Goal: Task Accomplishment & Management: Complete application form

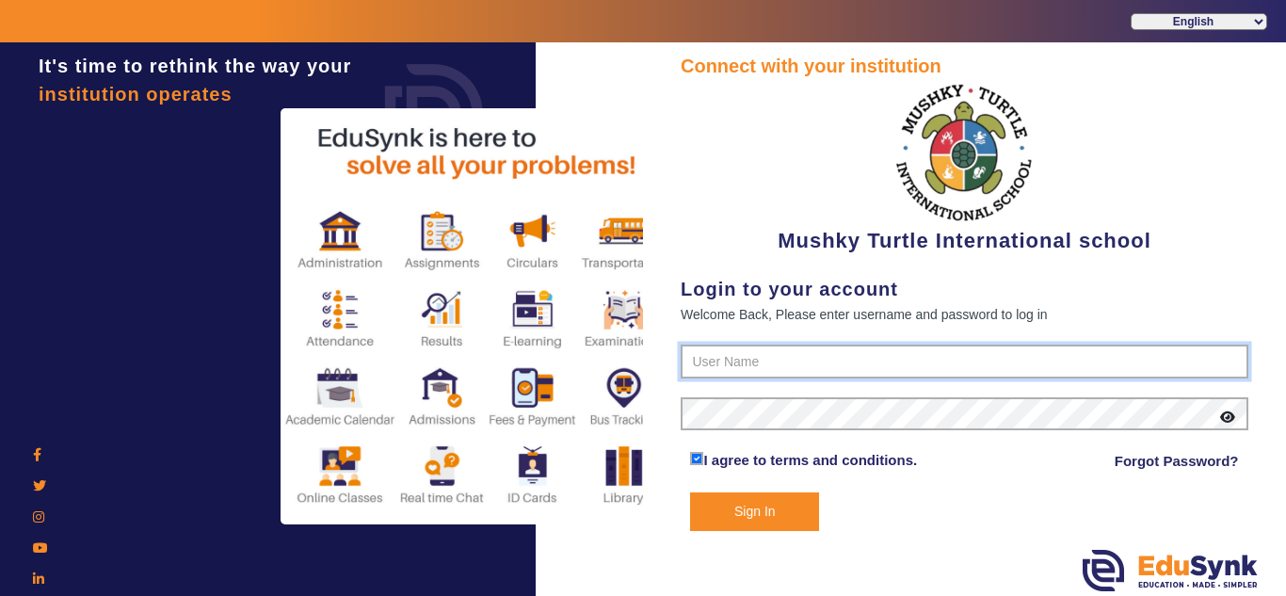
type input "9950605811"
click at [757, 511] on button "Sign In" at bounding box center [754, 511] width 129 height 39
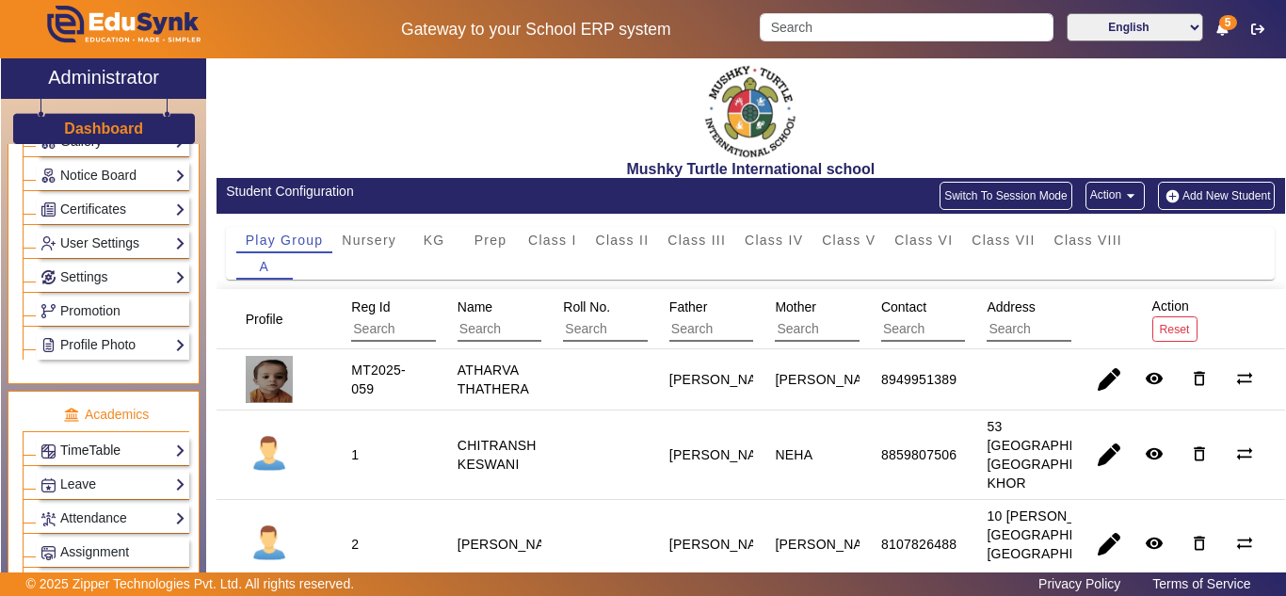
scroll to position [628, 0]
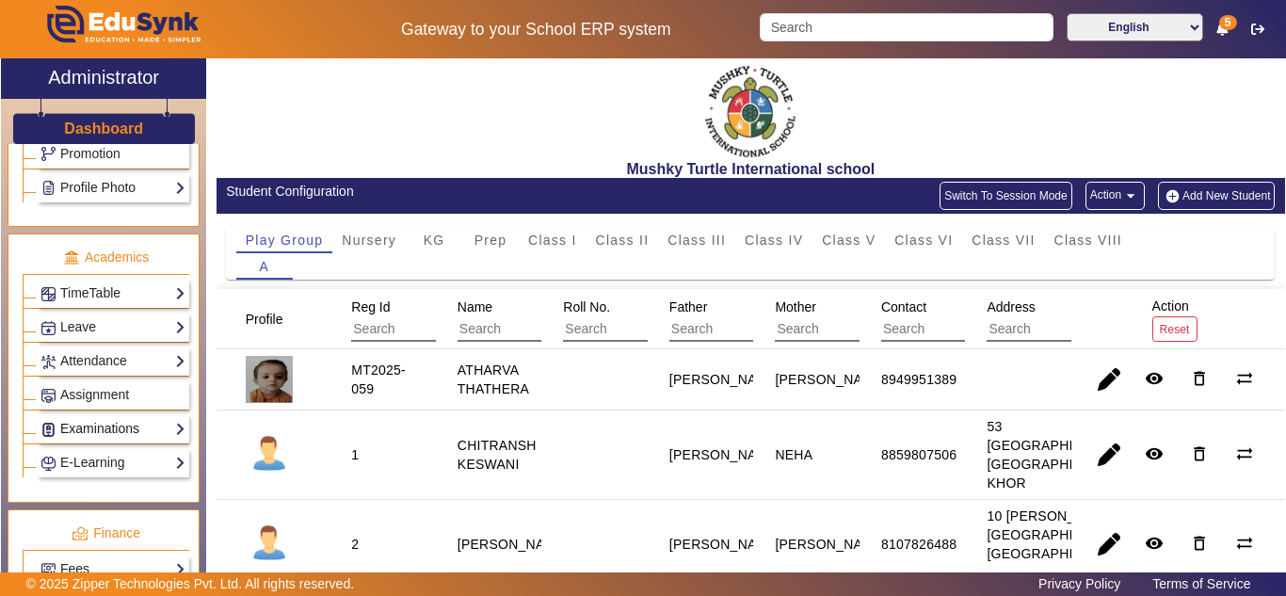
click at [126, 431] on link "Examinations" at bounding box center [112, 429] width 145 height 22
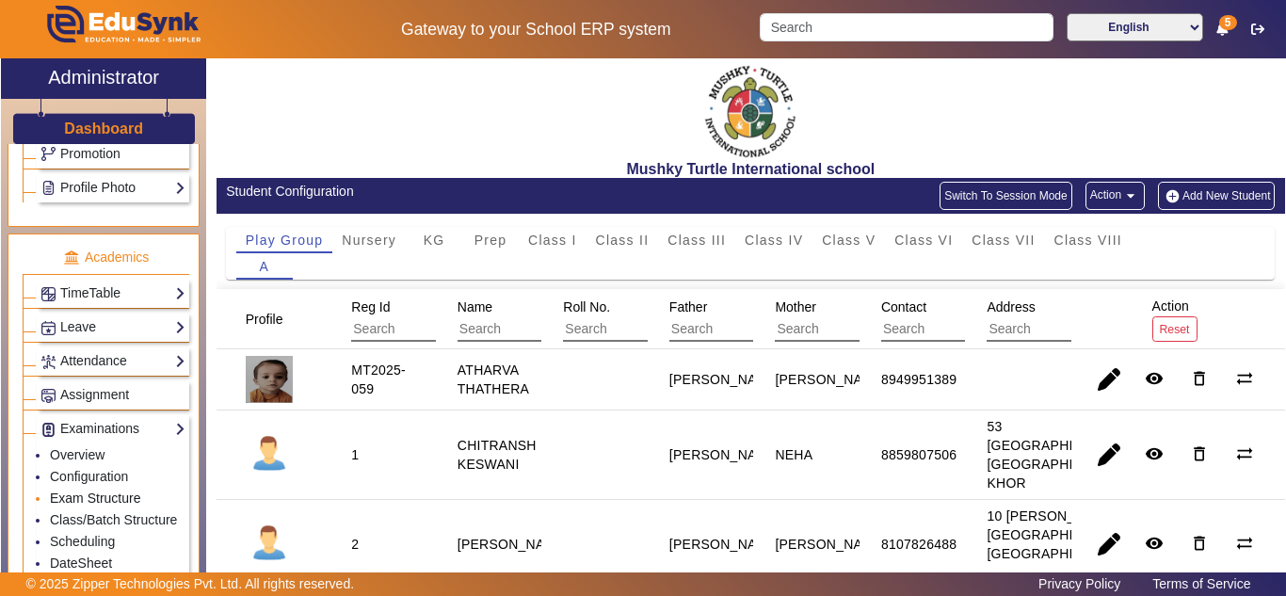
click at [92, 499] on link "Exam Structure" at bounding box center [95, 498] width 90 height 15
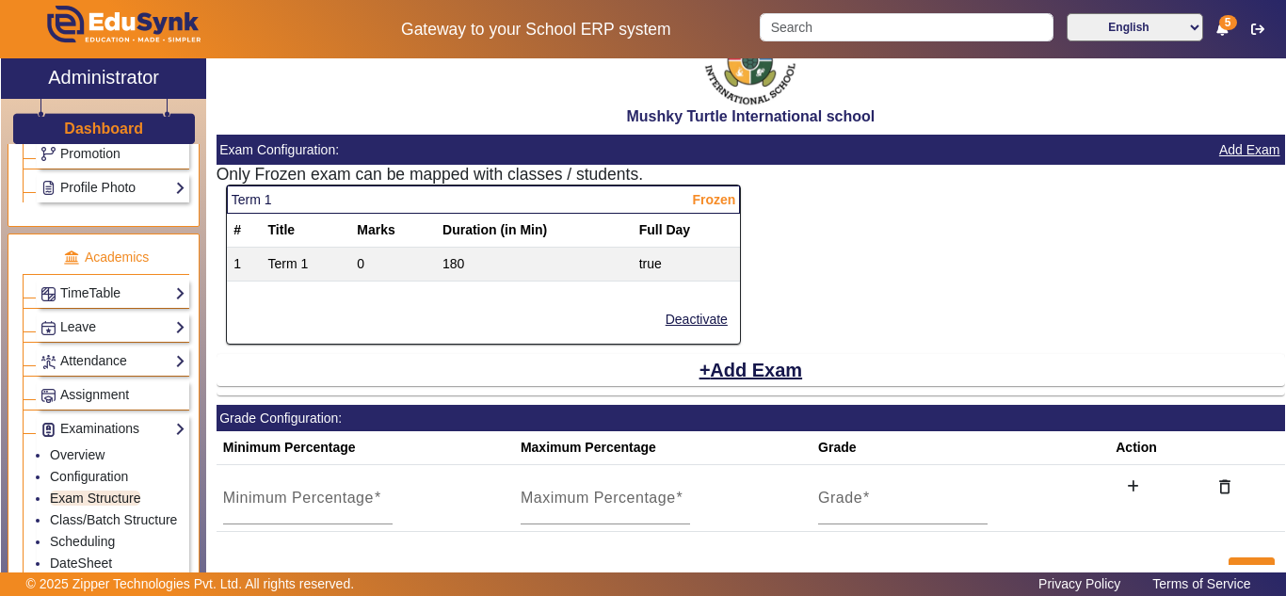
scroll to position [101, 0]
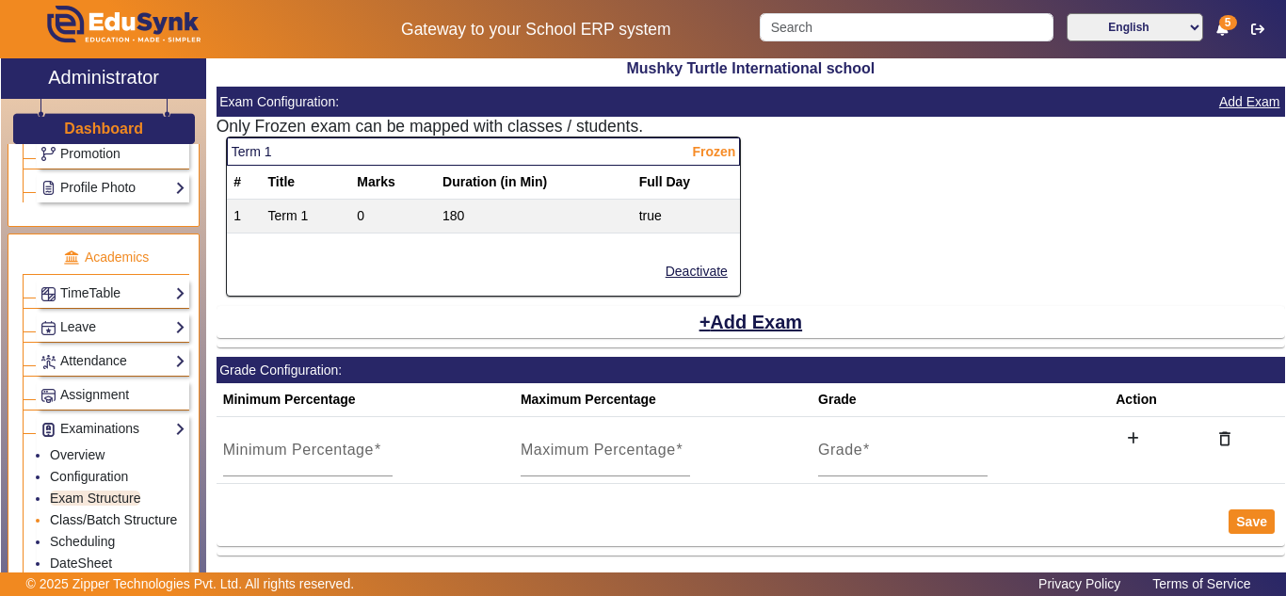
click at [86, 523] on link "Class/Batch Structure" at bounding box center [113, 519] width 127 height 15
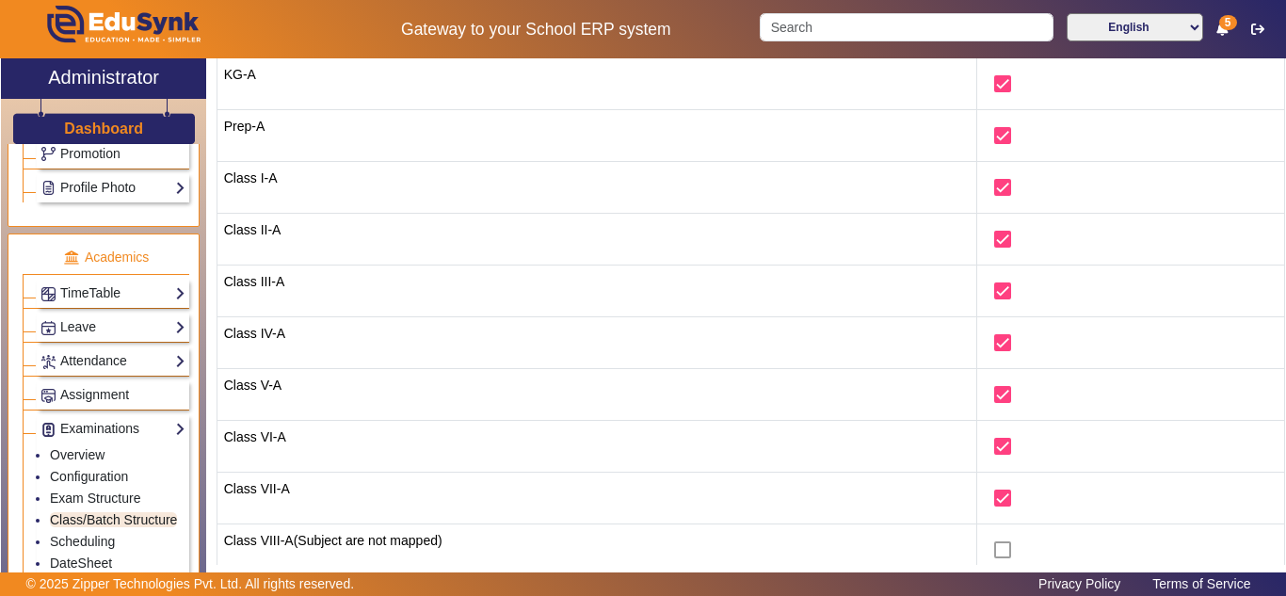
scroll to position [406, 0]
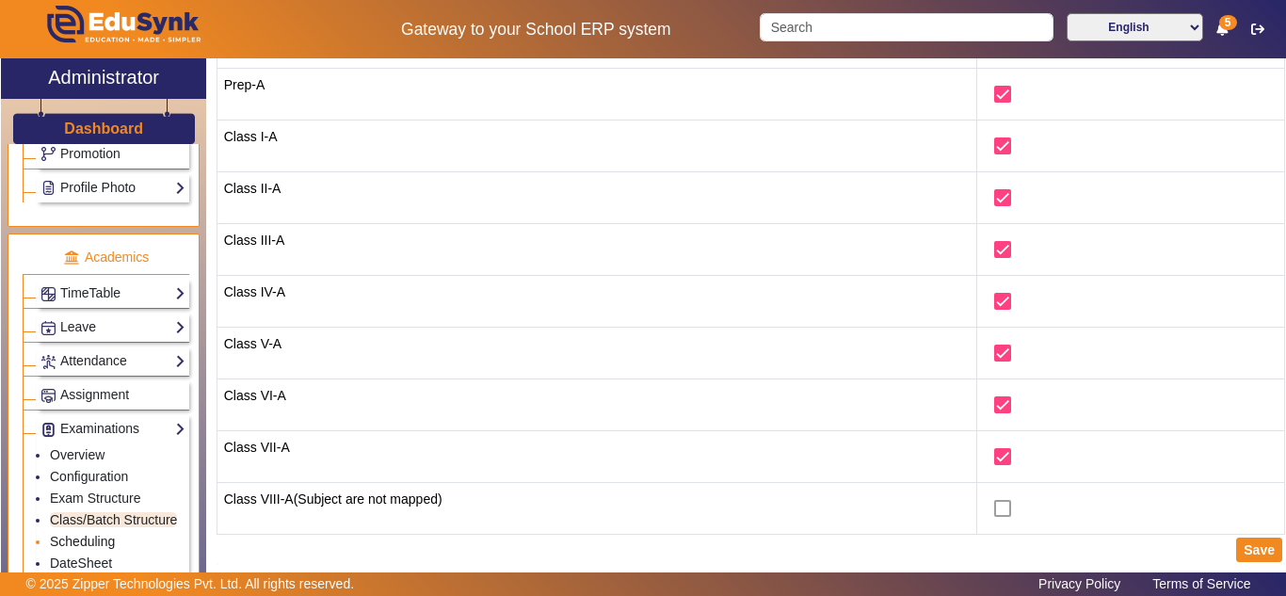
click at [88, 549] on link "Scheduling" at bounding box center [82, 541] width 65 height 15
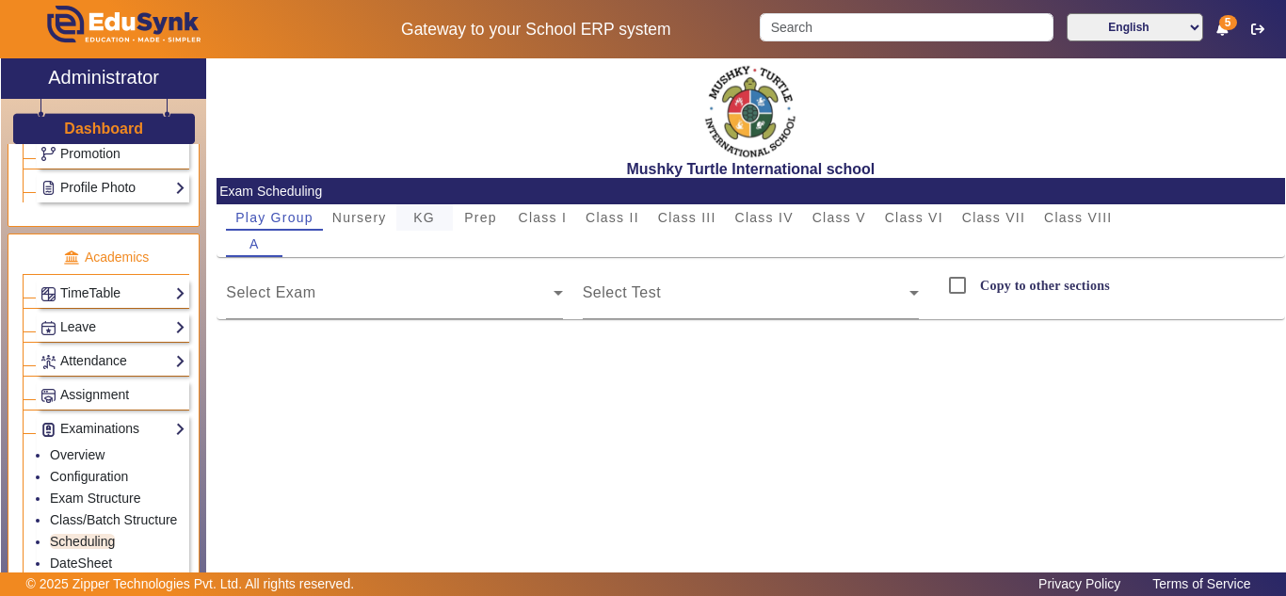
click at [421, 217] on span "KG" at bounding box center [424, 217] width 22 height 13
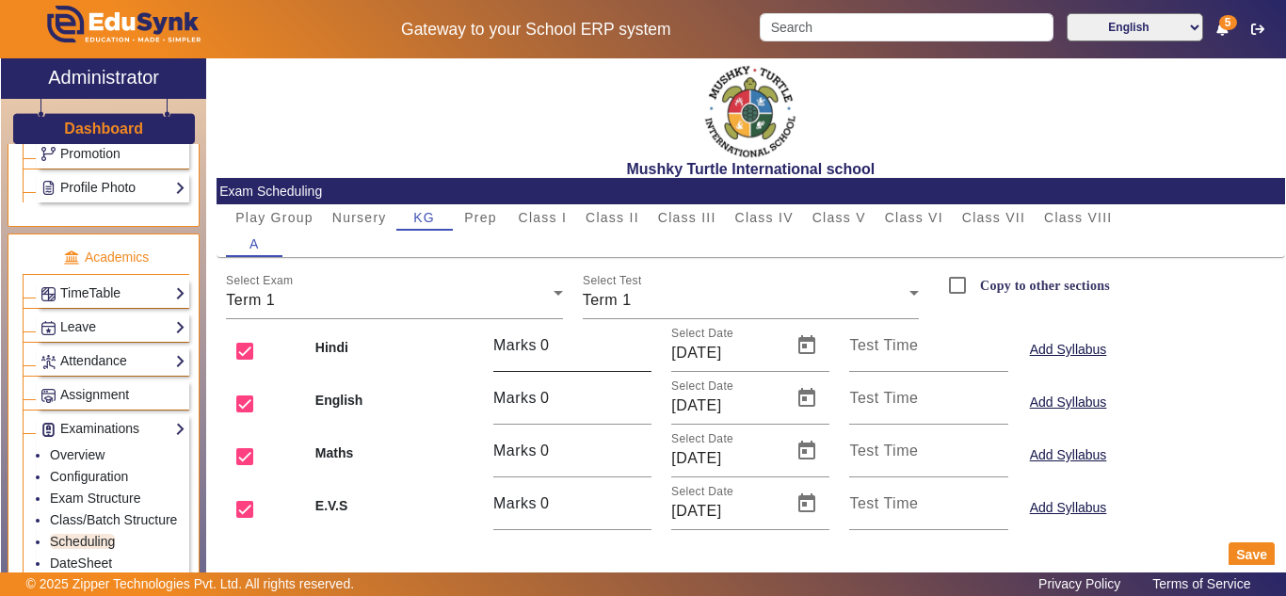
scroll to position [24, 0]
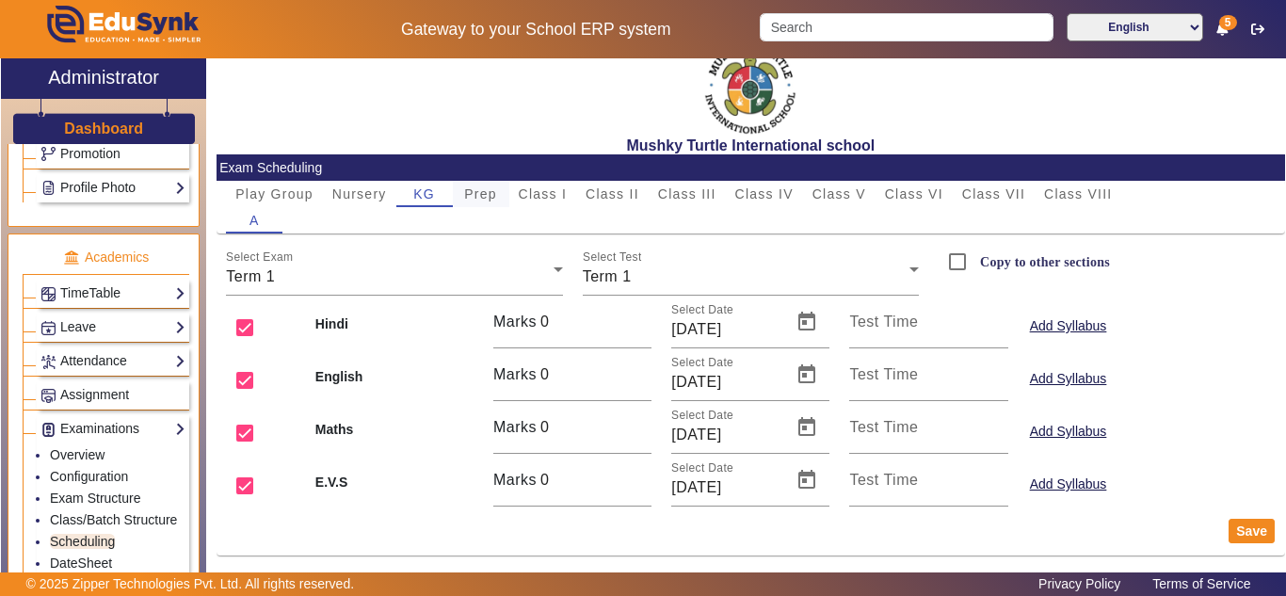
click at [491, 185] on span "Prep" at bounding box center [480, 194] width 33 height 26
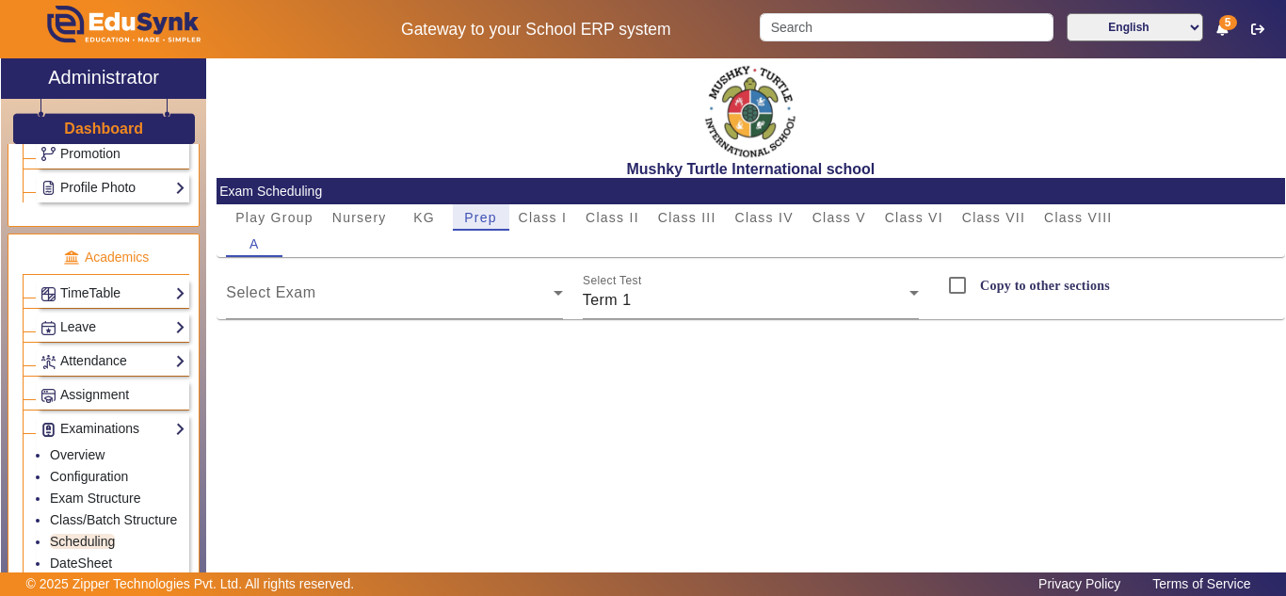
scroll to position [0, 0]
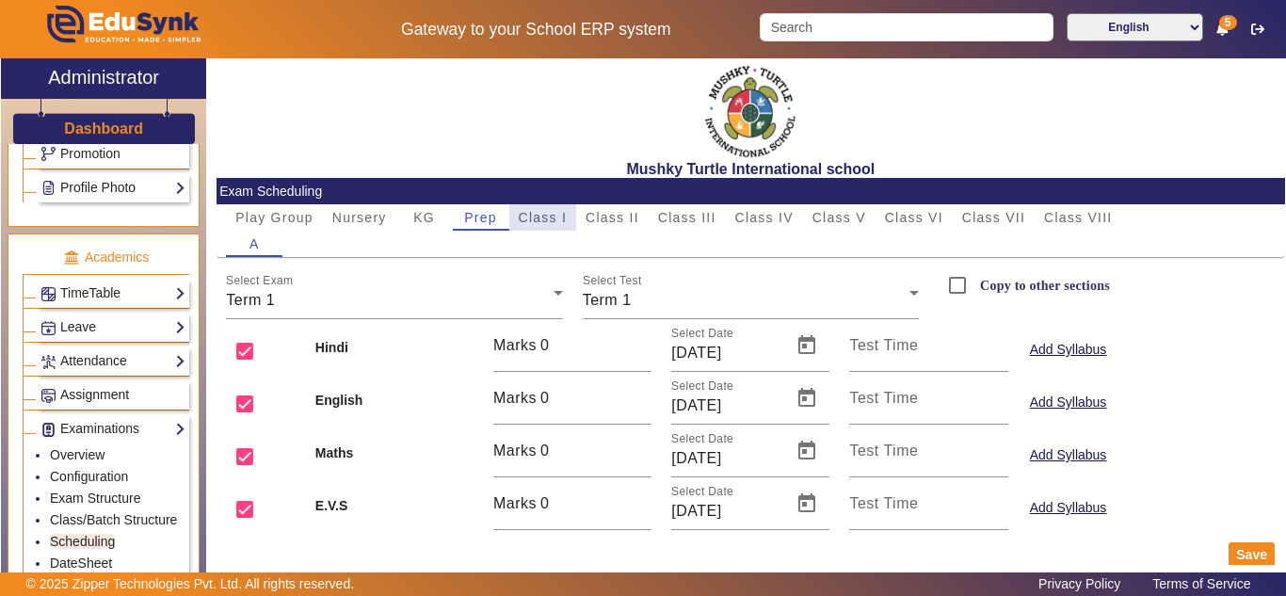
click at [555, 221] on span "Class I" at bounding box center [543, 217] width 49 height 13
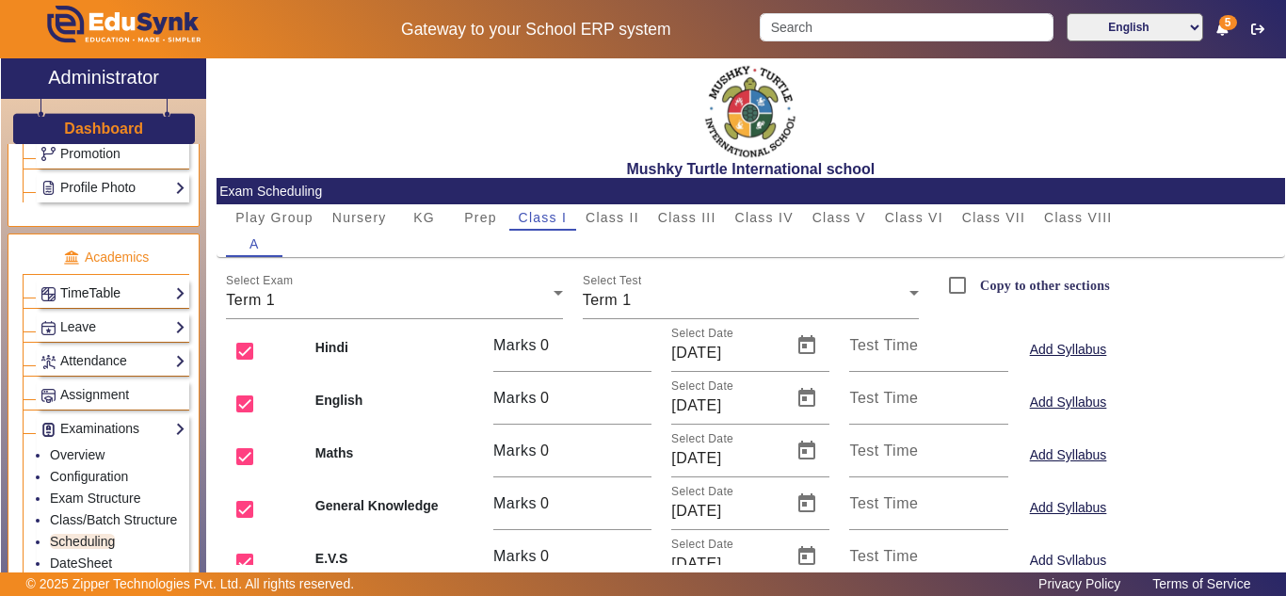
click at [112, 288] on link "TimeTable" at bounding box center [112, 293] width 145 height 22
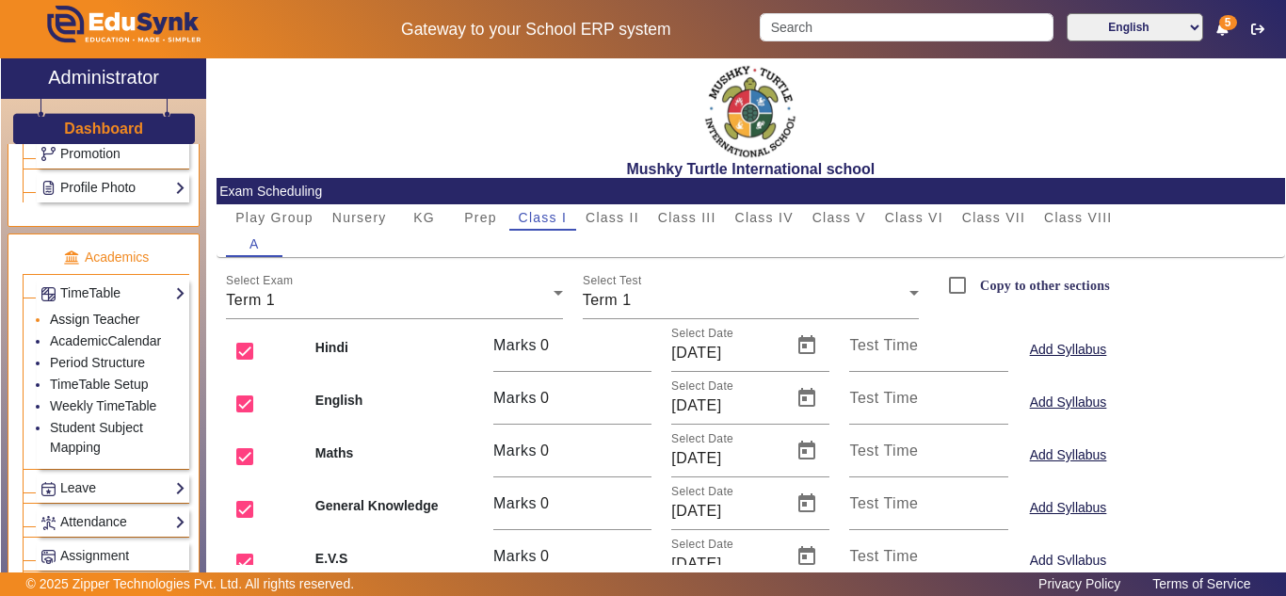
click at [90, 316] on link "Assign Teacher" at bounding box center [94, 319] width 89 height 15
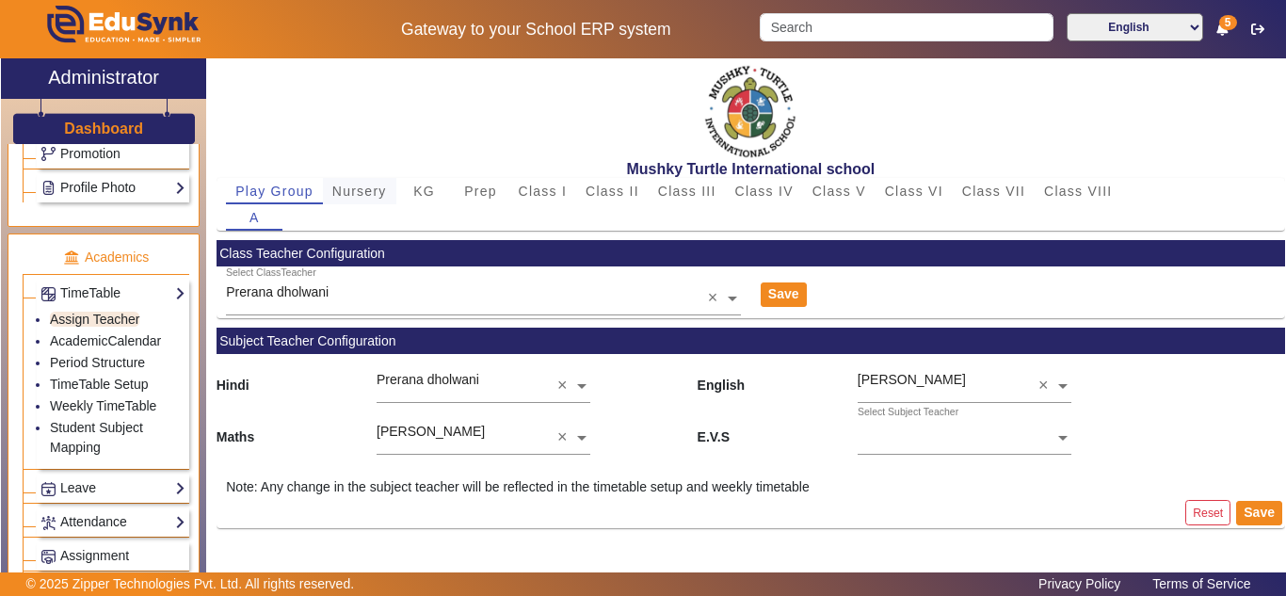
click at [378, 186] on span "Nursery" at bounding box center [359, 191] width 55 height 13
click at [436, 189] on div "KG" at bounding box center [424, 191] width 56 height 26
click at [477, 190] on span "Prep" at bounding box center [480, 191] width 33 height 13
click at [515, 189] on div "Class I" at bounding box center [543, 191] width 68 height 26
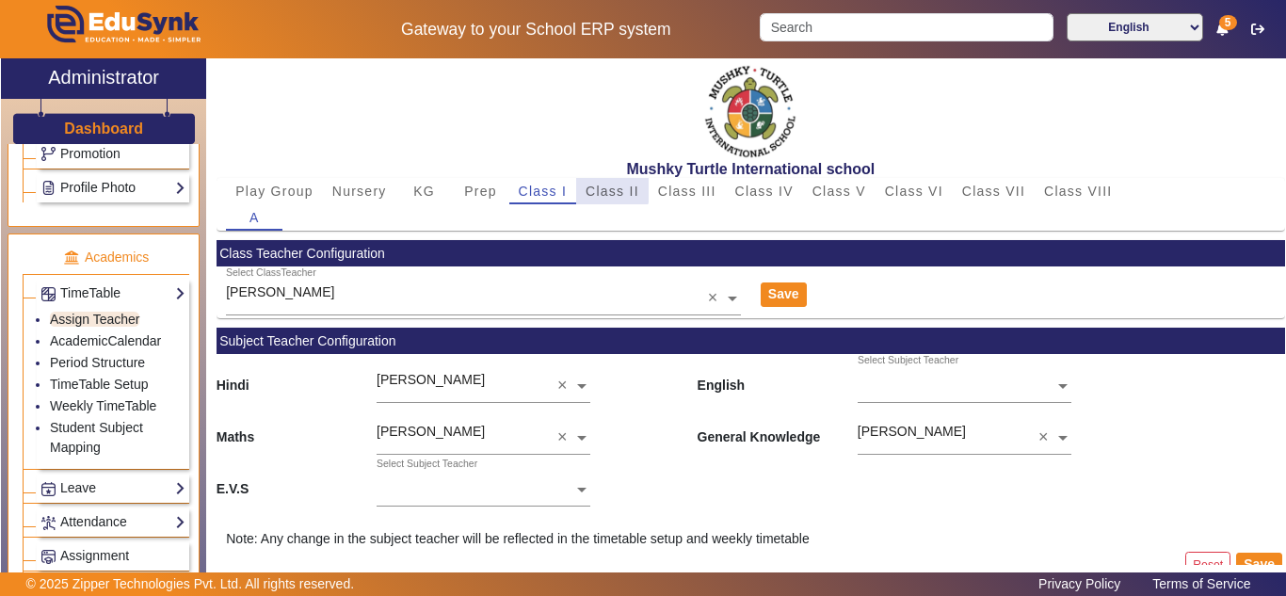
click at [604, 189] on span "Class II" at bounding box center [613, 191] width 54 height 13
click at [102, 362] on link "Period Structure" at bounding box center [97, 362] width 95 height 15
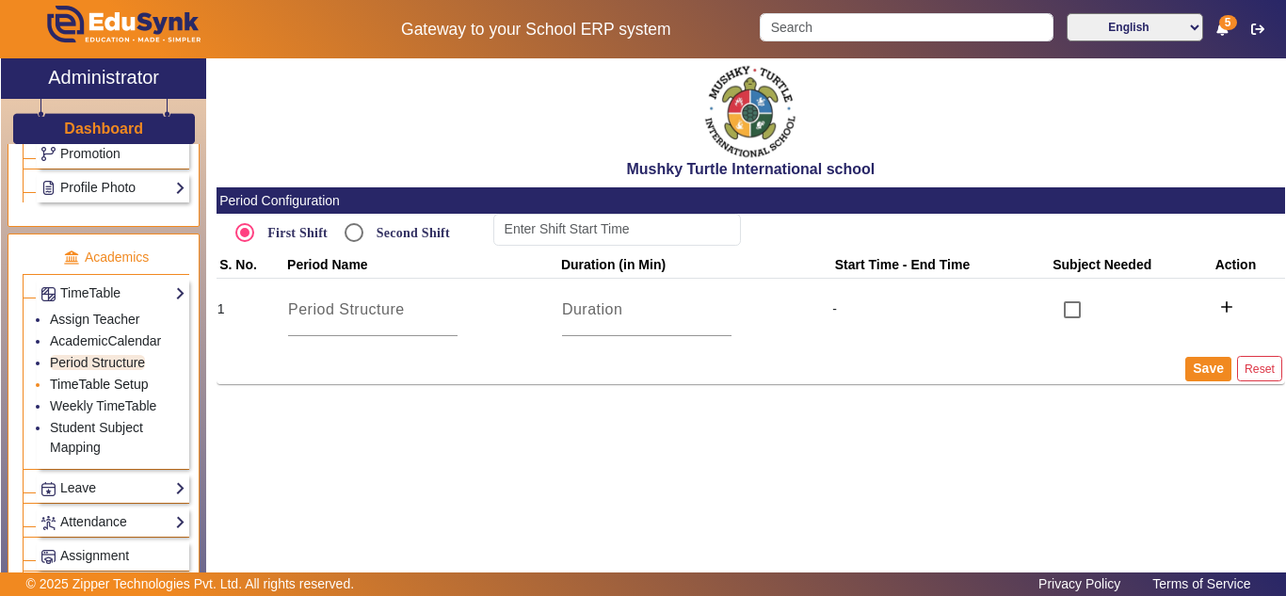
click at [108, 382] on link "TimeTable Setup" at bounding box center [99, 384] width 99 height 15
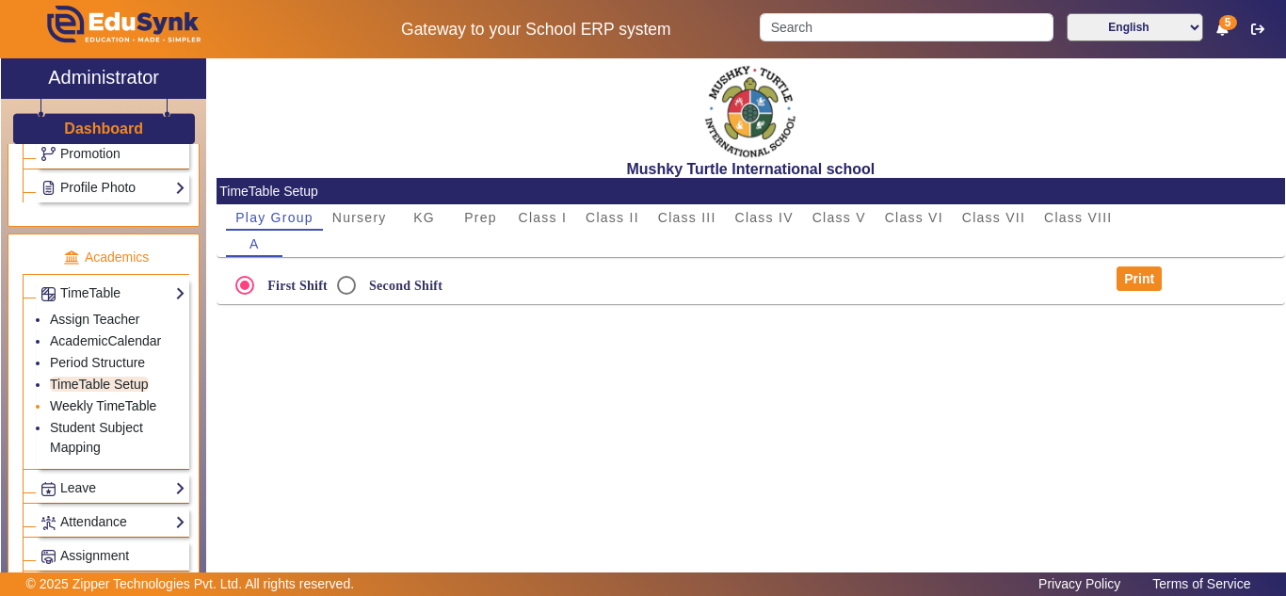
click at [110, 406] on link "Weekly TimeTable" at bounding box center [103, 405] width 106 height 15
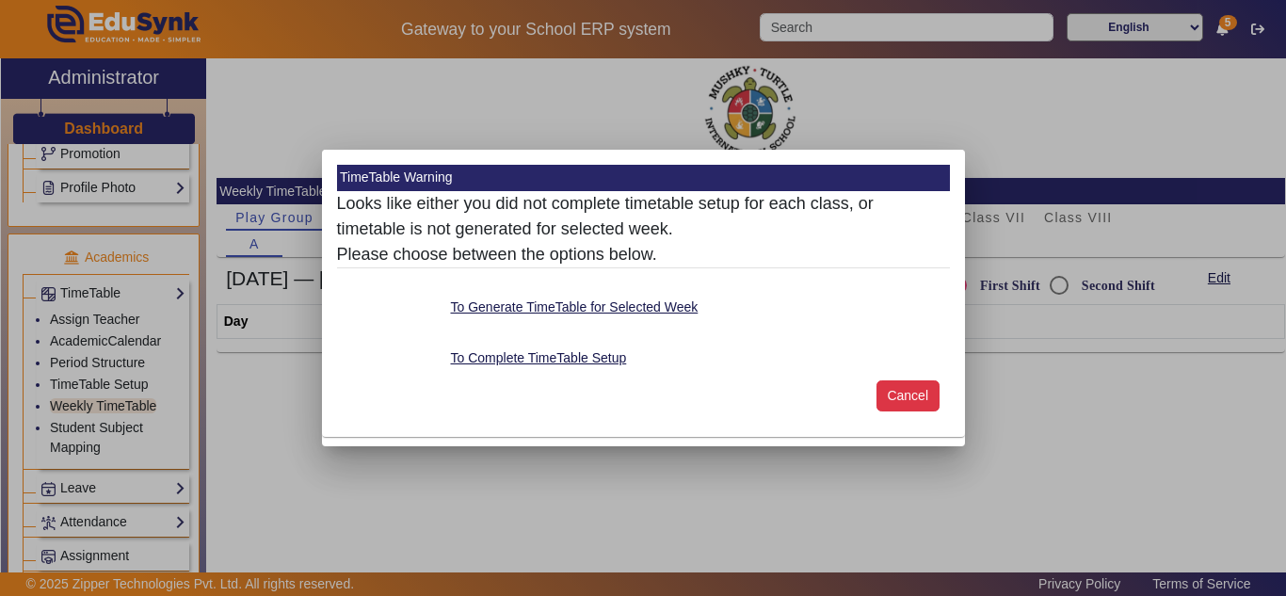
click at [889, 397] on button "Cancel" at bounding box center [908, 396] width 63 height 32
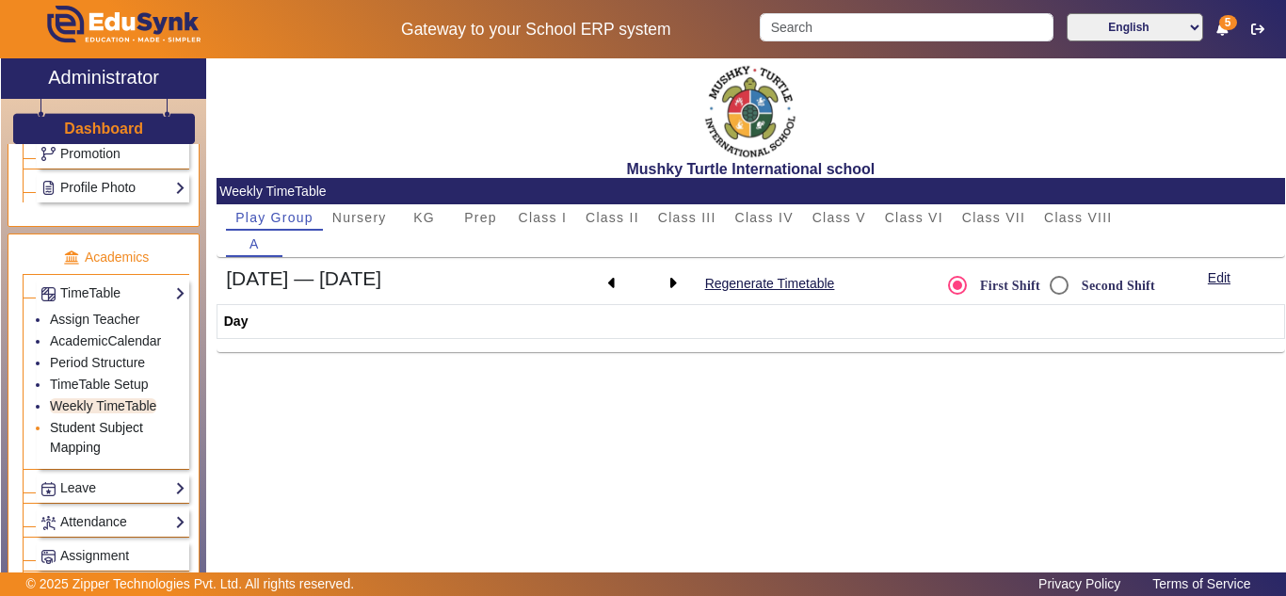
click at [103, 428] on link "Student Subject Mapping" at bounding box center [96, 437] width 93 height 35
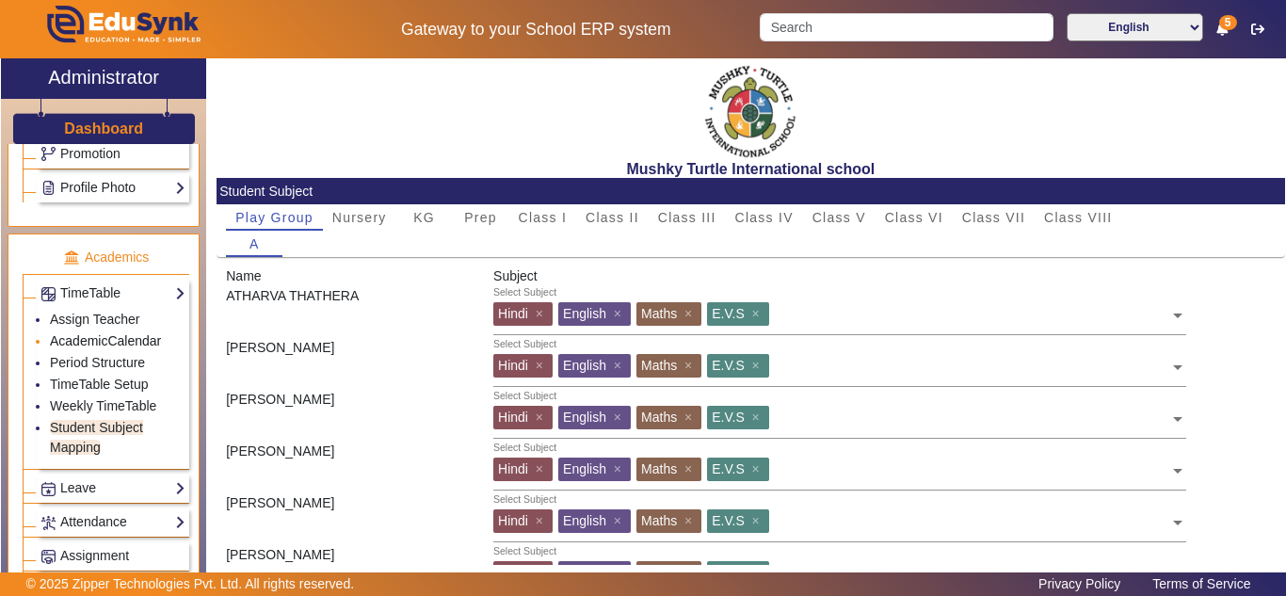
click at [129, 337] on link "AcademicCalendar" at bounding box center [105, 340] width 111 height 15
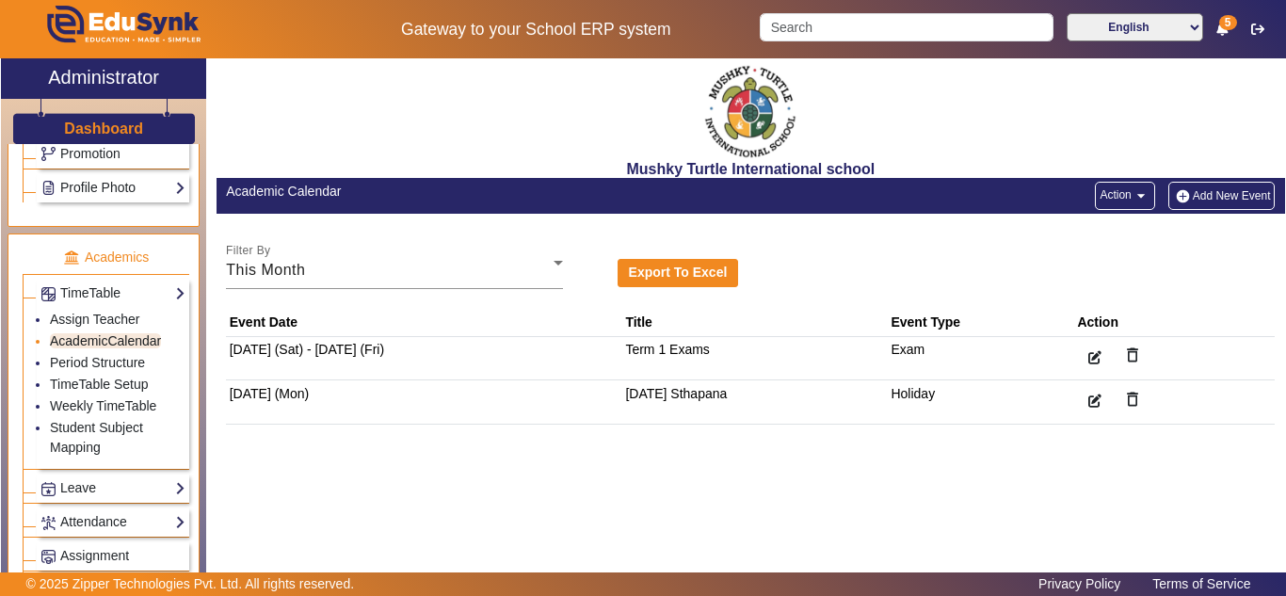
click at [106, 346] on link "AcademicCalendar" at bounding box center [105, 340] width 111 height 15
click at [1100, 356] on icon "button" at bounding box center [1094, 357] width 13 height 13
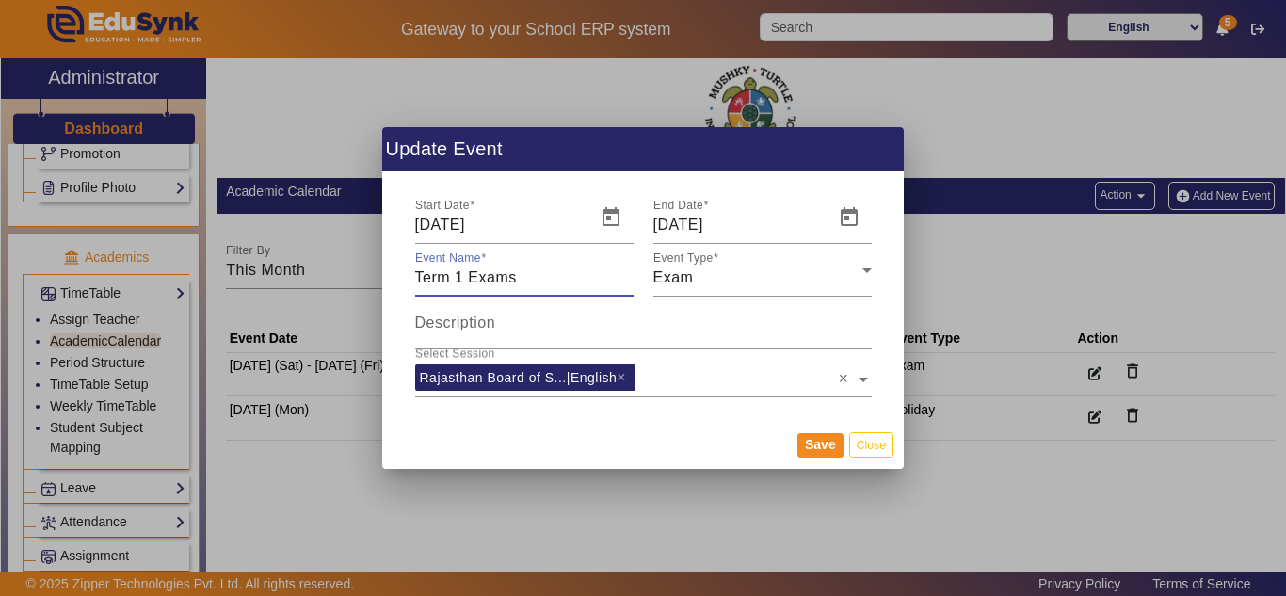
click at [544, 283] on input "Term 1 Exams" at bounding box center [524, 277] width 218 height 23
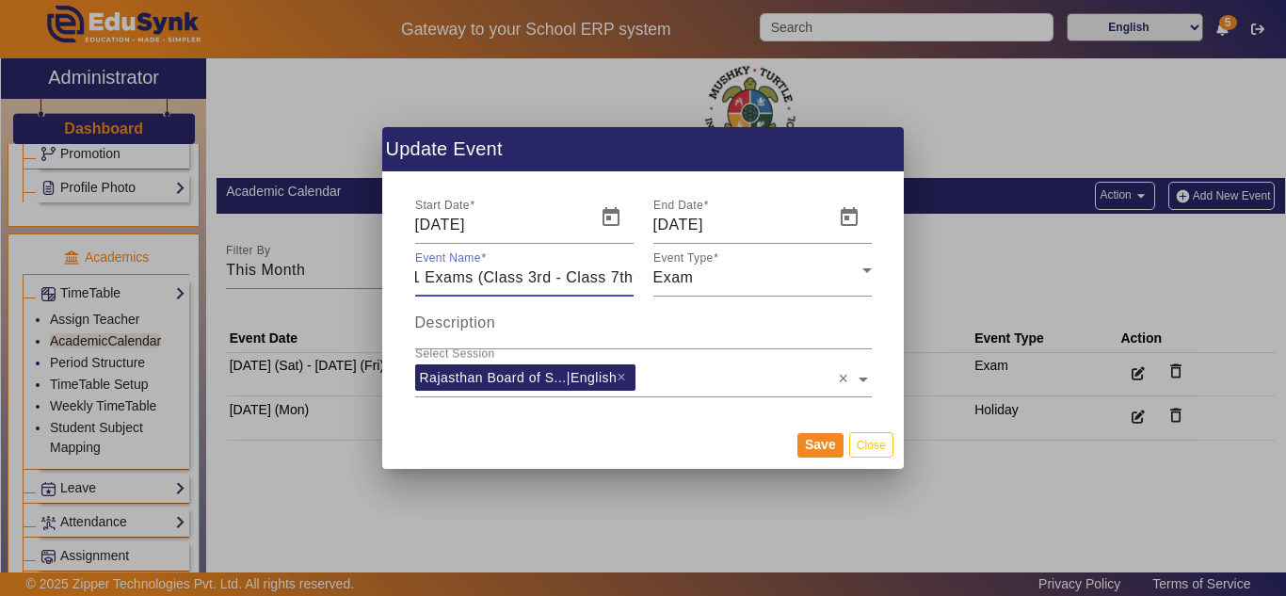
scroll to position [0, 49]
type input "Term 1 Exams (Class 3rd - Class 7th)"
click at [823, 449] on button "Save" at bounding box center [820, 445] width 46 height 24
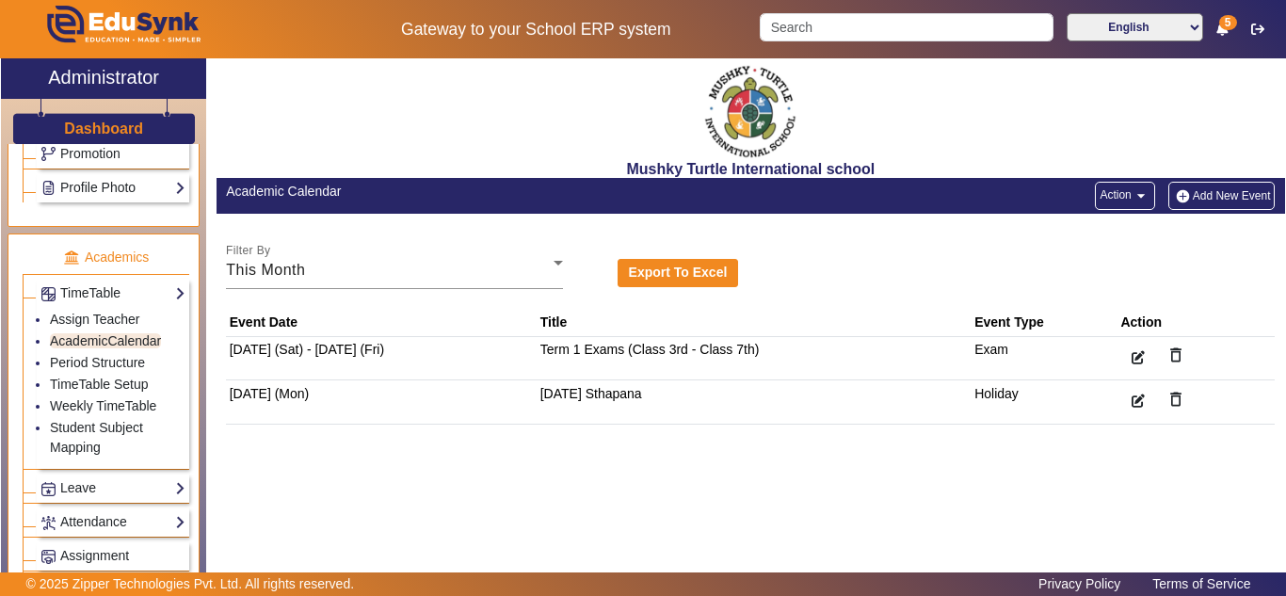
click at [1203, 198] on button "Add New Event" at bounding box center [1221, 196] width 107 height 28
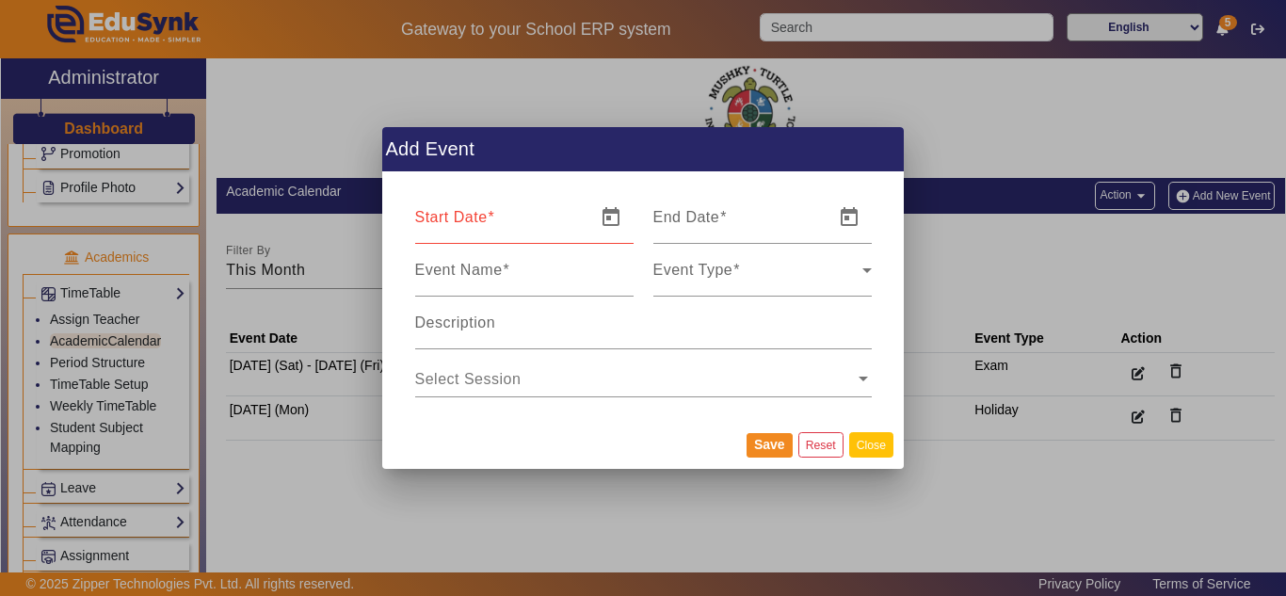
click at [868, 453] on button "Close" at bounding box center [871, 444] width 44 height 25
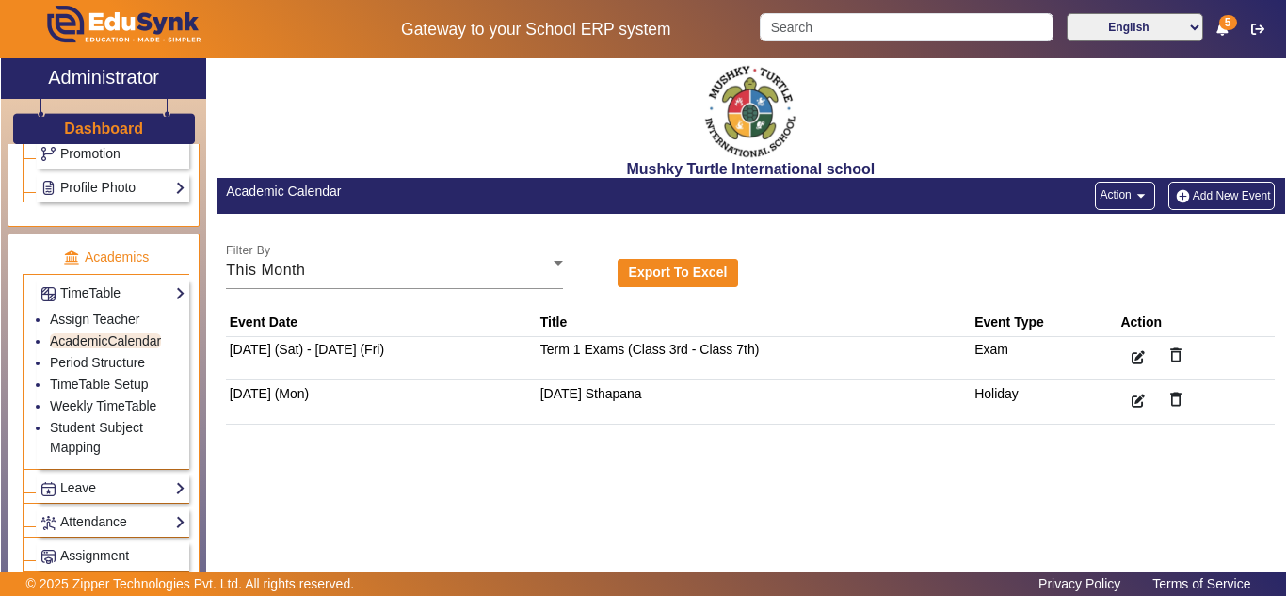
click at [1122, 200] on button "Action arrow_drop_down" at bounding box center [1124, 196] width 59 height 28
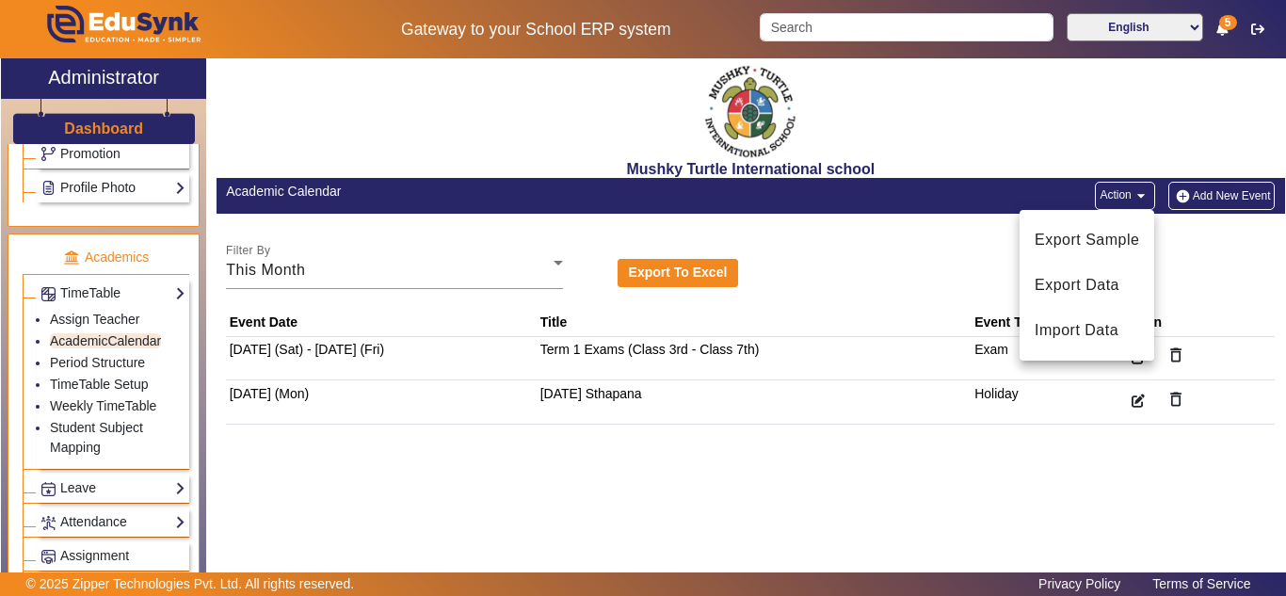
click at [1201, 200] on div at bounding box center [643, 298] width 1286 height 596
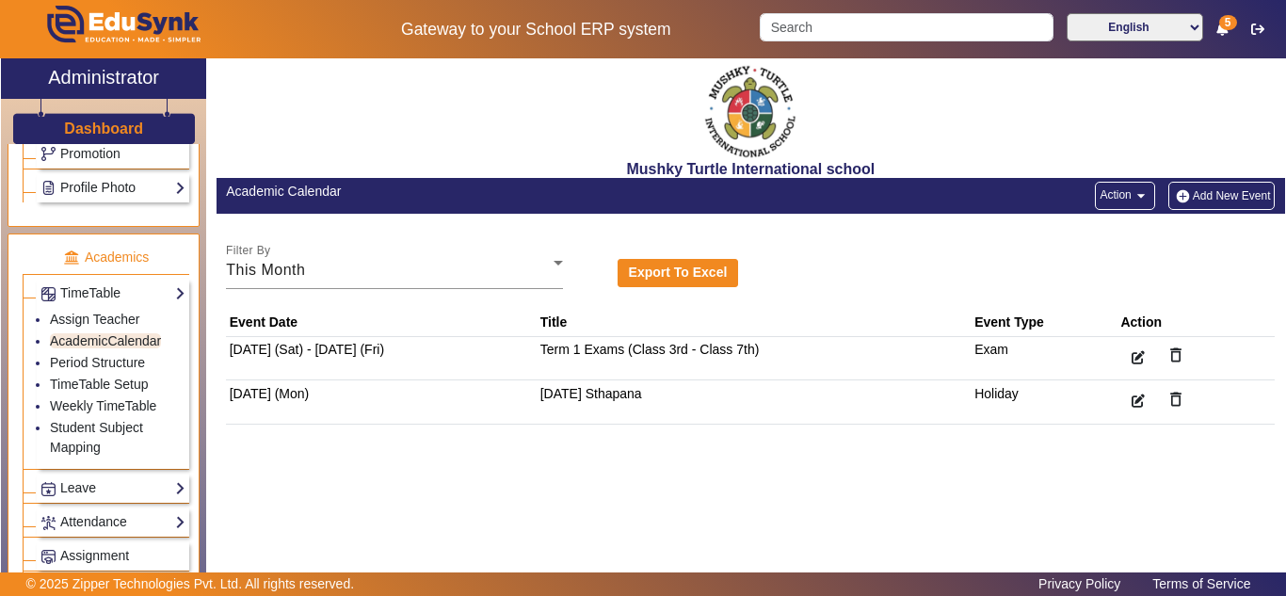
click at [1202, 201] on button "Add New Event" at bounding box center [1221, 196] width 107 height 28
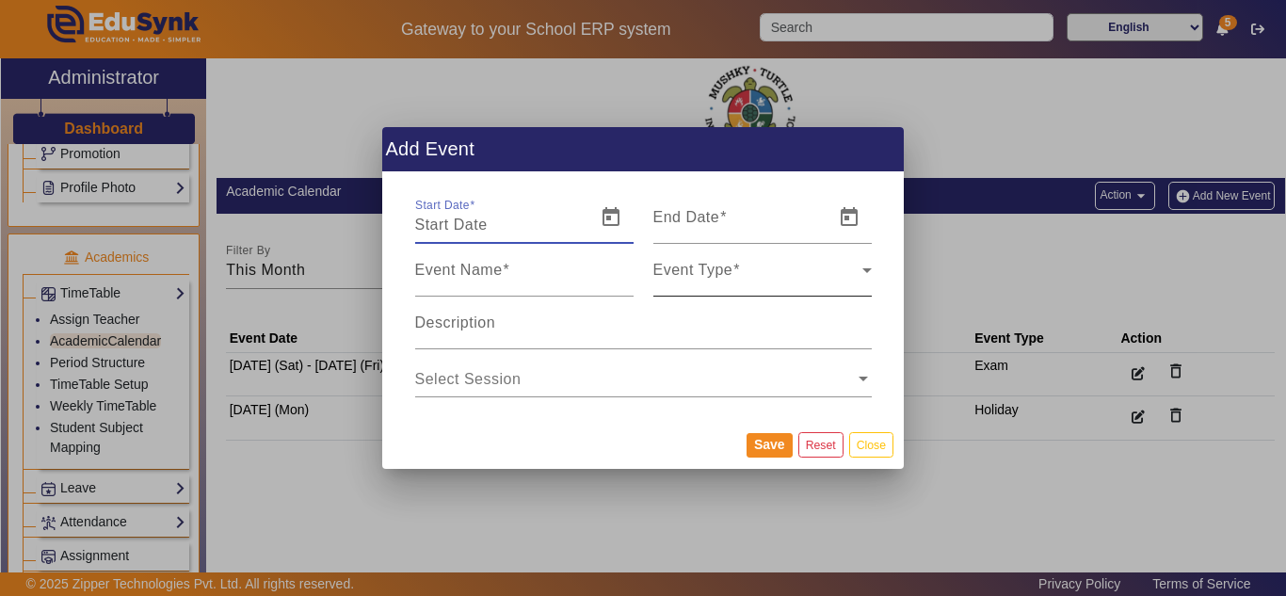
click at [781, 280] on div "Event Type" at bounding box center [757, 277] width 209 height 23
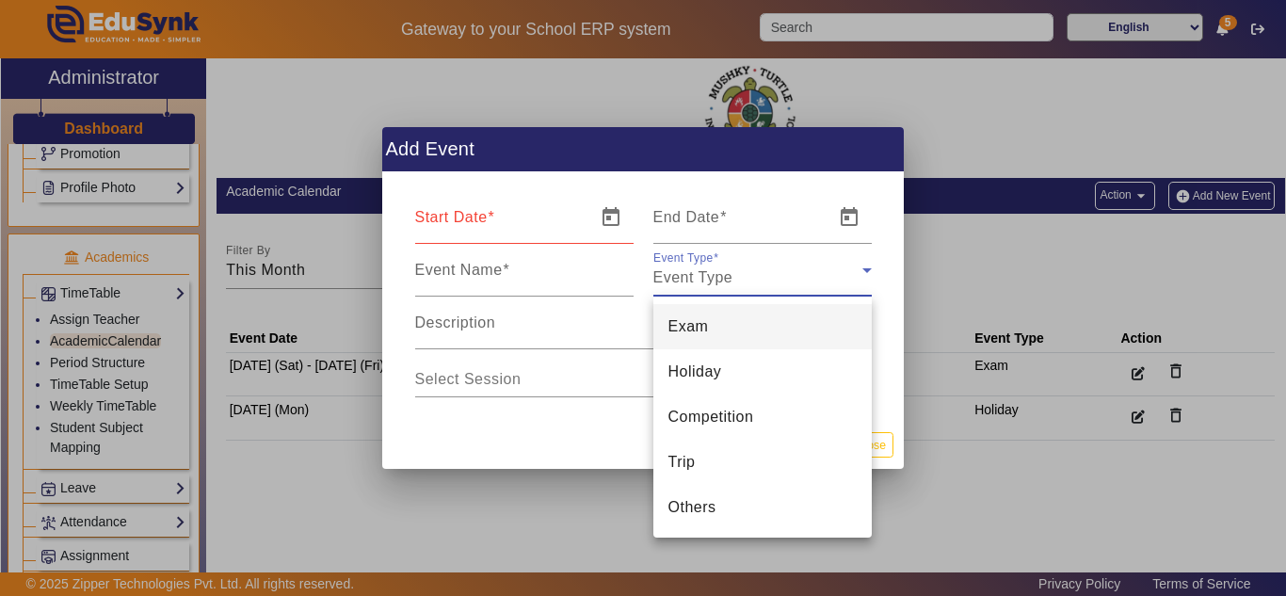
click at [286, 504] on div at bounding box center [643, 298] width 1286 height 596
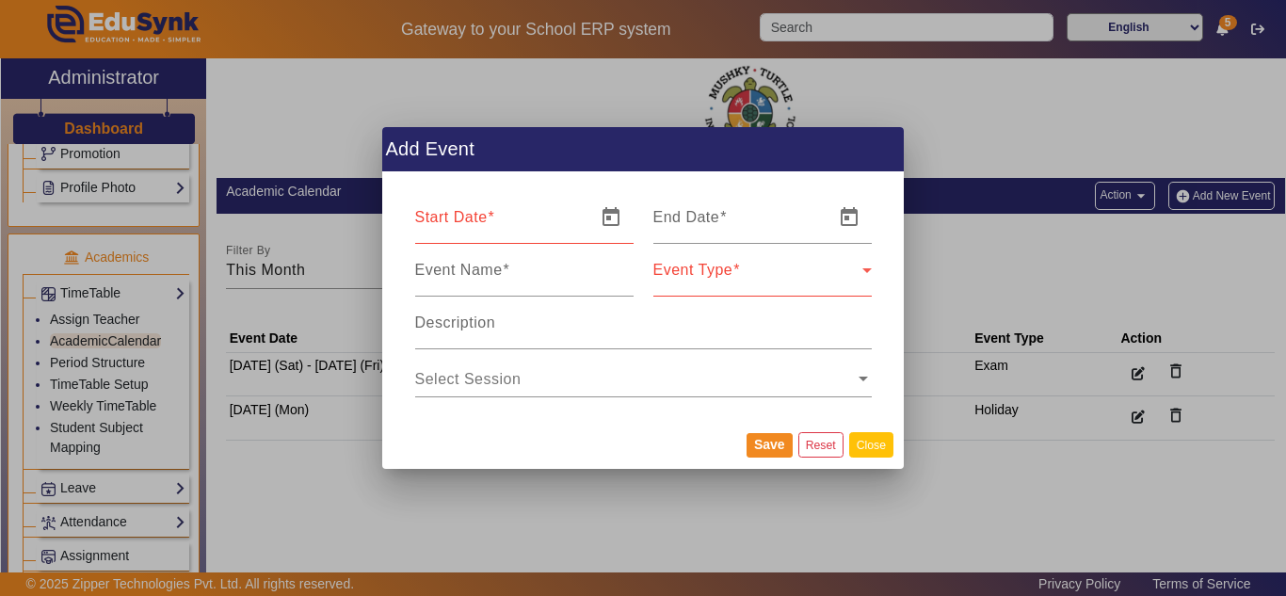
click at [871, 447] on button "Close" at bounding box center [871, 444] width 44 height 25
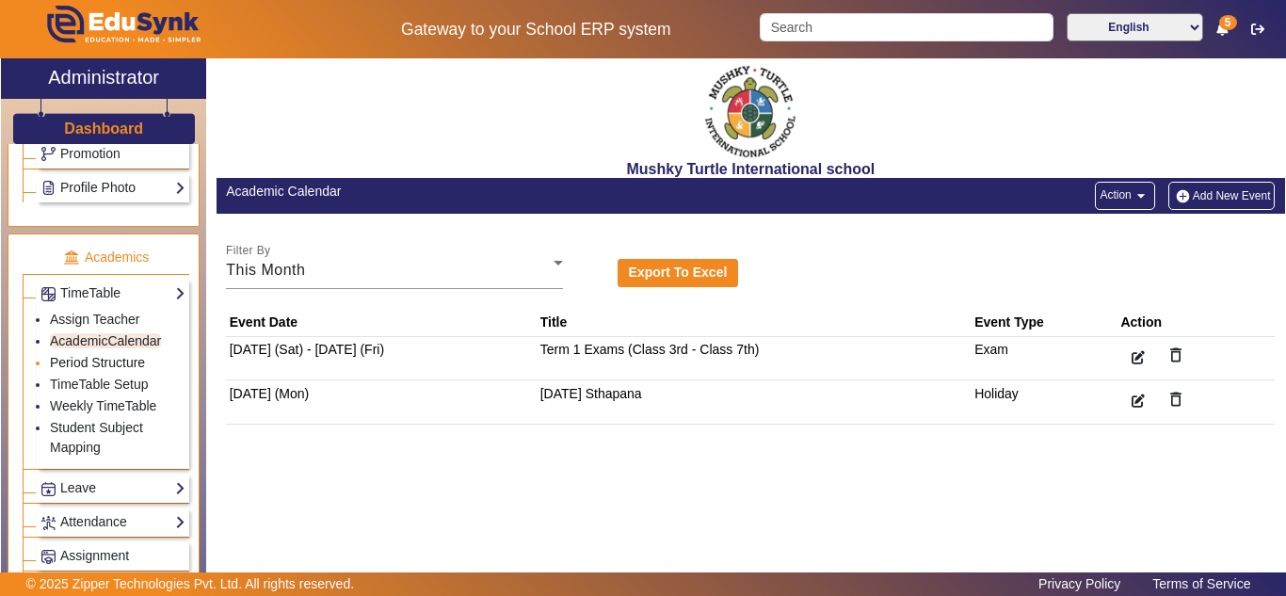
click at [85, 364] on link "Period Structure" at bounding box center [97, 362] width 95 height 15
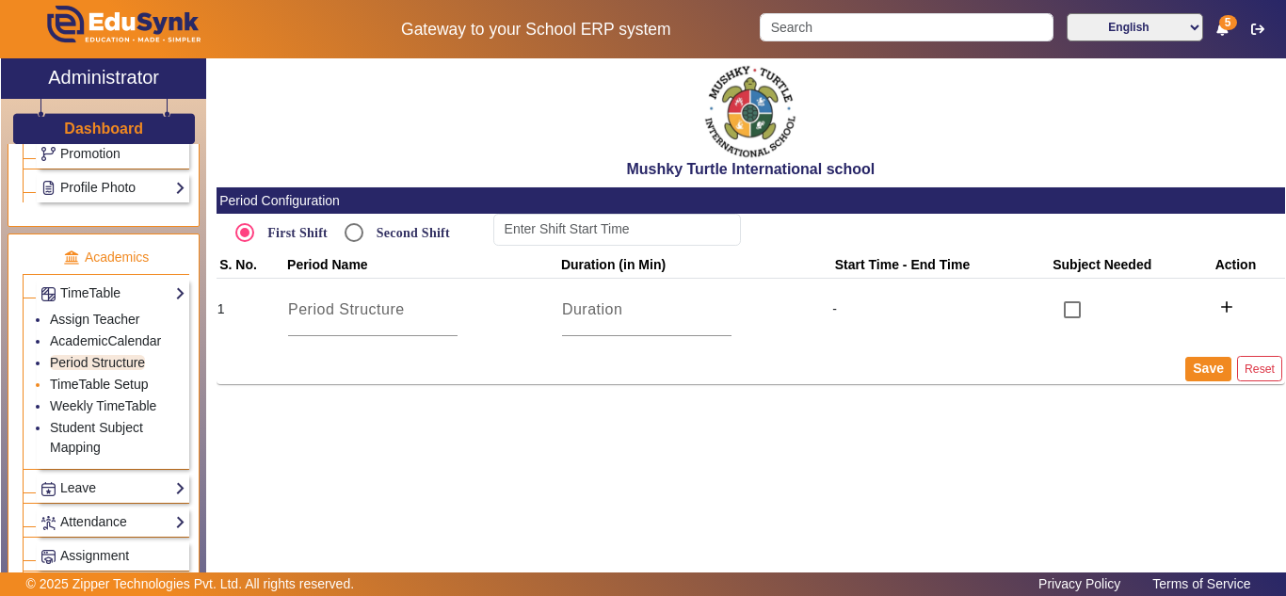
click at [93, 381] on link "TimeTable Setup" at bounding box center [99, 384] width 99 height 15
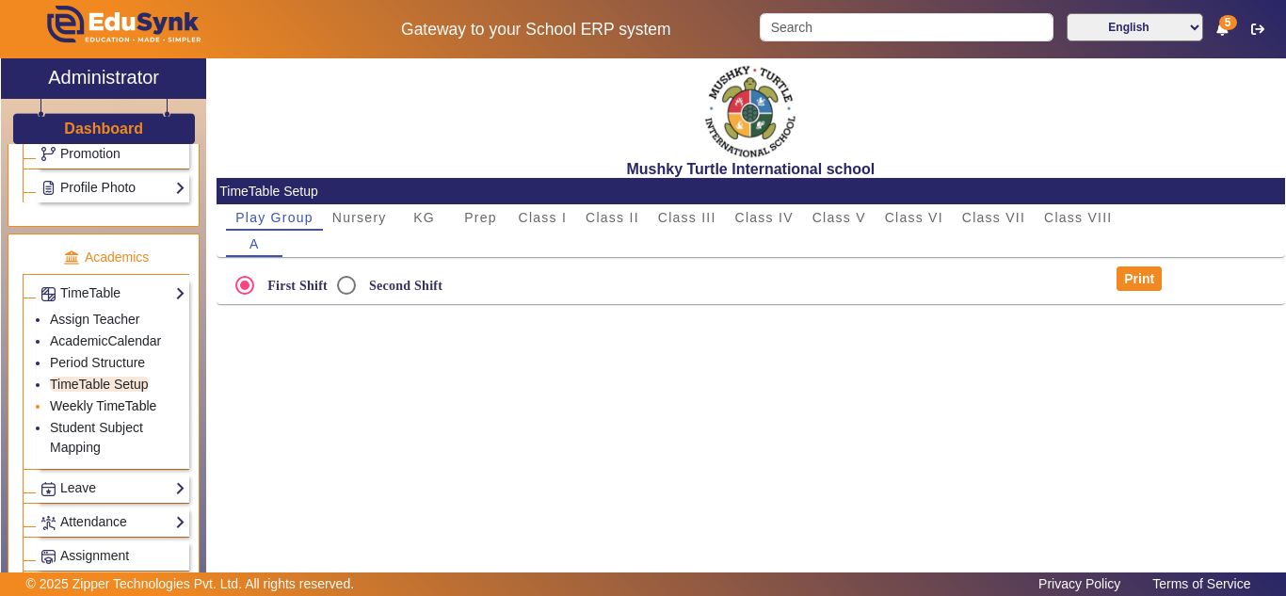
click at [100, 408] on link "Weekly TimeTable" at bounding box center [103, 405] width 106 height 15
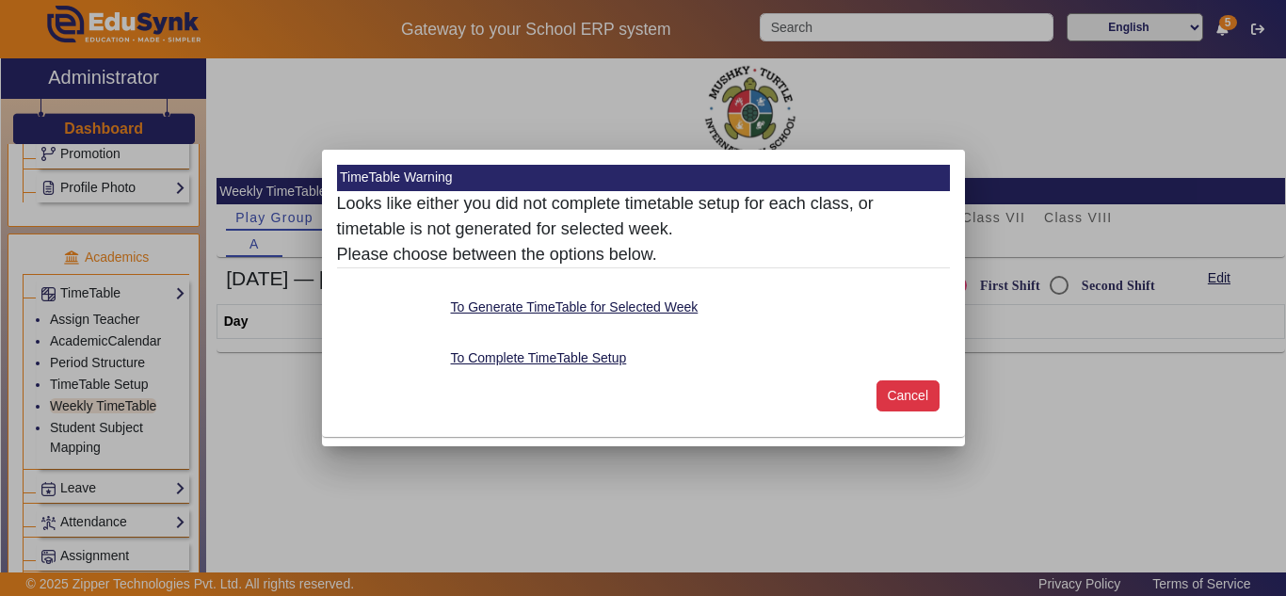
click at [894, 398] on button "Cancel" at bounding box center [908, 396] width 63 height 32
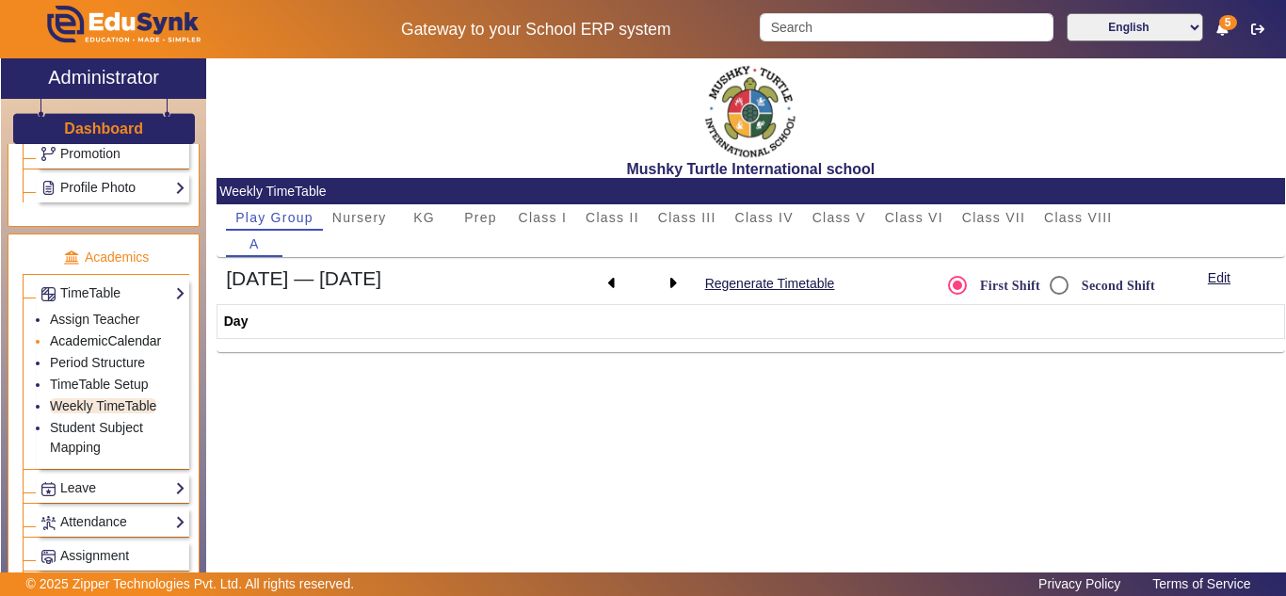
click at [68, 344] on link "AcademicCalendar" at bounding box center [105, 340] width 111 height 15
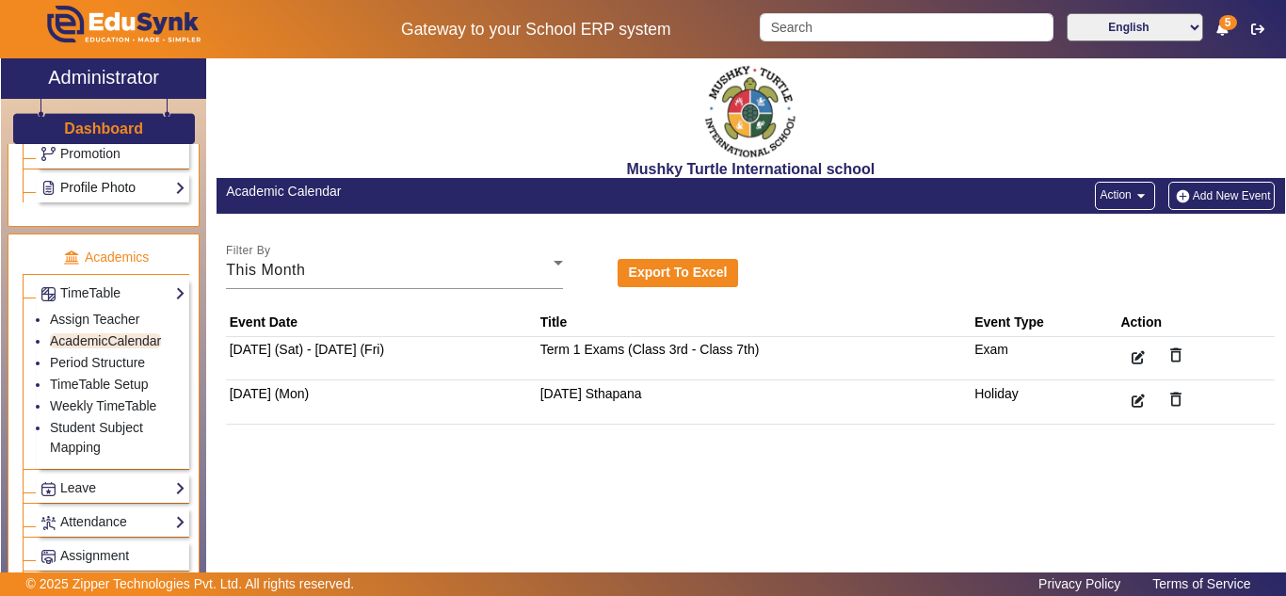
click at [124, 189] on link "Profile Photo" at bounding box center [112, 188] width 145 height 22
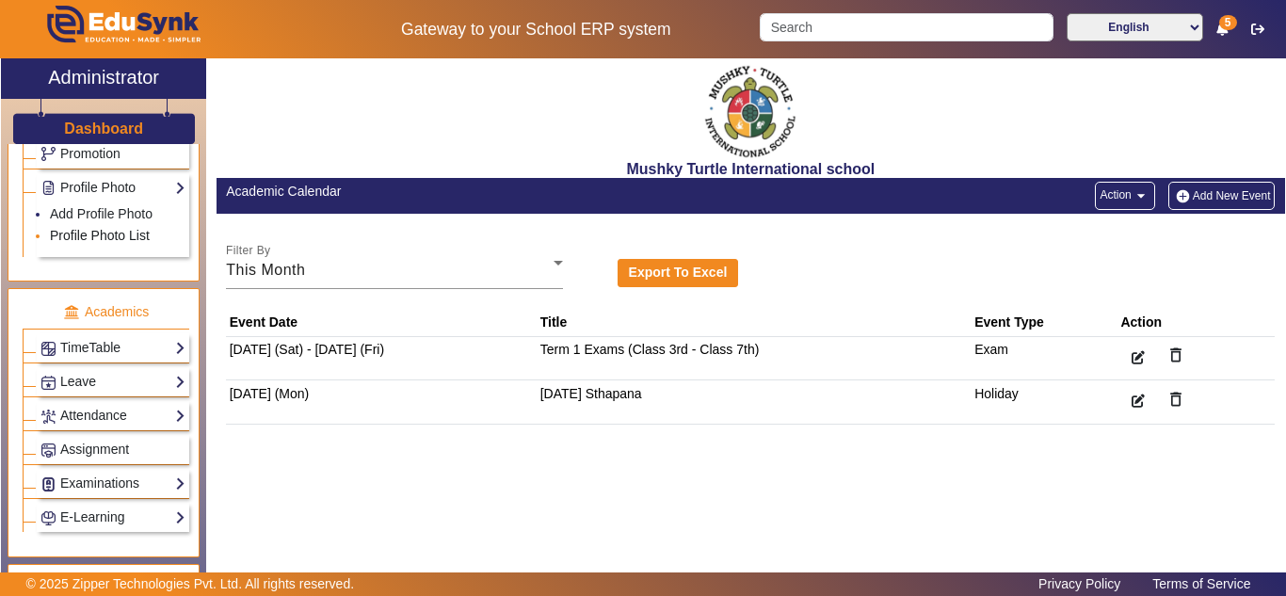
click at [115, 233] on link "Profile Photo List" at bounding box center [100, 235] width 100 height 15
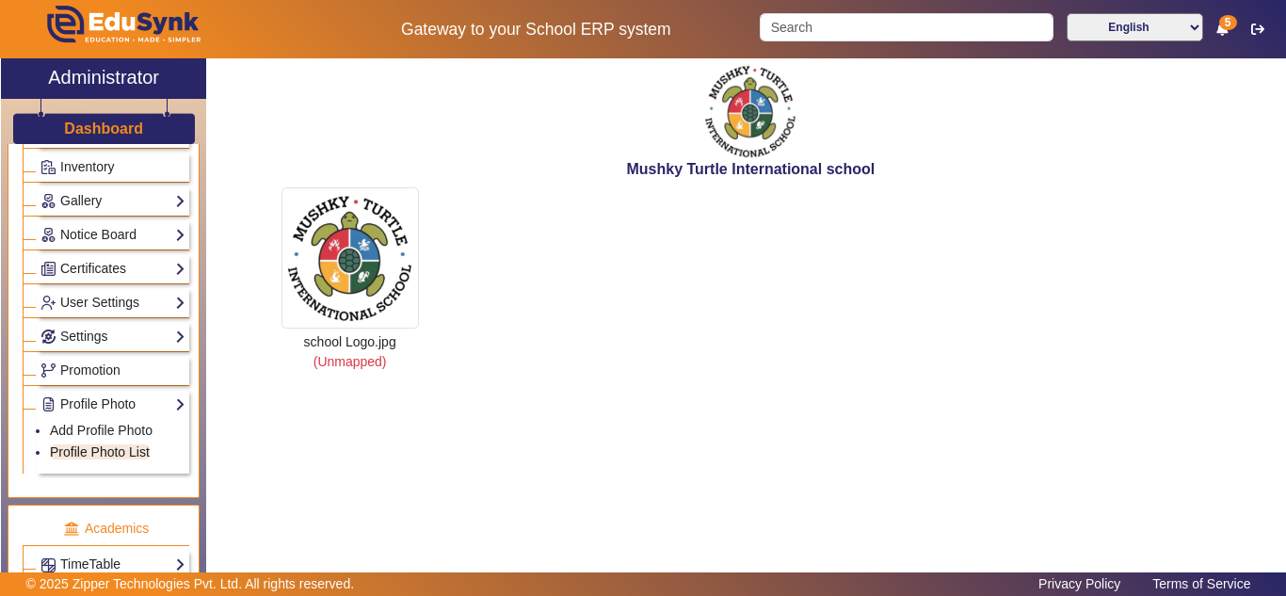
scroll to position [351, 0]
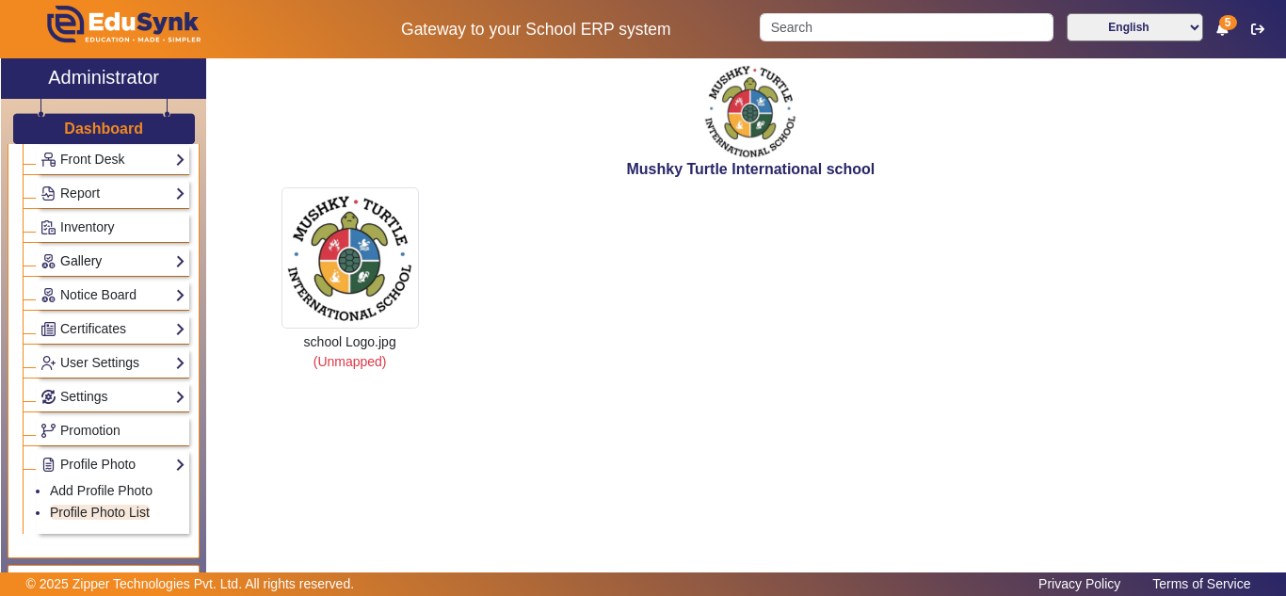
click at [91, 254] on link "Gallery" at bounding box center [112, 261] width 145 height 22
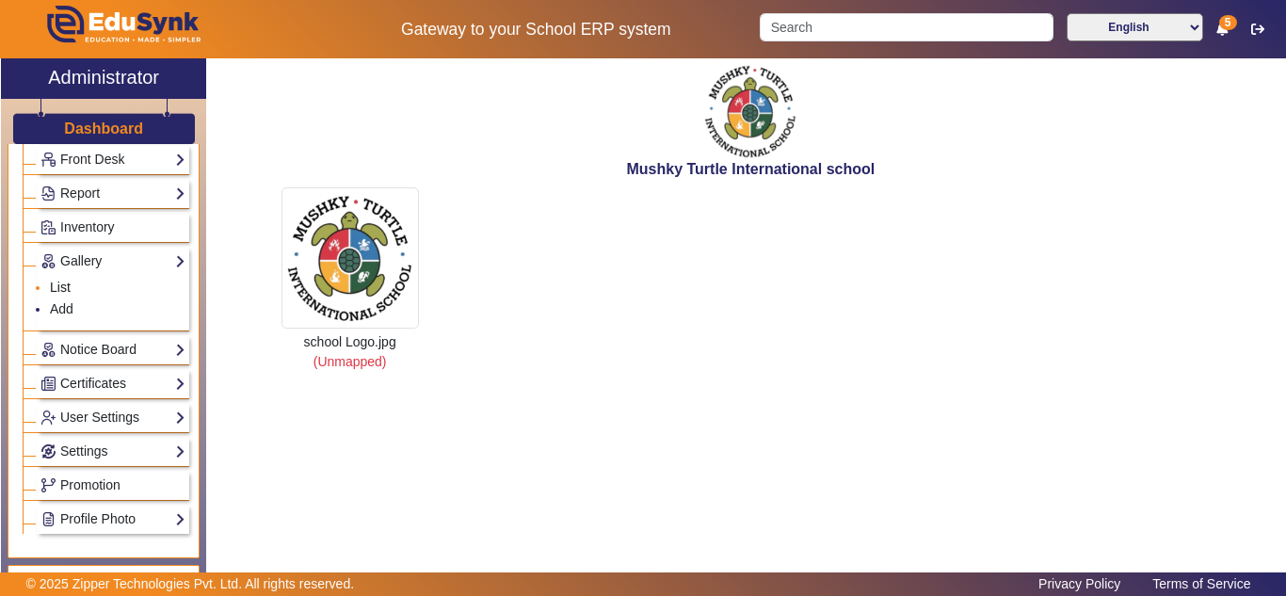
click at [59, 290] on link "List" at bounding box center [60, 287] width 21 height 15
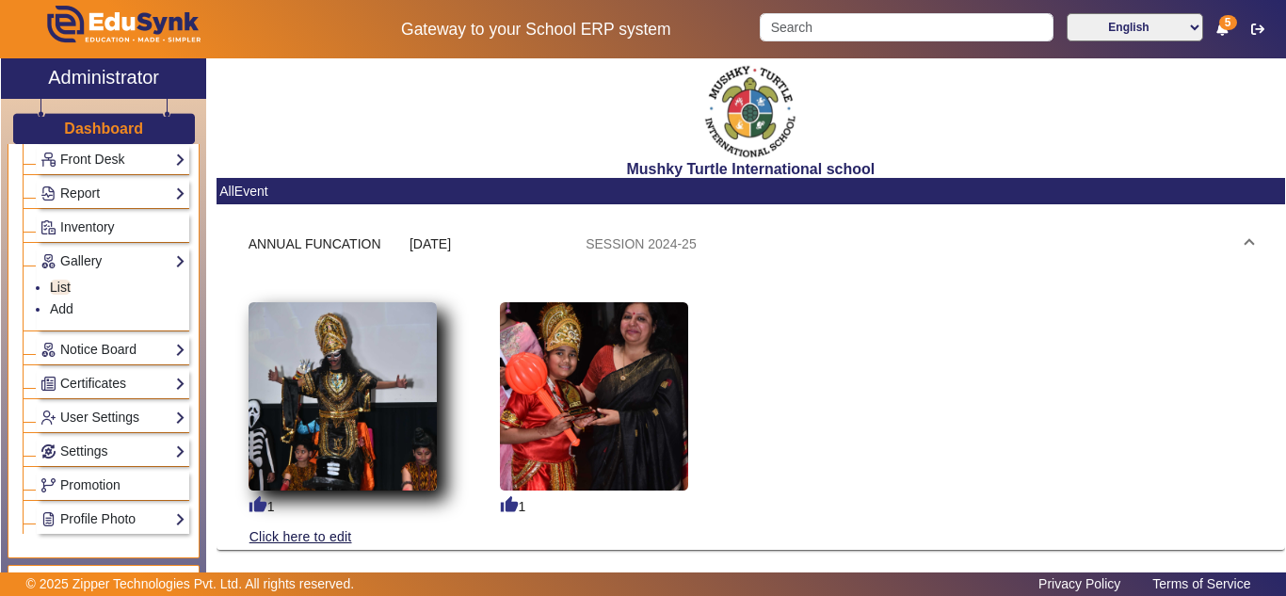
click at [340, 409] on img at bounding box center [343, 396] width 188 height 188
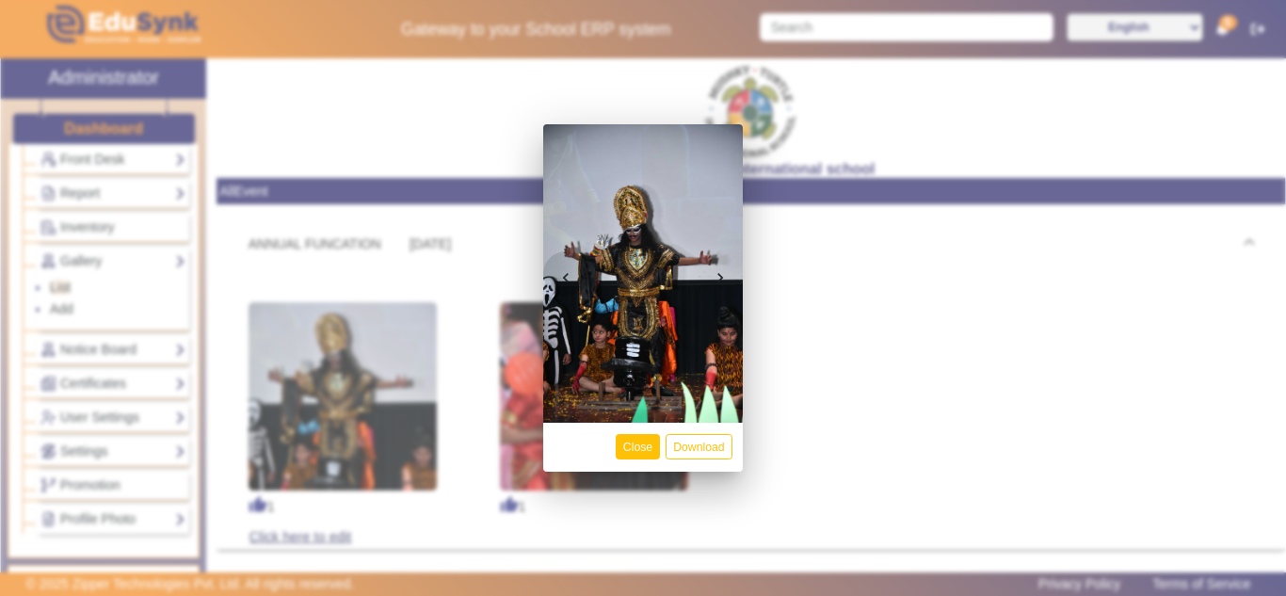
click at [625, 450] on button "Close" at bounding box center [638, 446] width 44 height 25
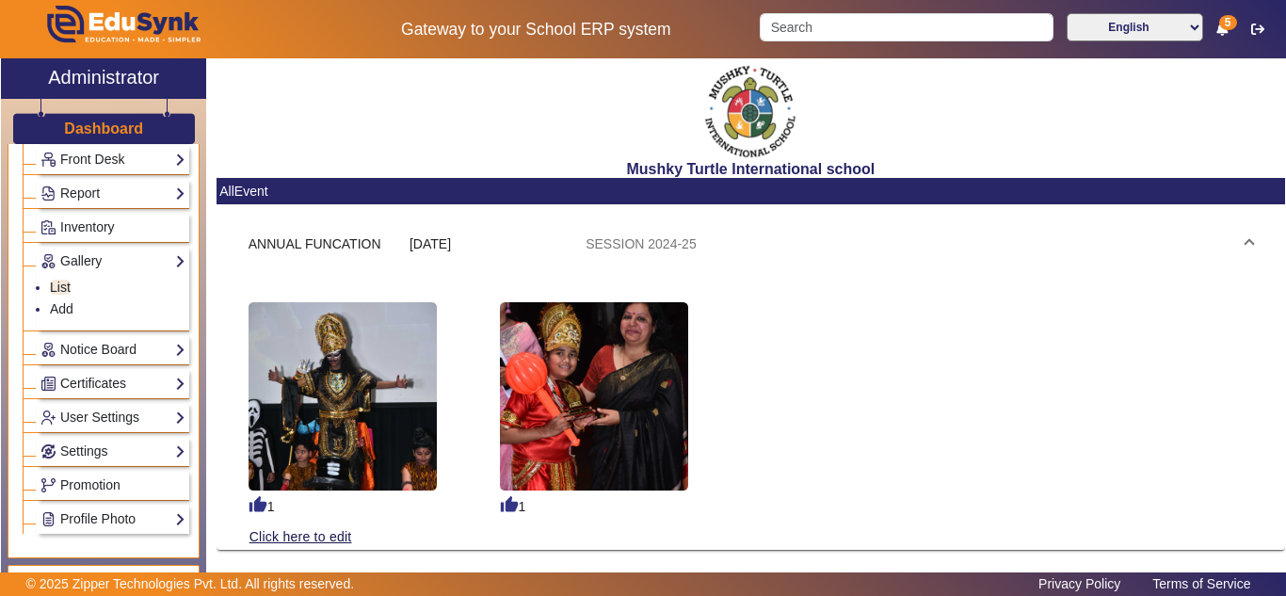
click at [455, 232] on mat-expansion-panel-header "ANNUAL FUNCATION 21 Feb 2025 SESSION 2024-25" at bounding box center [751, 244] width 1050 height 60
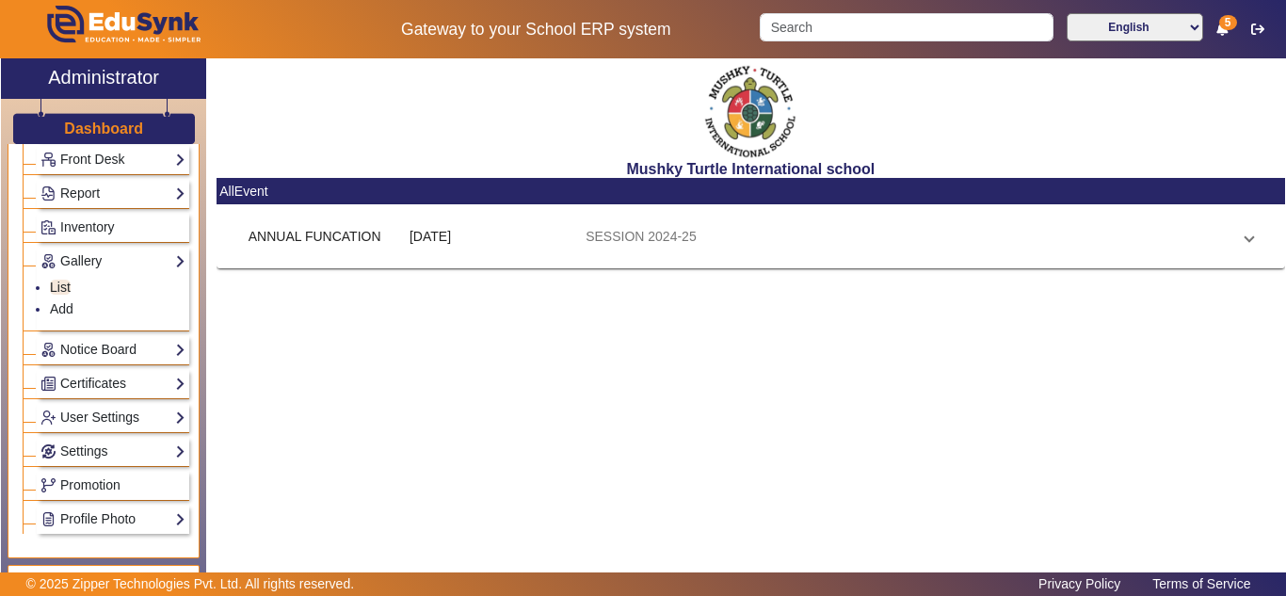
click at [457, 244] on div "21 Feb 2025" at bounding box center [490, 237] width 161 height 20
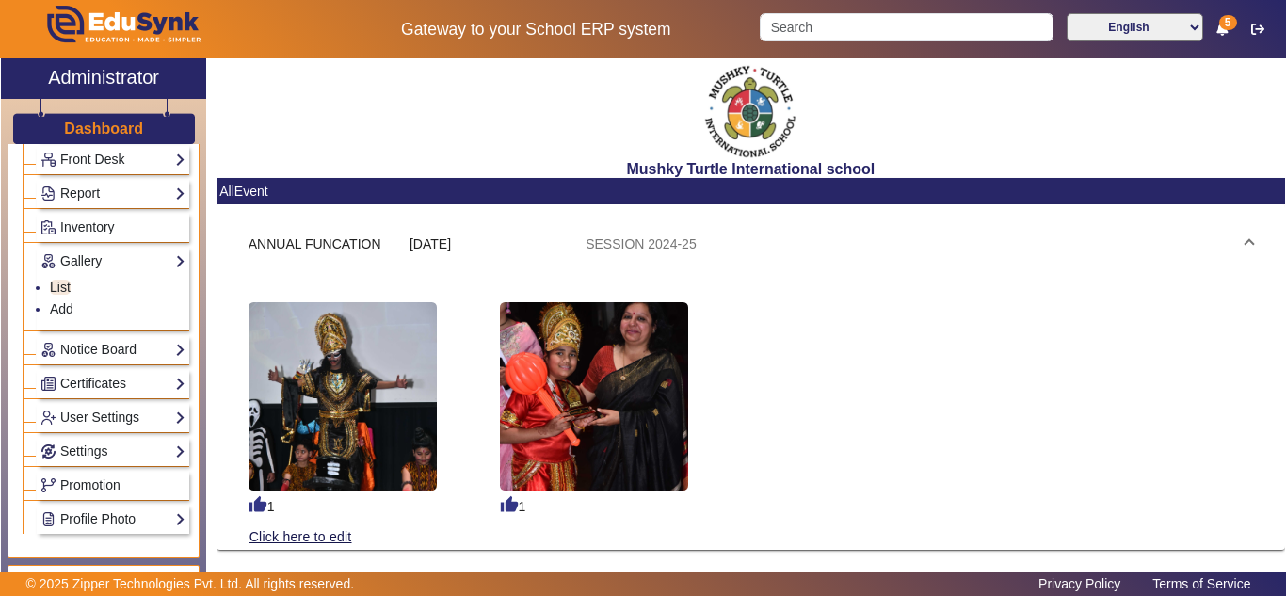
click at [908, 354] on div "thumb_up 1 thumb_up 1 Click here to edit" at bounding box center [751, 409] width 1005 height 233
click at [718, 241] on mat-panel-description "SESSION 2024-25" at bounding box center [908, 244] width 645 height 20
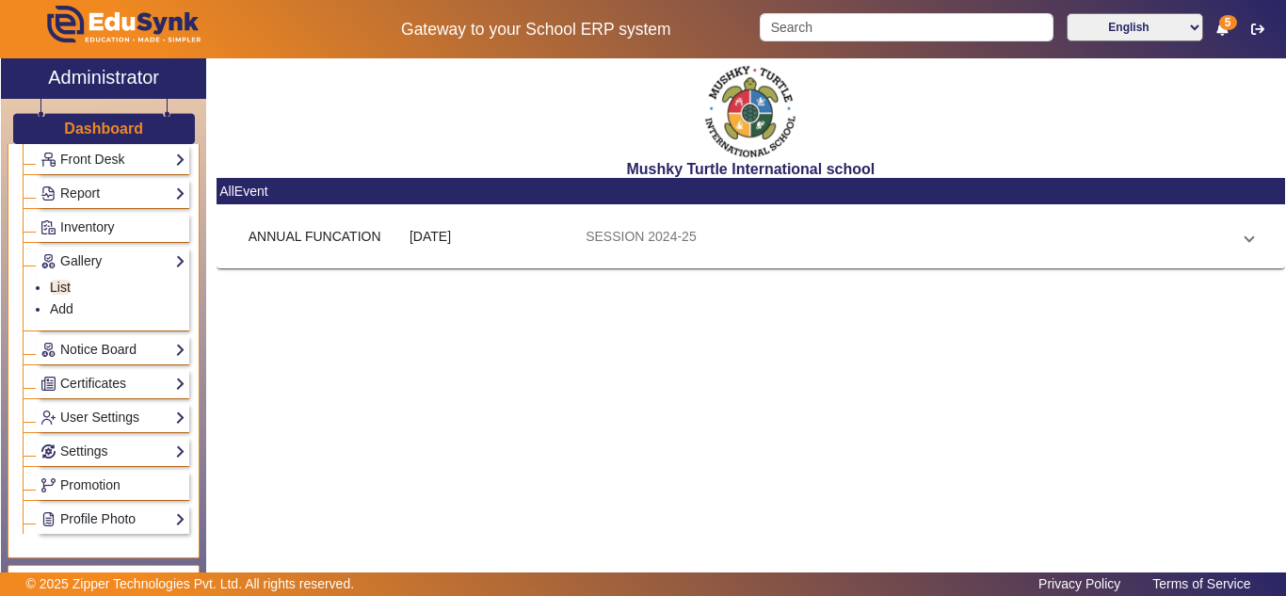
click at [718, 241] on mat-panel-description "SESSION 2024-25" at bounding box center [908, 237] width 645 height 20
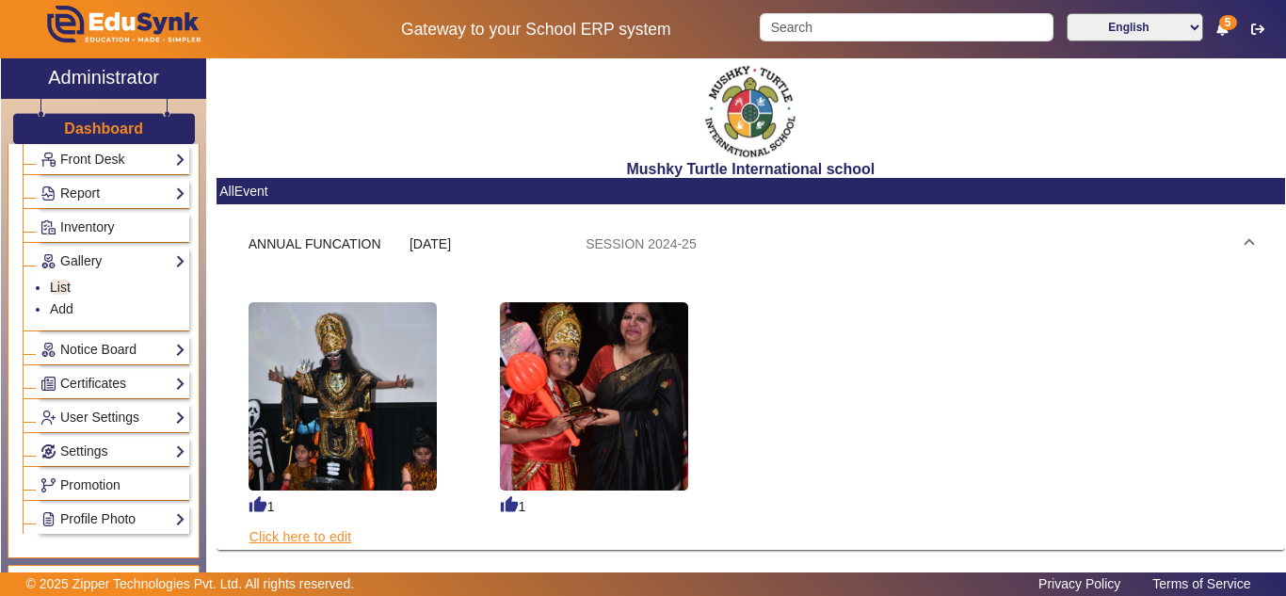
click at [314, 541] on link "Click here to edit" at bounding box center [301, 536] width 105 height 21
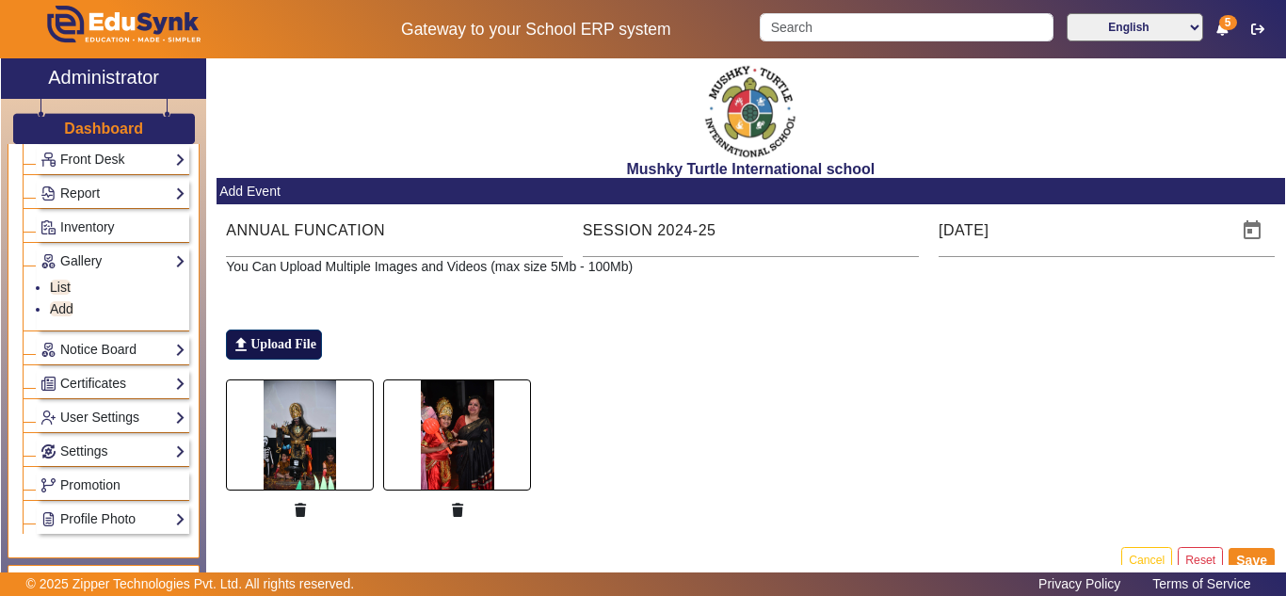
click at [283, 339] on label "file_upload Upload File" at bounding box center [274, 345] width 96 height 30
click at [0, 0] on input "file_upload Upload File" at bounding box center [0, 0] width 0 height 0
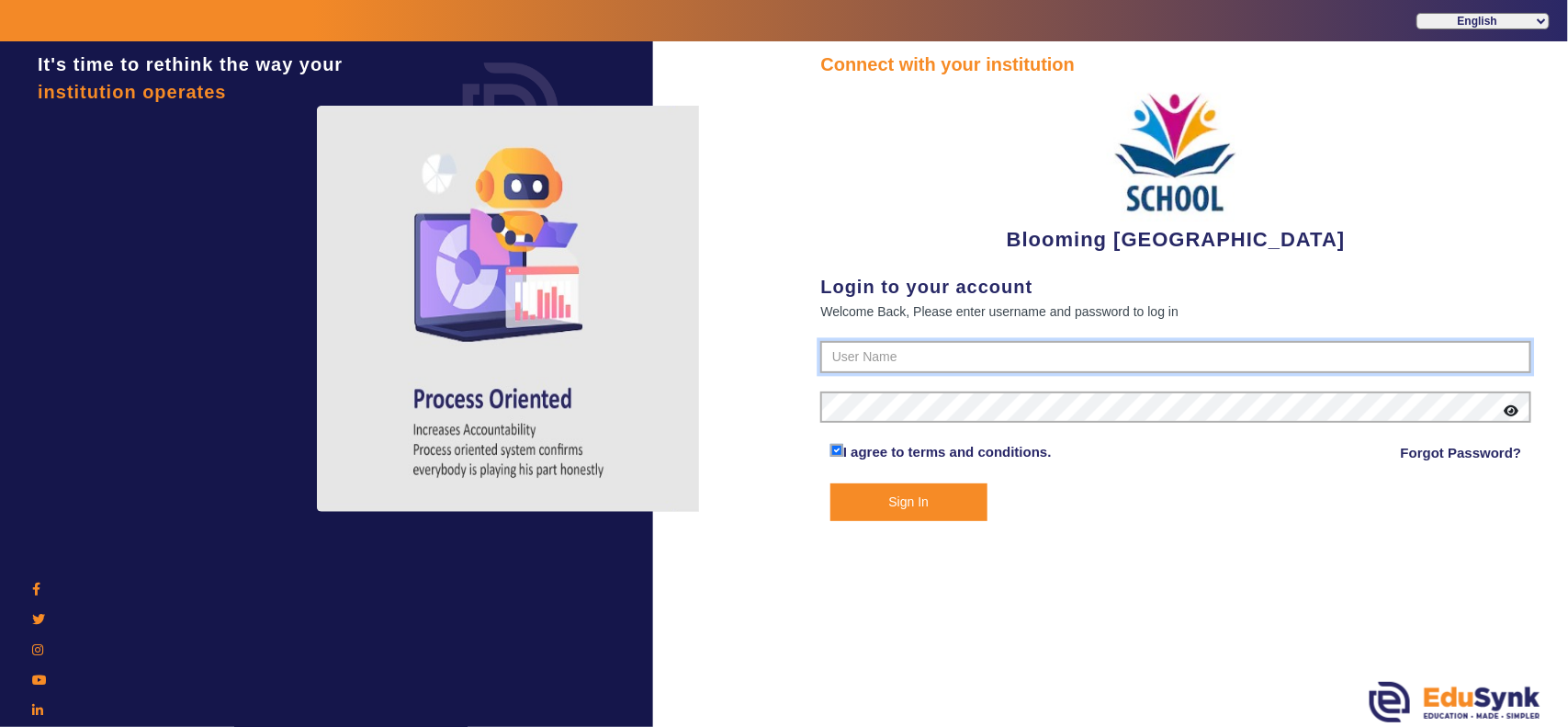
type input "4141419999"
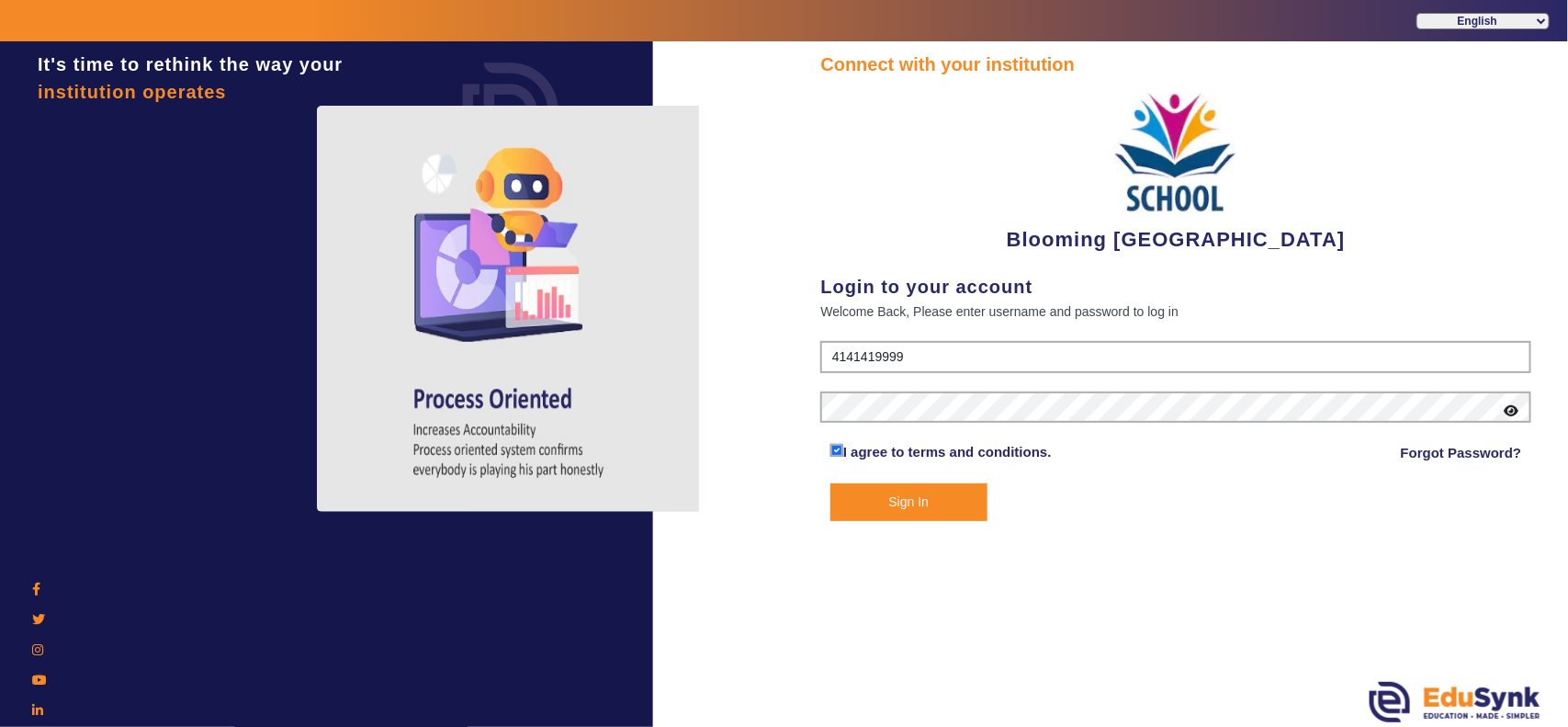
click at [918, 501] on button "Sign In" at bounding box center [908, 502] width 157 height 38
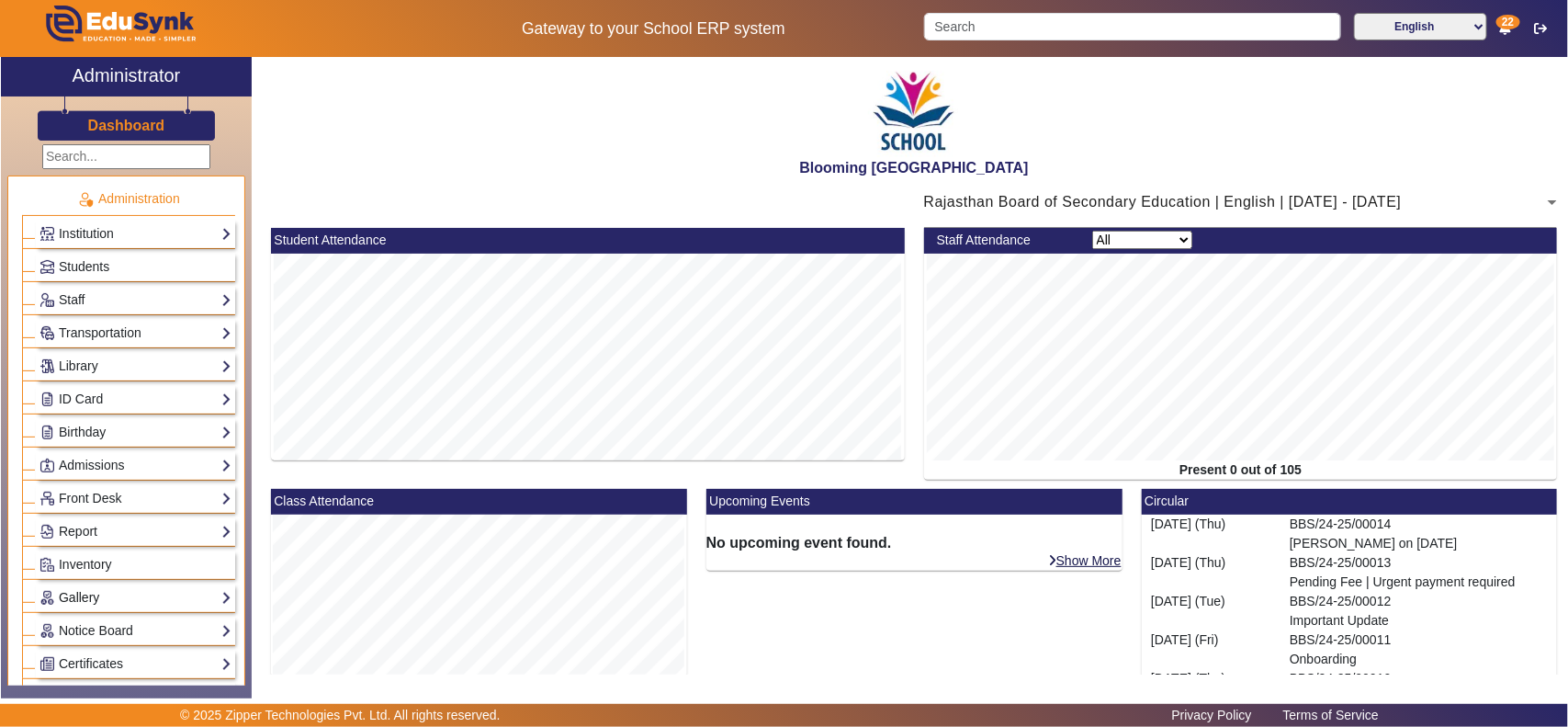
click at [106, 599] on link "Gallery" at bounding box center [135, 598] width 192 height 21
click at [57, 629] on link "List" at bounding box center [59, 623] width 20 height 15
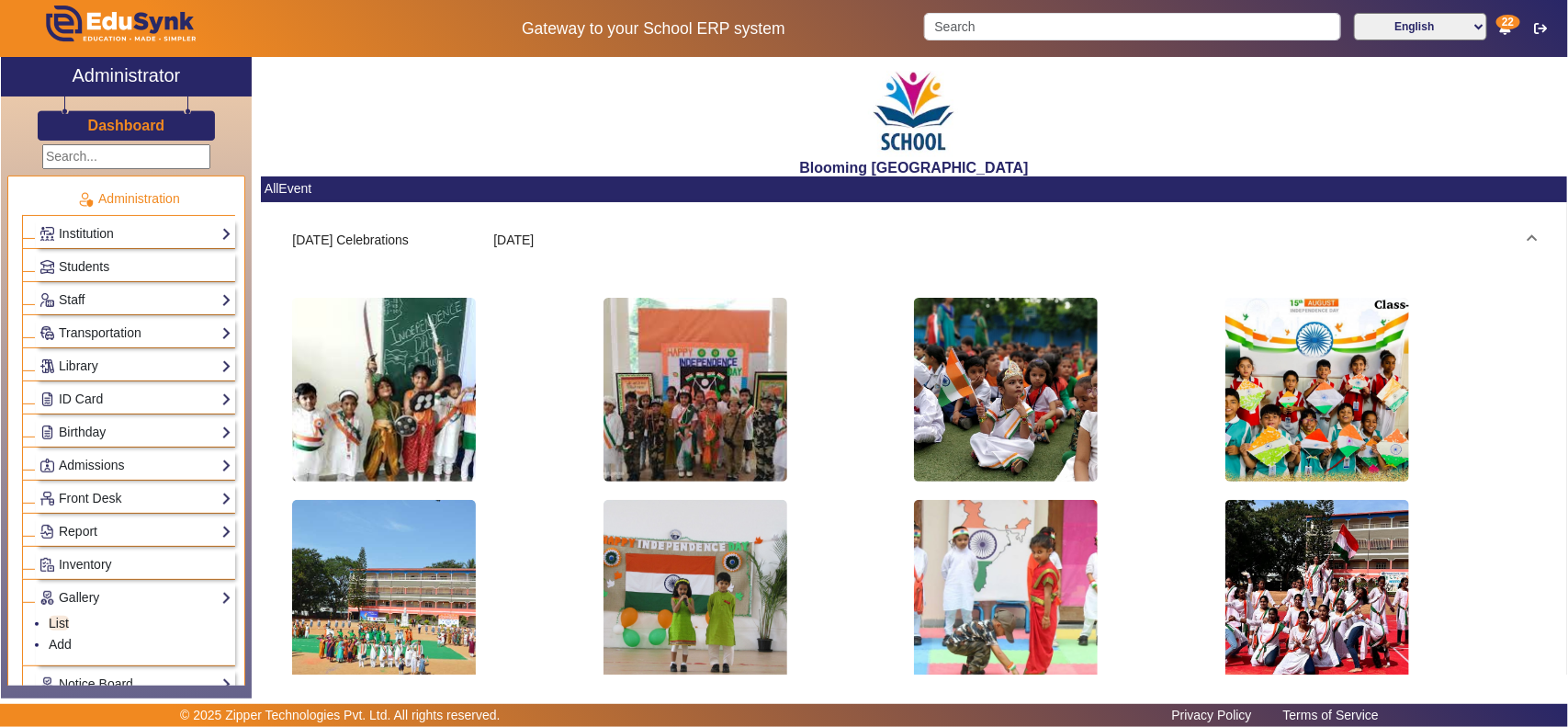
click at [1418, 237] on mat-panel-description at bounding box center [1111, 240] width 805 height 20
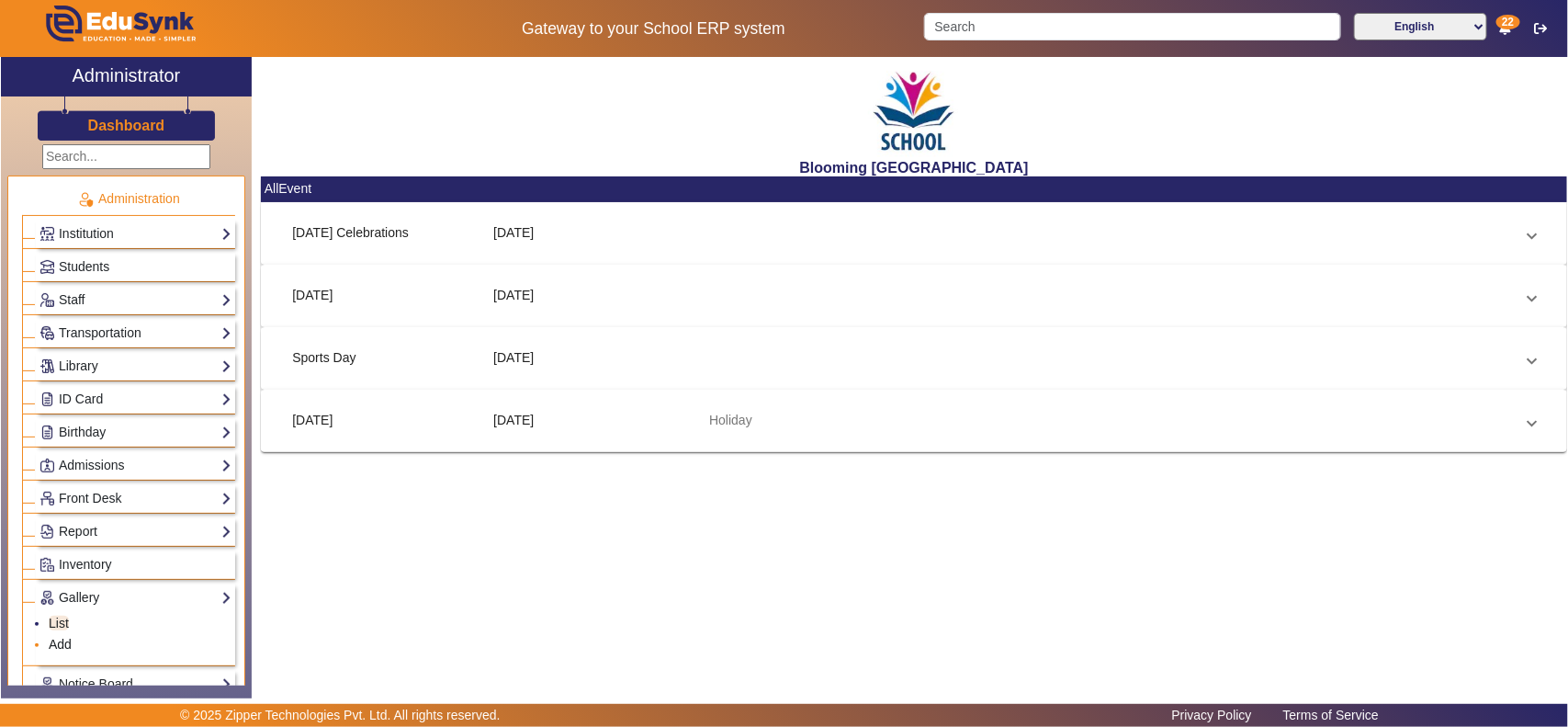
click at [52, 645] on link "Add" at bounding box center [60, 643] width 23 height 15
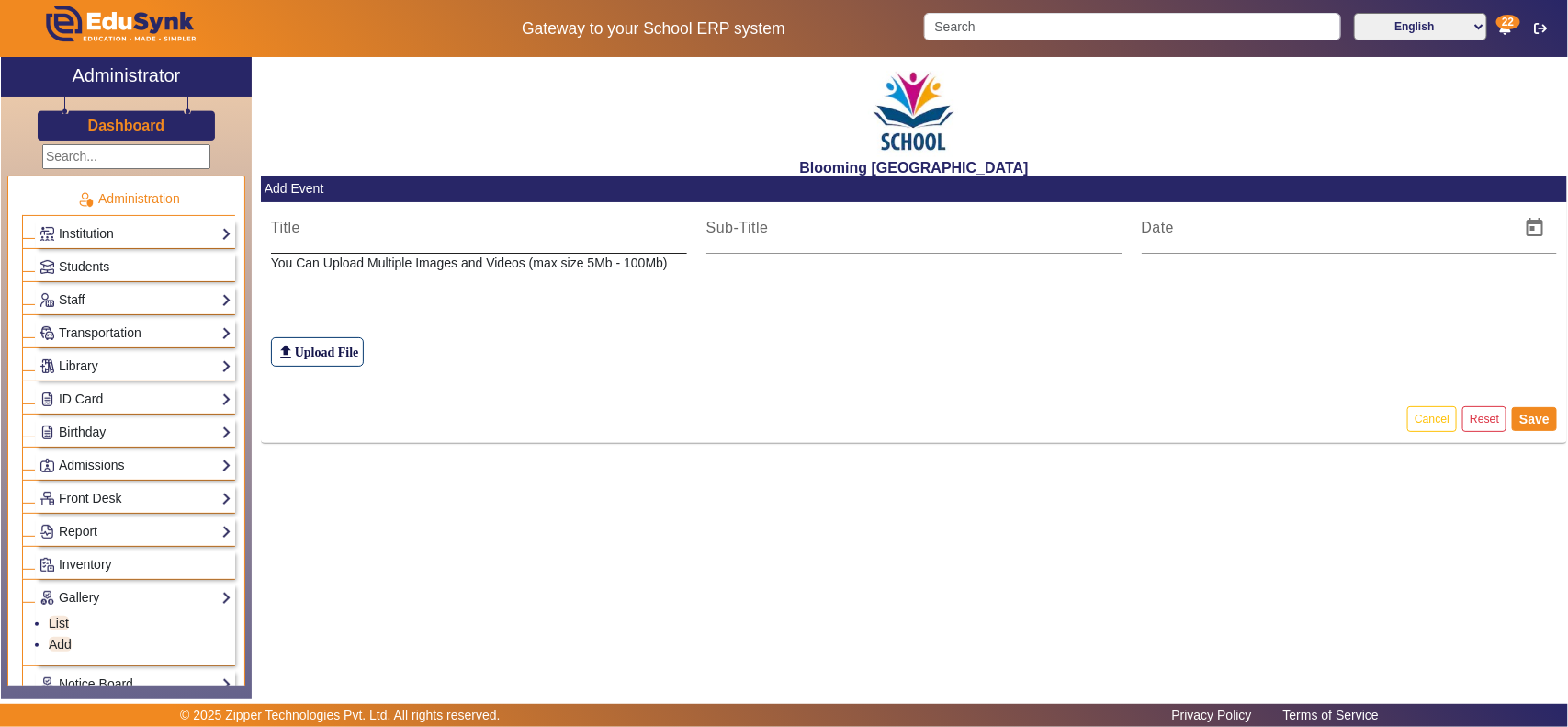
click at [363, 240] on div at bounding box center [479, 227] width 416 height 52
type input "G"
type input "D"
type input "Navratri"
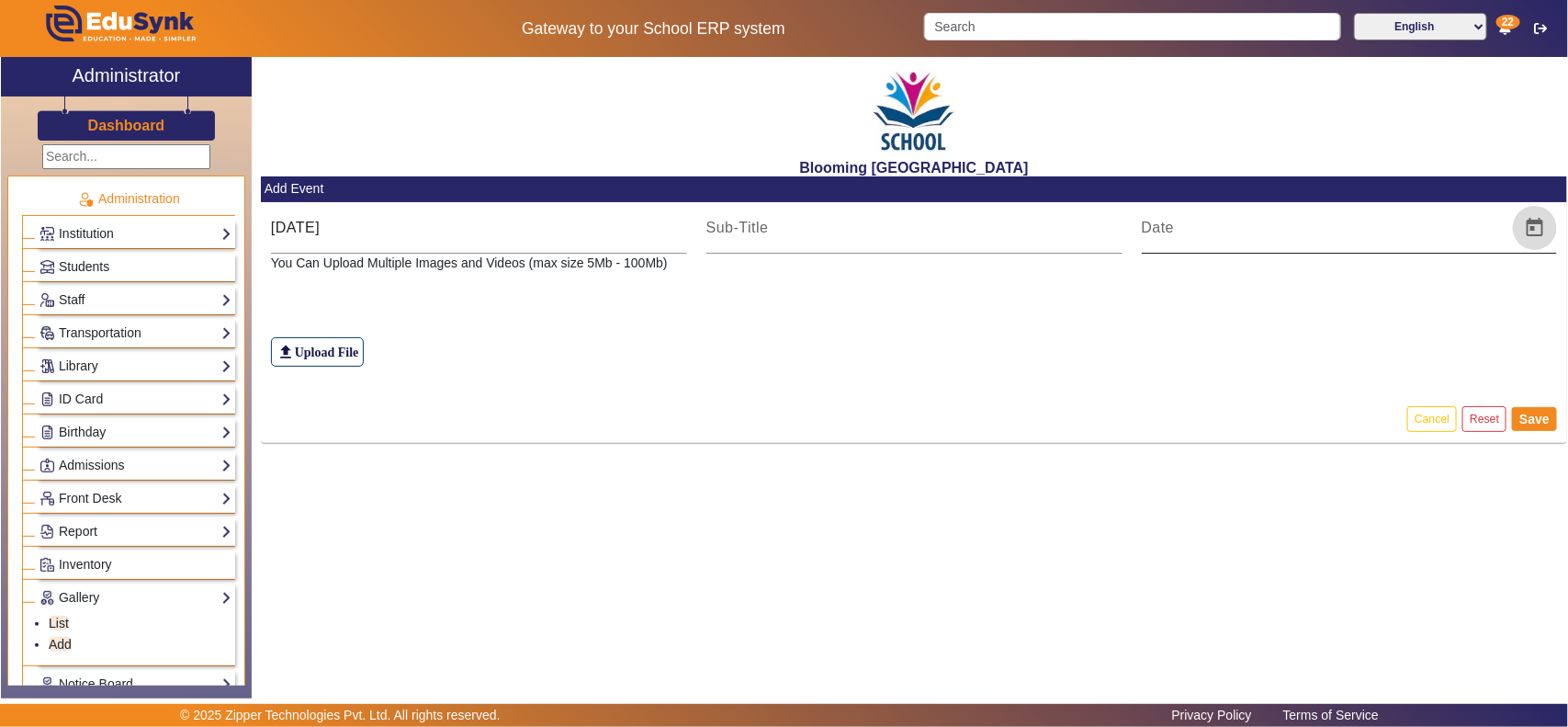
click at [1527, 225] on span "Open calendar" at bounding box center [1535, 227] width 44 height 44
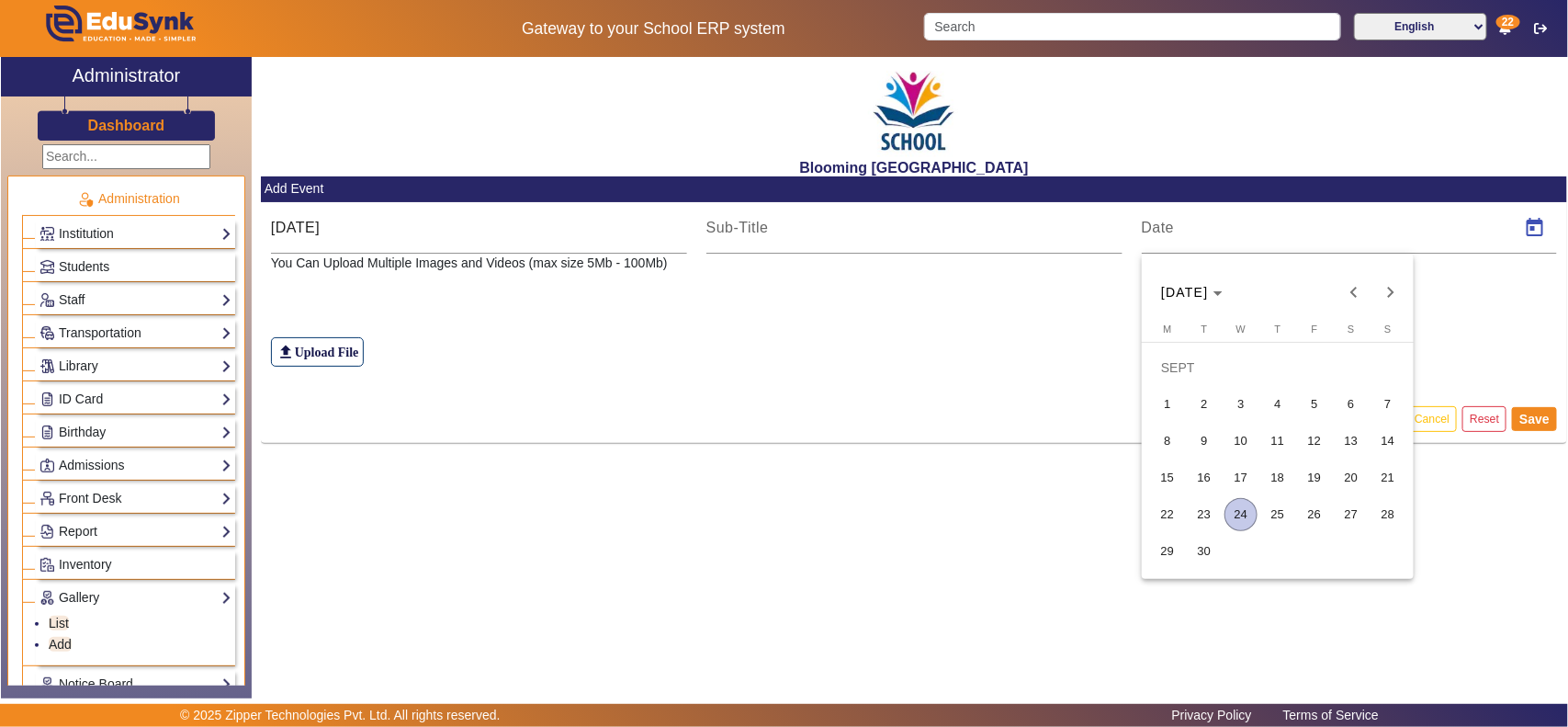
click at [1172, 511] on span "22" at bounding box center [1168, 514] width 33 height 33
type input "22/09/2025"
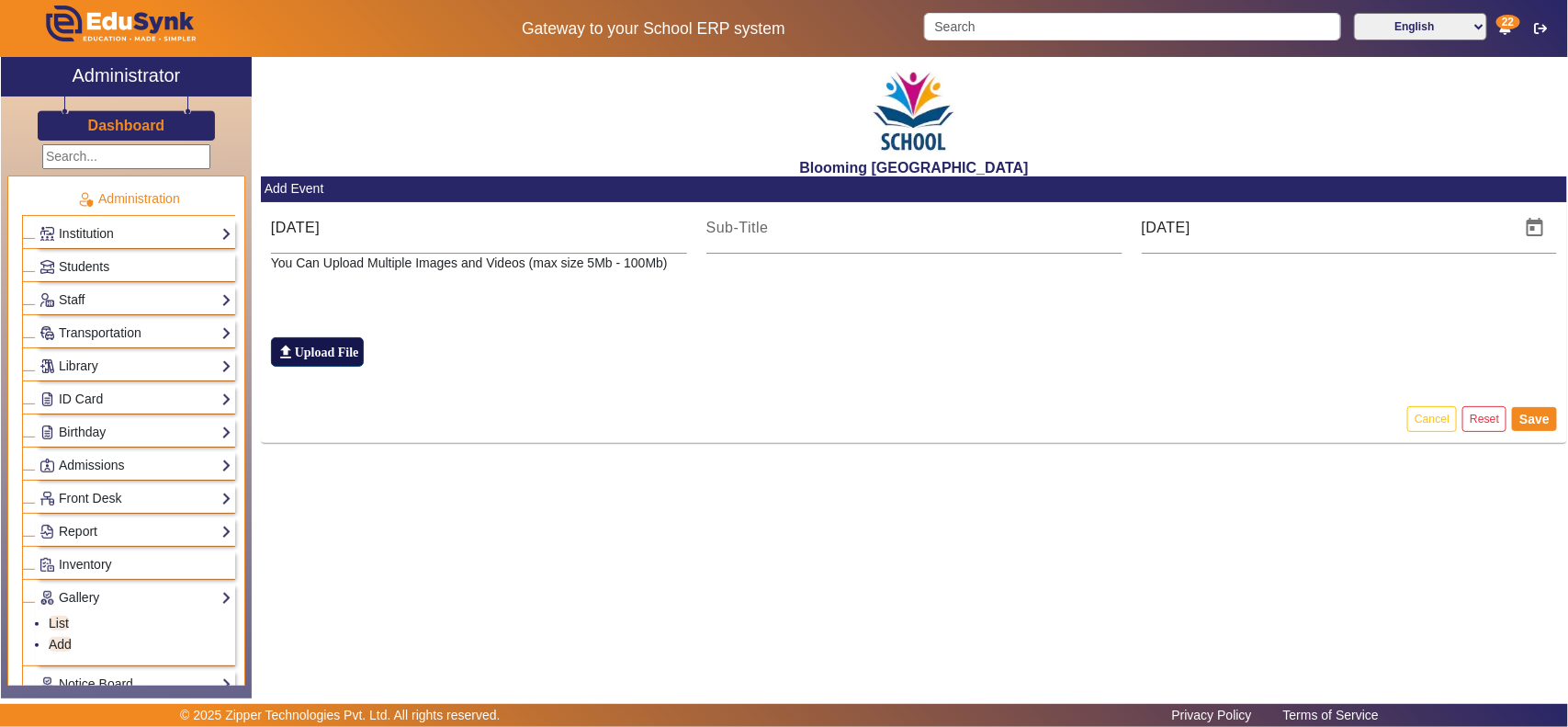
click at [334, 354] on label "file_upload Upload File" at bounding box center [318, 352] width 94 height 29
click at [0, 0] on input "file_upload Upload File" at bounding box center [0, 0] width 0 height 0
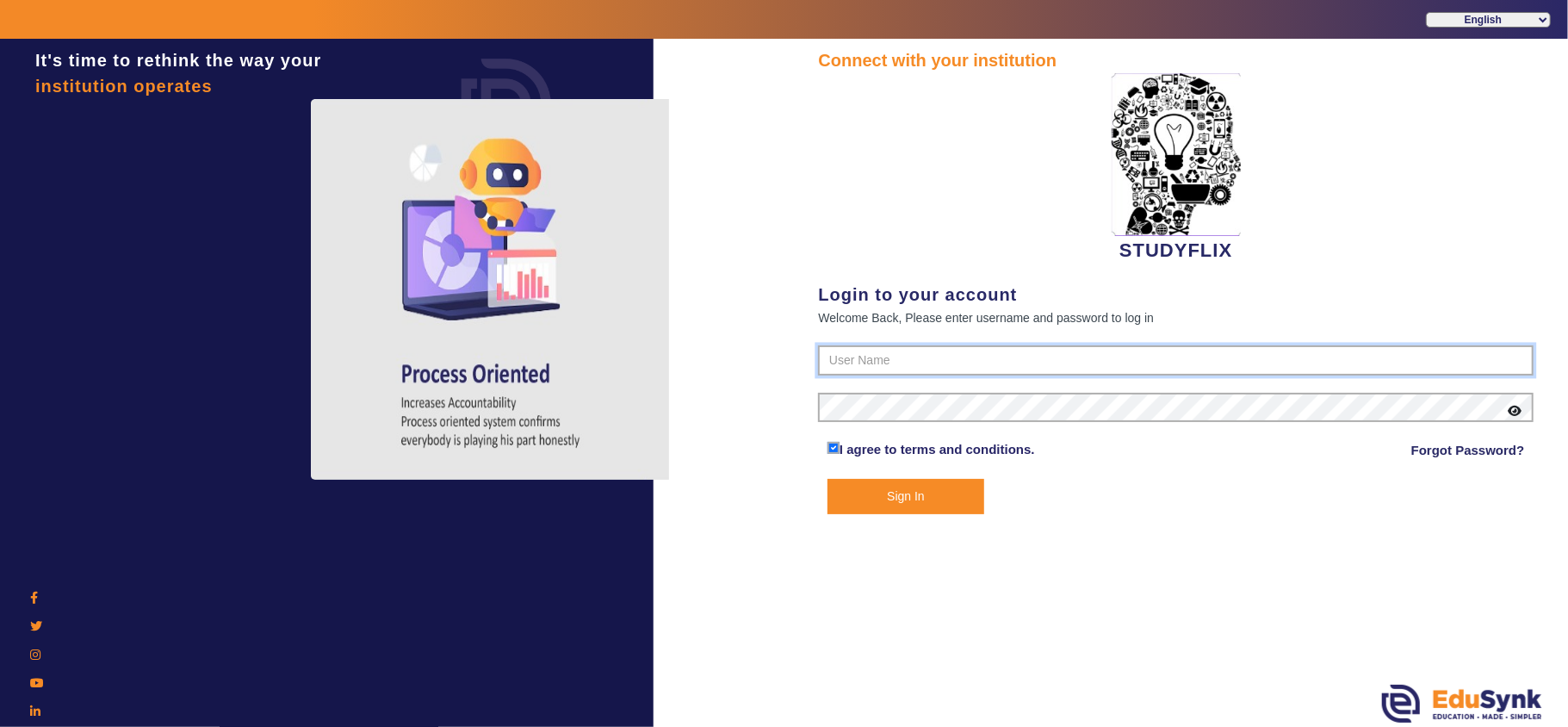
type input "6354922771"
click at [858, 497] on button "Sign In" at bounding box center [906, 496] width 156 height 36
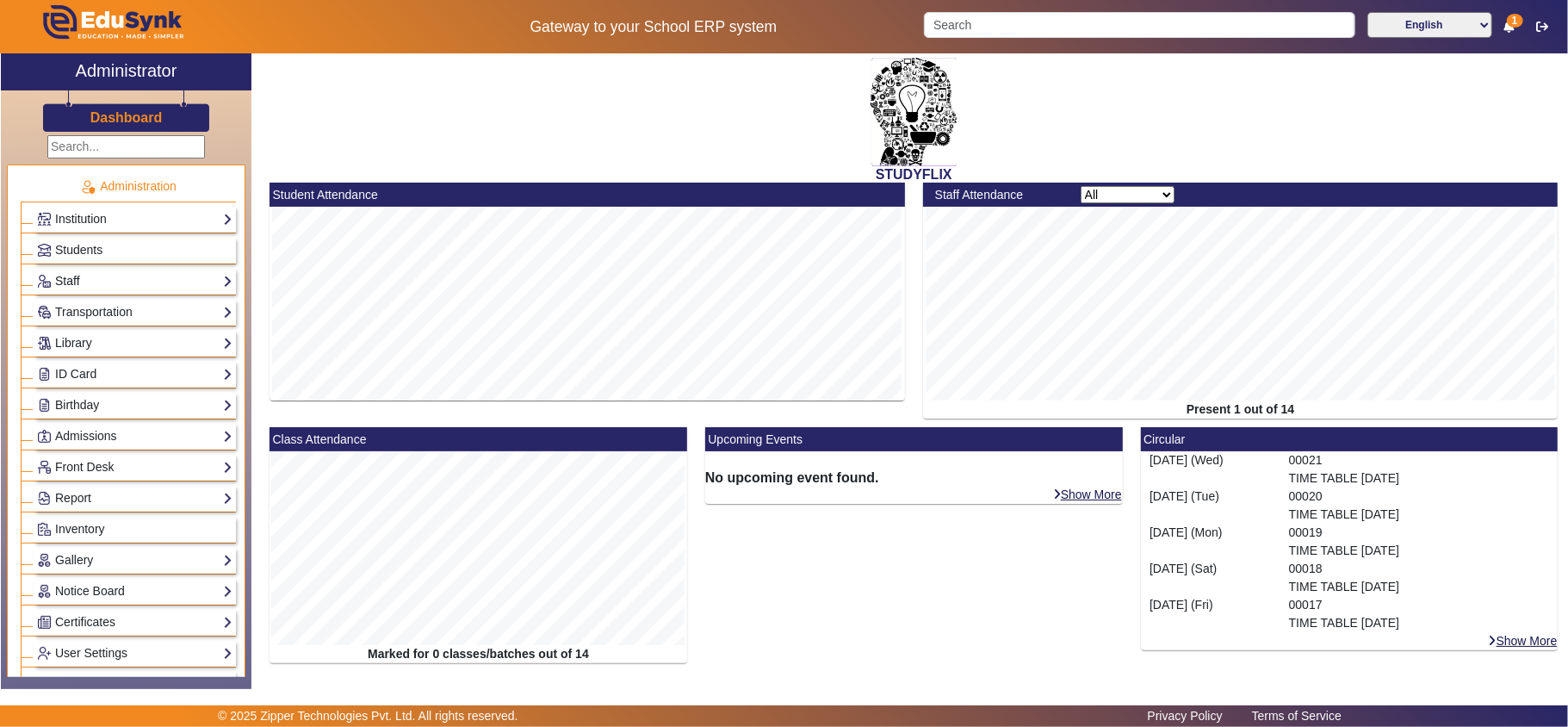
click at [77, 276] on link "Staff" at bounding box center [134, 282] width 196 height 20
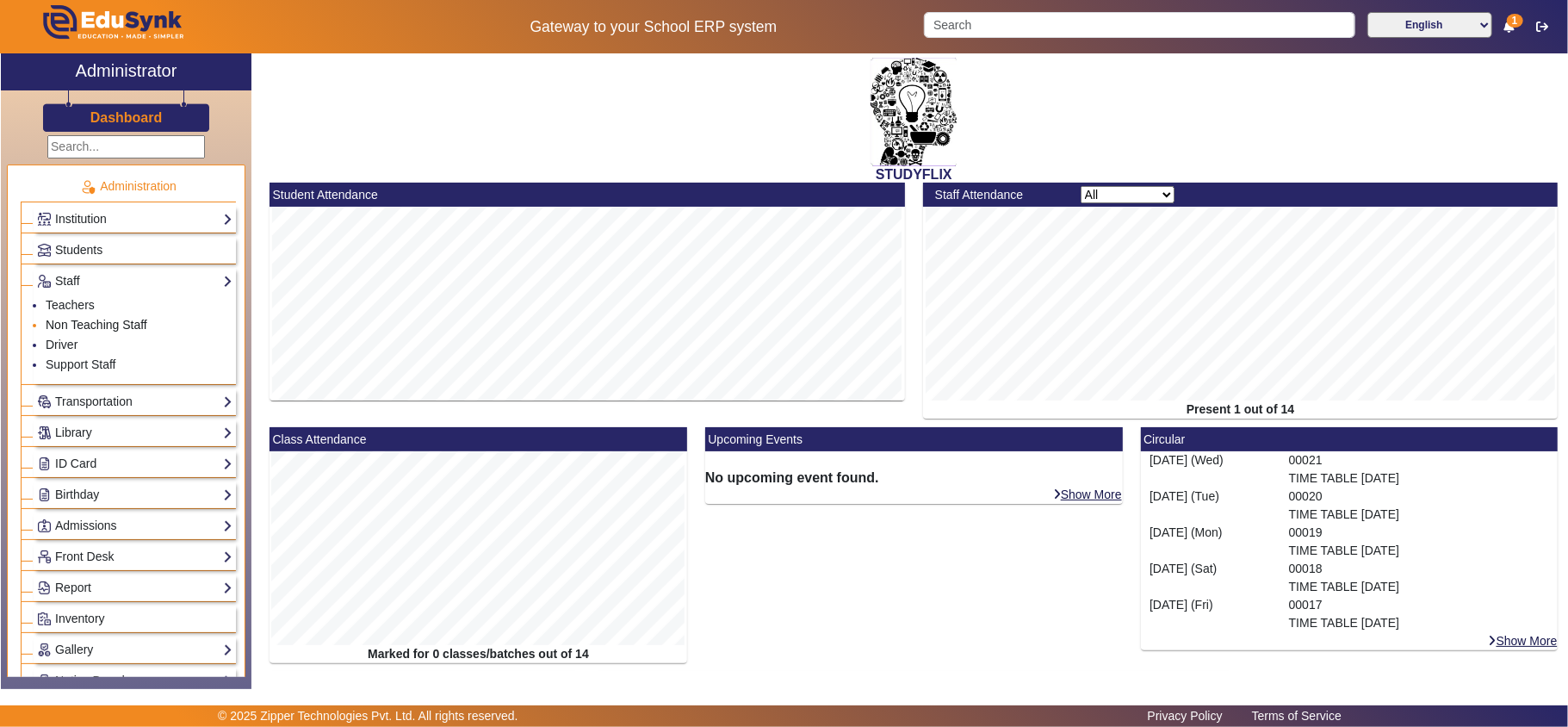
click at [70, 324] on link "Non Teaching Staff" at bounding box center [96, 324] width 102 height 14
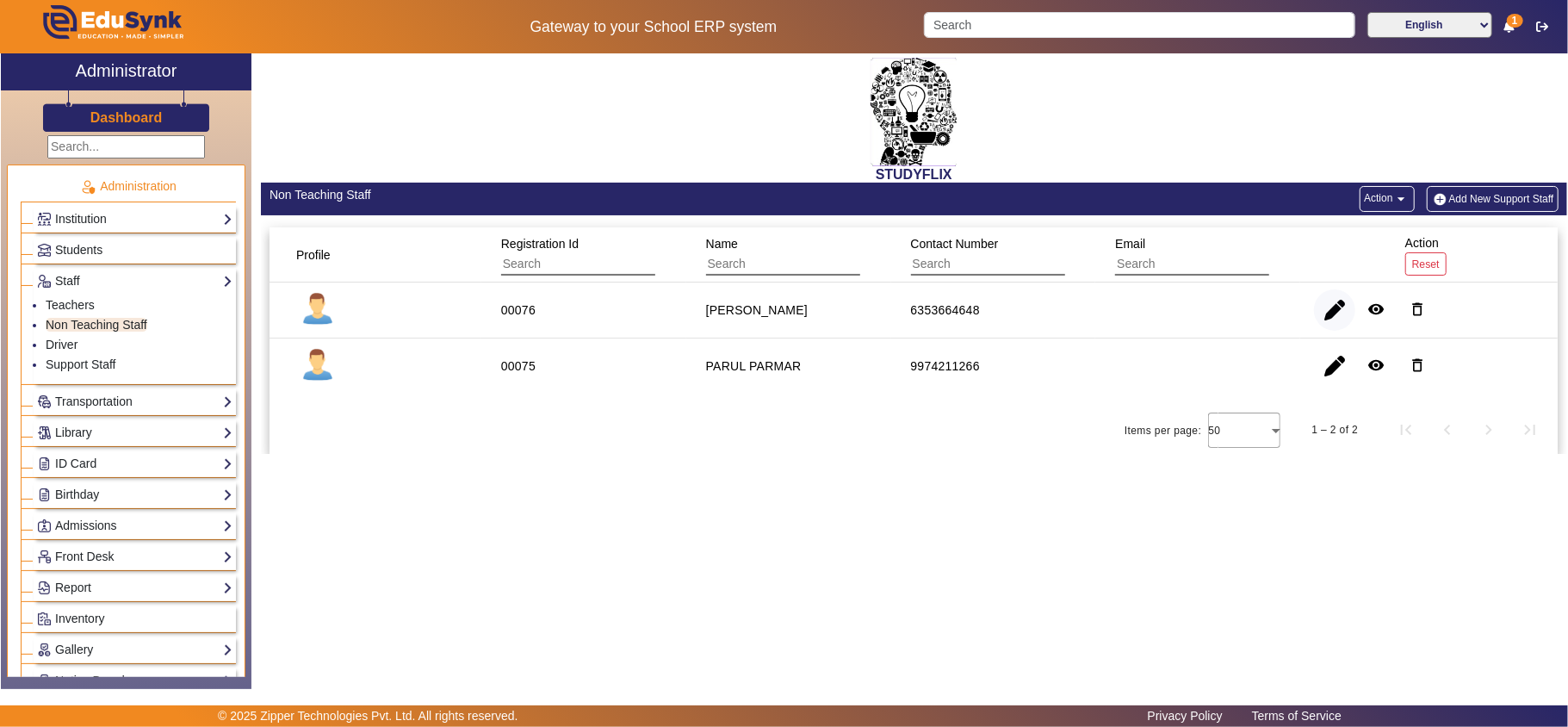
click at [1334, 306] on span "button" at bounding box center [1335, 309] width 41 height 41
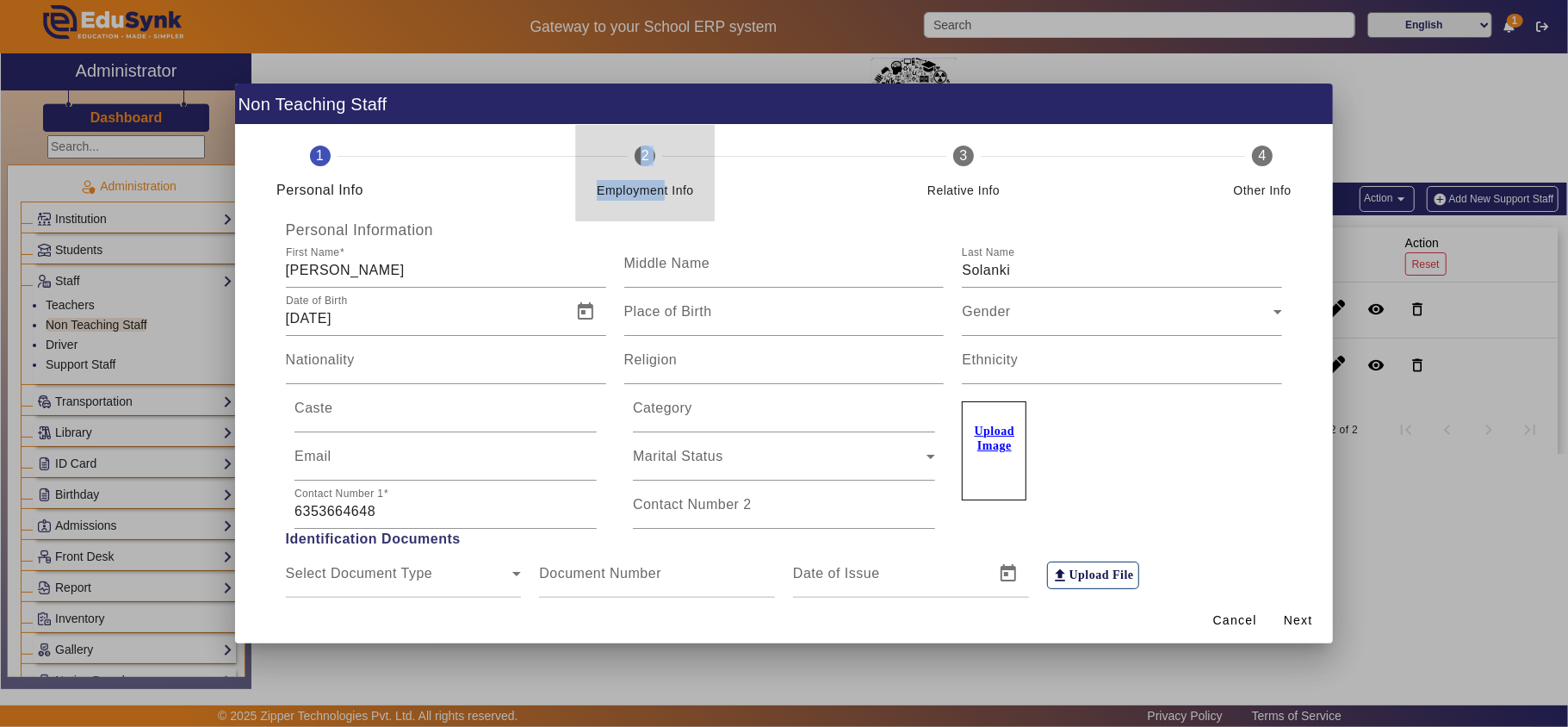
click at [659, 156] on mat-step-header "2 Employment Info" at bounding box center [646, 173] width 139 height 96
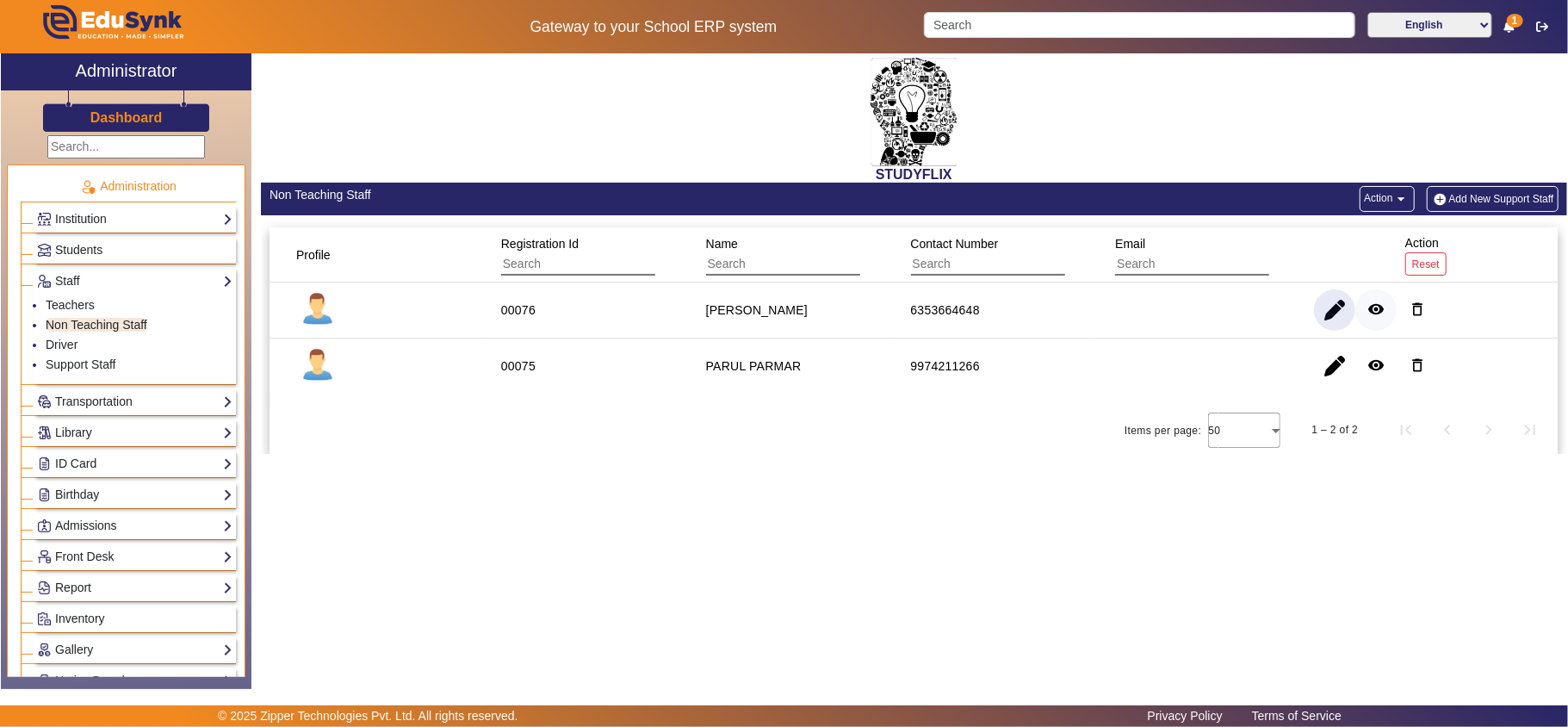
click at [1372, 306] on mat-icon "remove_red_eye" at bounding box center [1376, 309] width 17 height 17
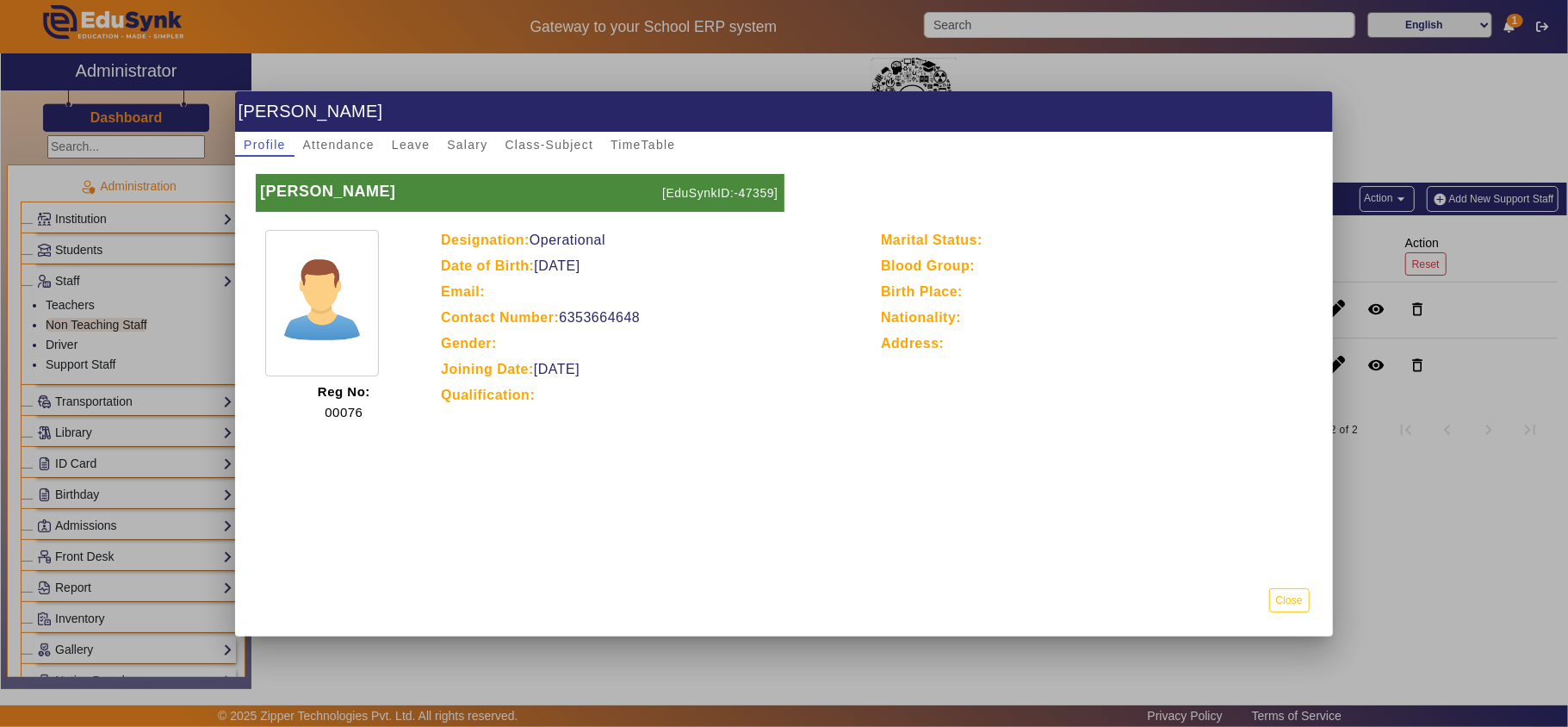
click at [756, 186] on p "[EduSynkID:-47359]" at bounding box center [720, 192] width 125 height 37
copy p "47359"
drag, startPoint x: 1299, startPoint y: 593, endPoint x: 1303, endPoint y: 575, distance: 18.4
click at [1297, 593] on button "Close" at bounding box center [1290, 599] width 40 height 23
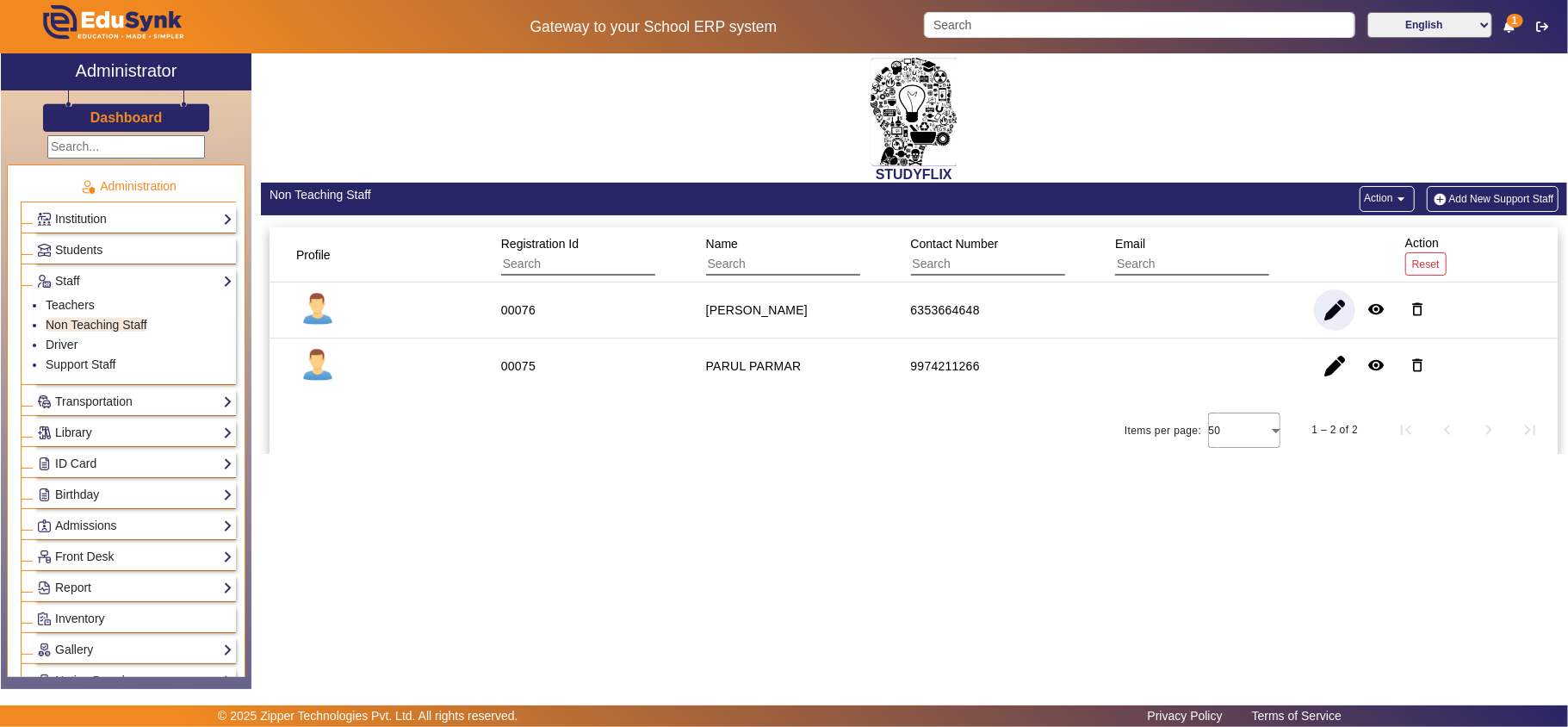
click at [1331, 308] on span "button" at bounding box center [1335, 309] width 41 height 41
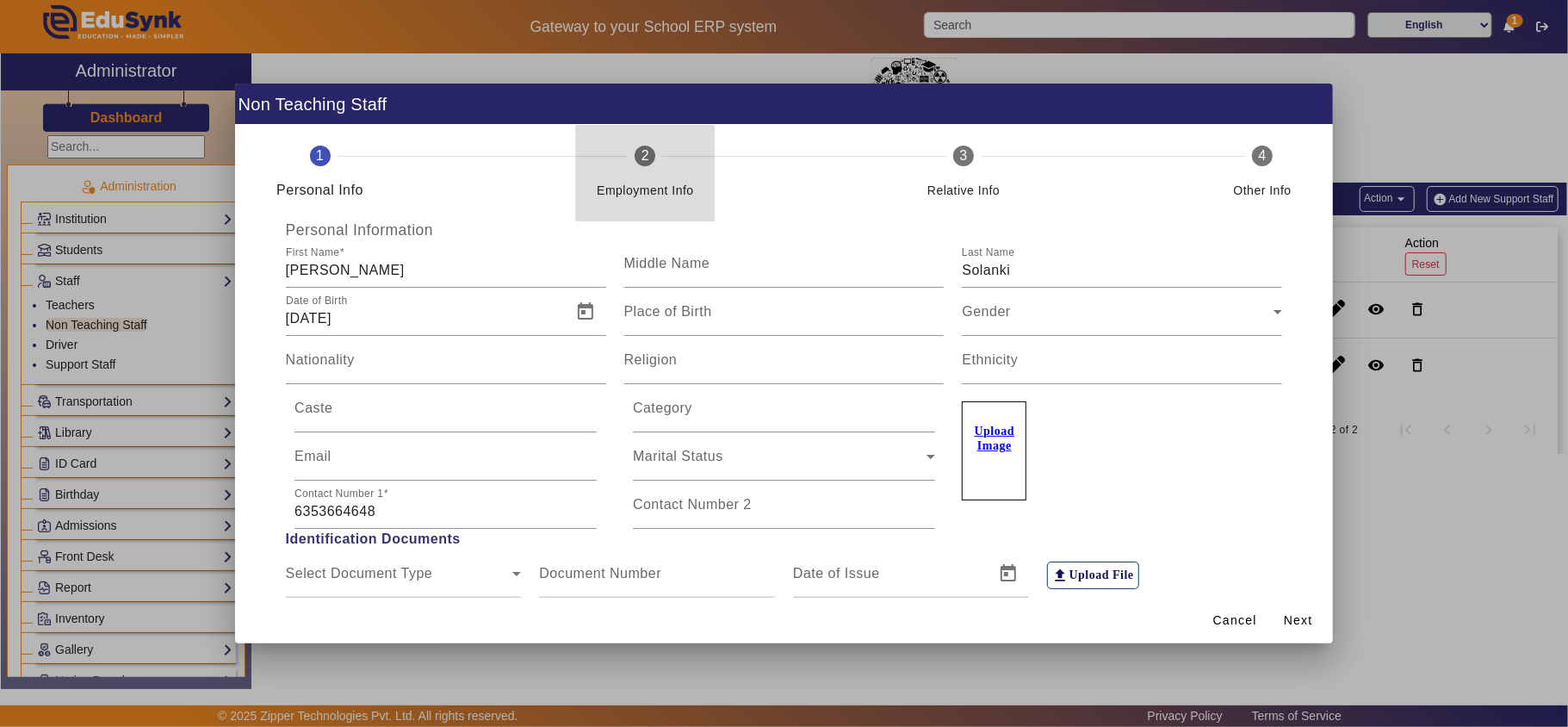
click at [671, 169] on div "Employment Info" at bounding box center [645, 184] width 97 height 35
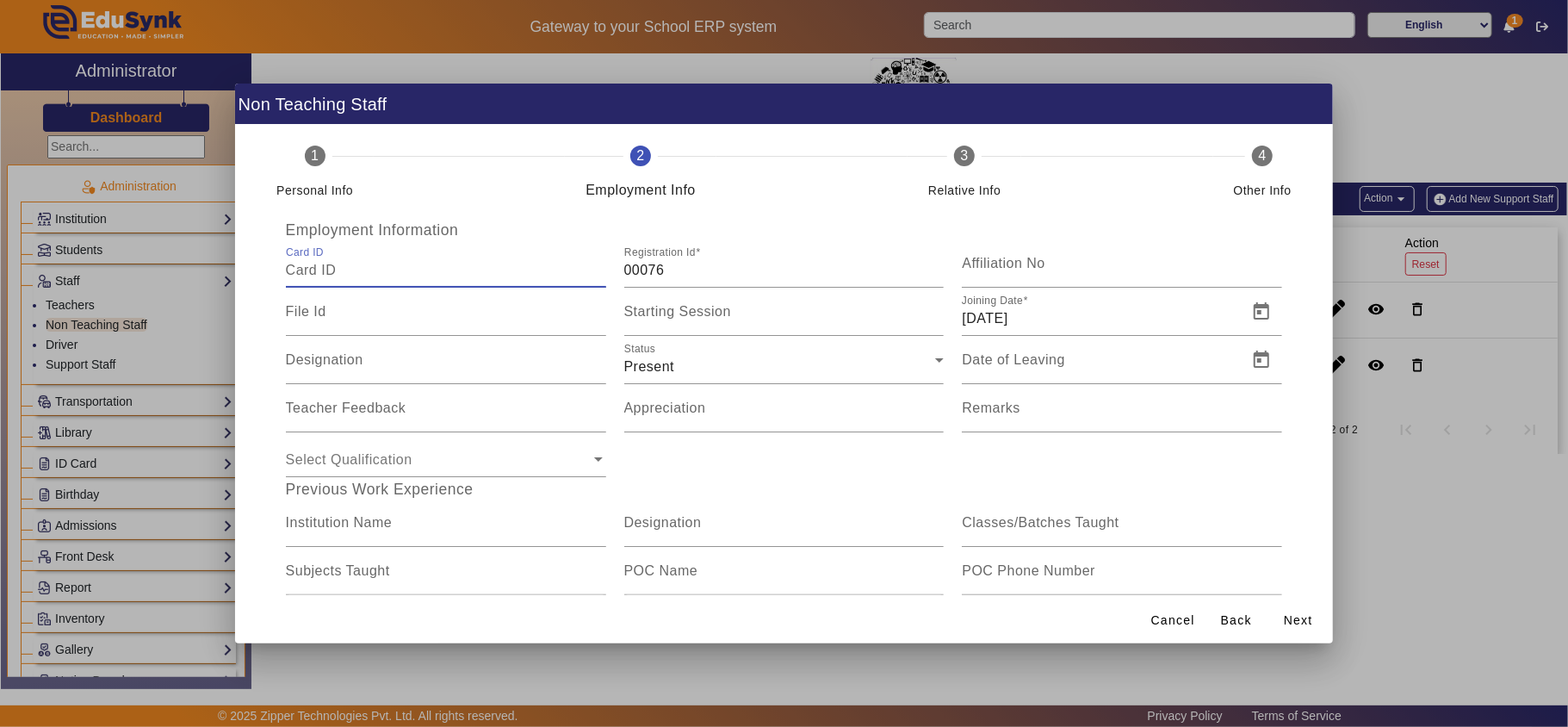
click at [341, 269] on input "Card ID" at bounding box center [446, 270] width 320 height 21
paste input "47359"
type input "47359"
click at [1297, 620] on span "Next" at bounding box center [1299, 620] width 29 height 18
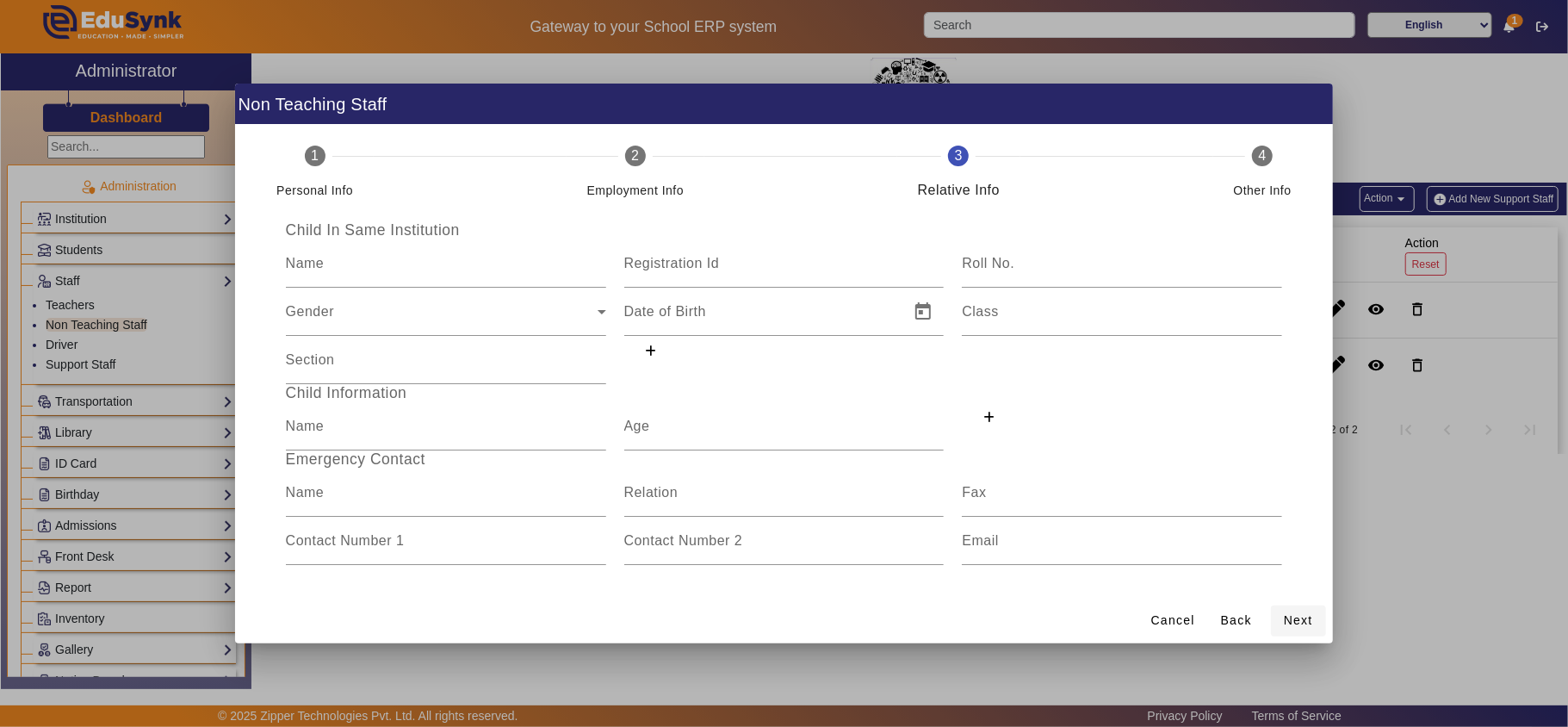
click at [1297, 620] on span "Next" at bounding box center [1299, 620] width 29 height 18
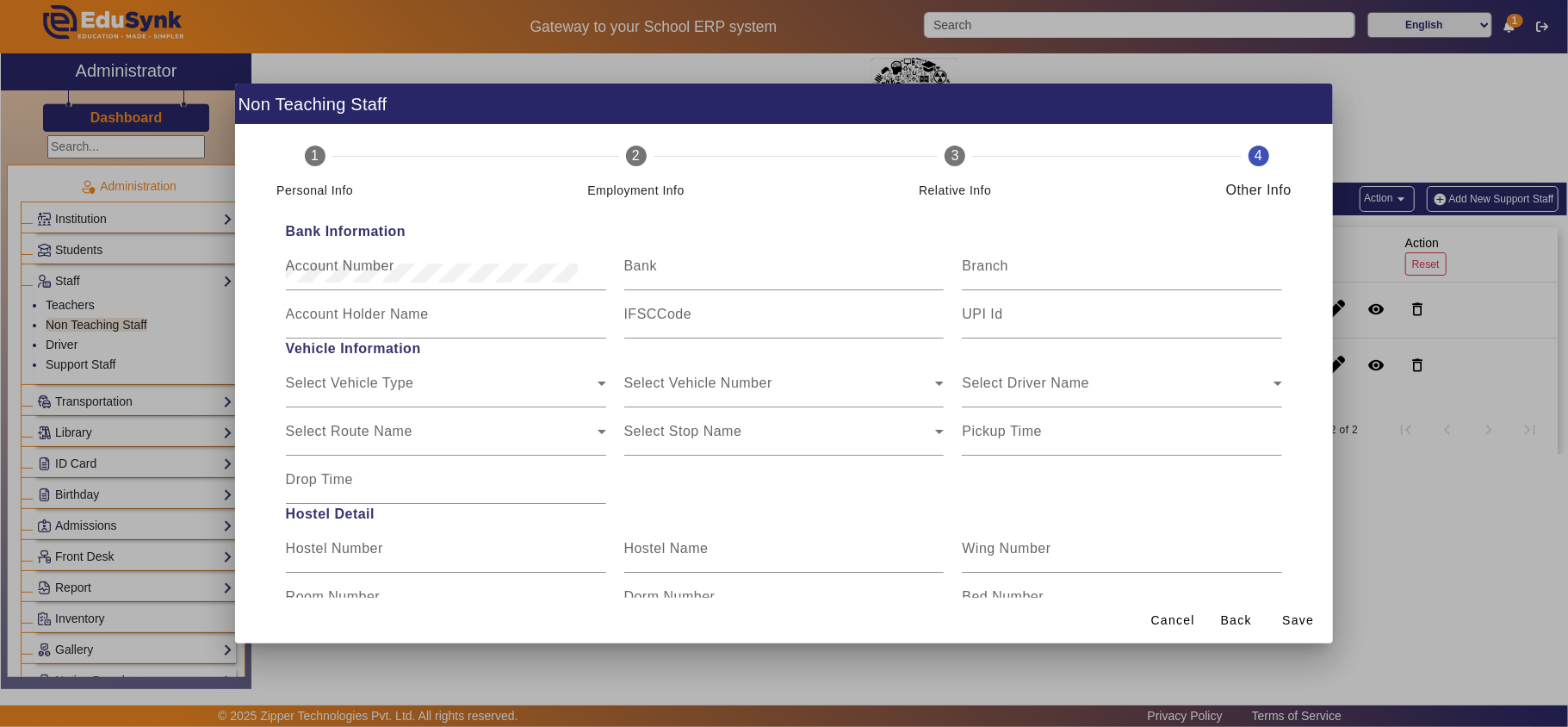
click at [1297, 620] on span "Save" at bounding box center [1298, 620] width 32 height 18
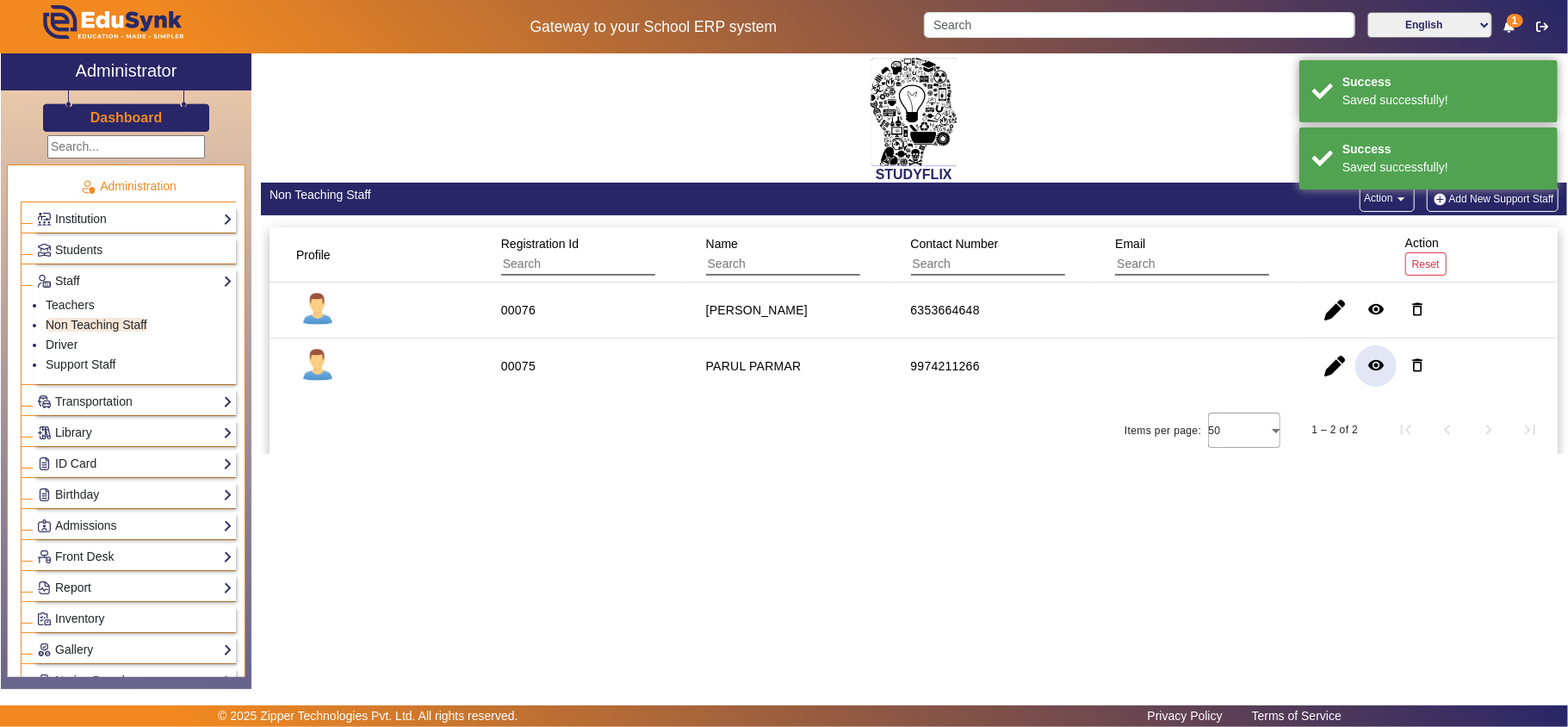
click at [1371, 363] on mat-icon "remove_red_eye" at bounding box center [1376, 365] width 17 height 17
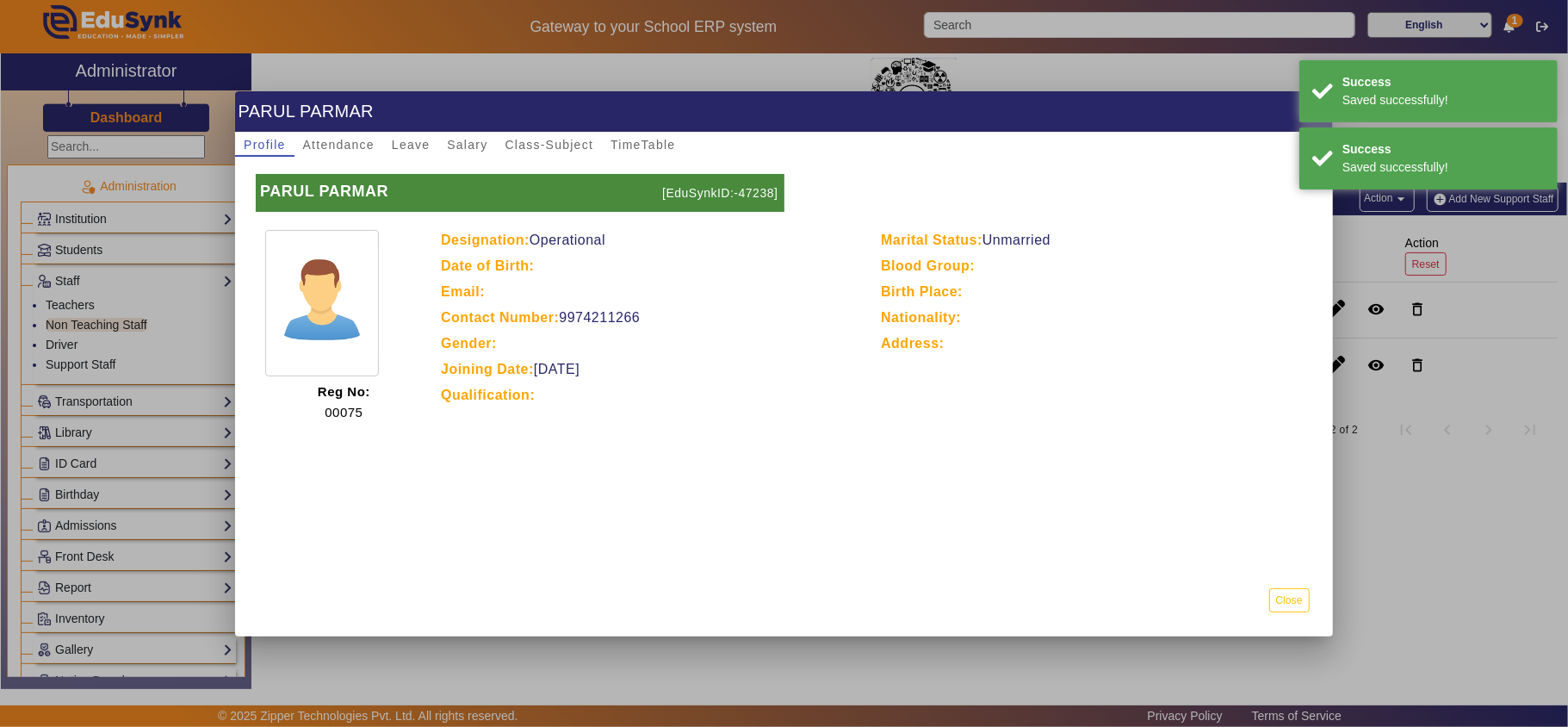
click at [761, 191] on p "[EduSynkID:-47238]" at bounding box center [720, 192] width 125 height 37
copy p "47238"
click at [1286, 589] on button "Close" at bounding box center [1290, 599] width 40 height 23
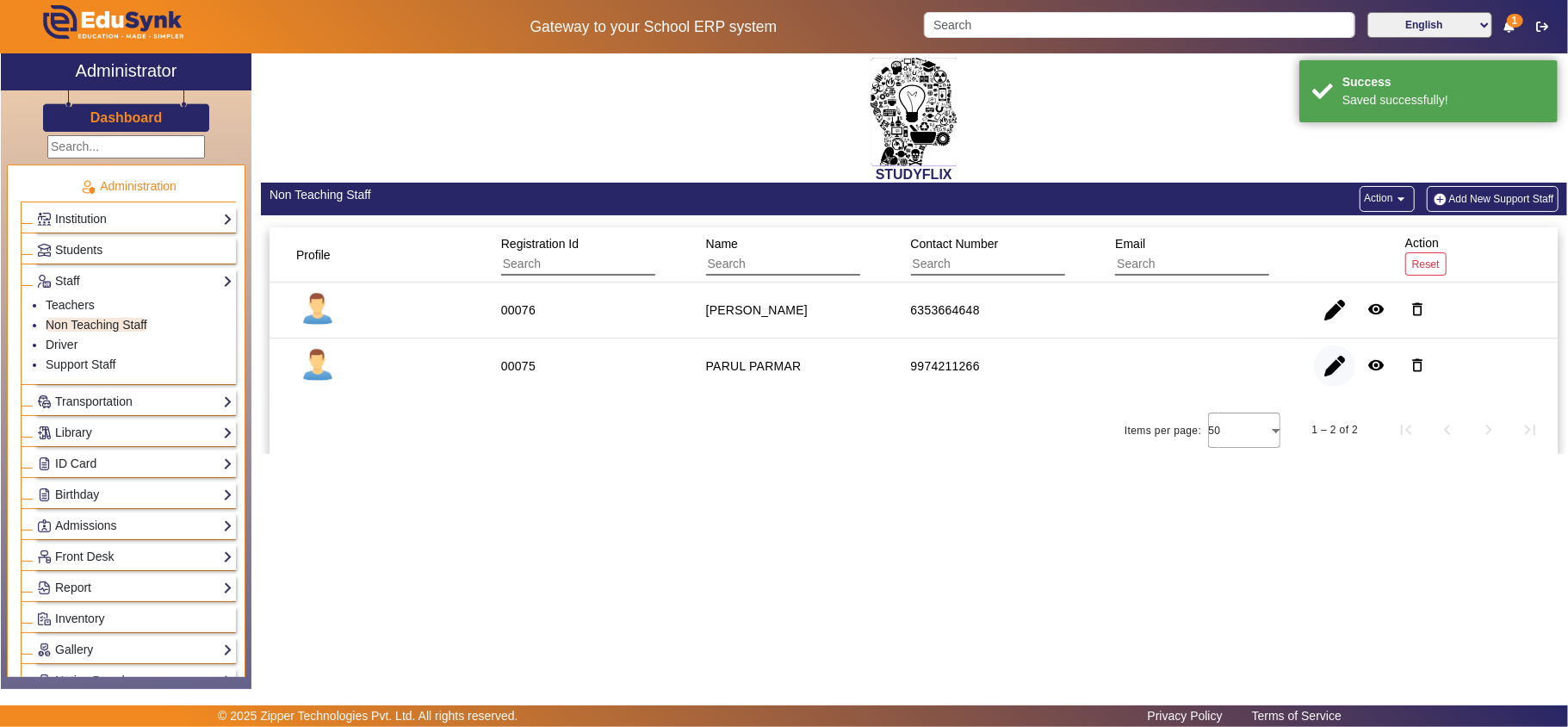
click at [1331, 367] on span "button" at bounding box center [1335, 366] width 41 height 41
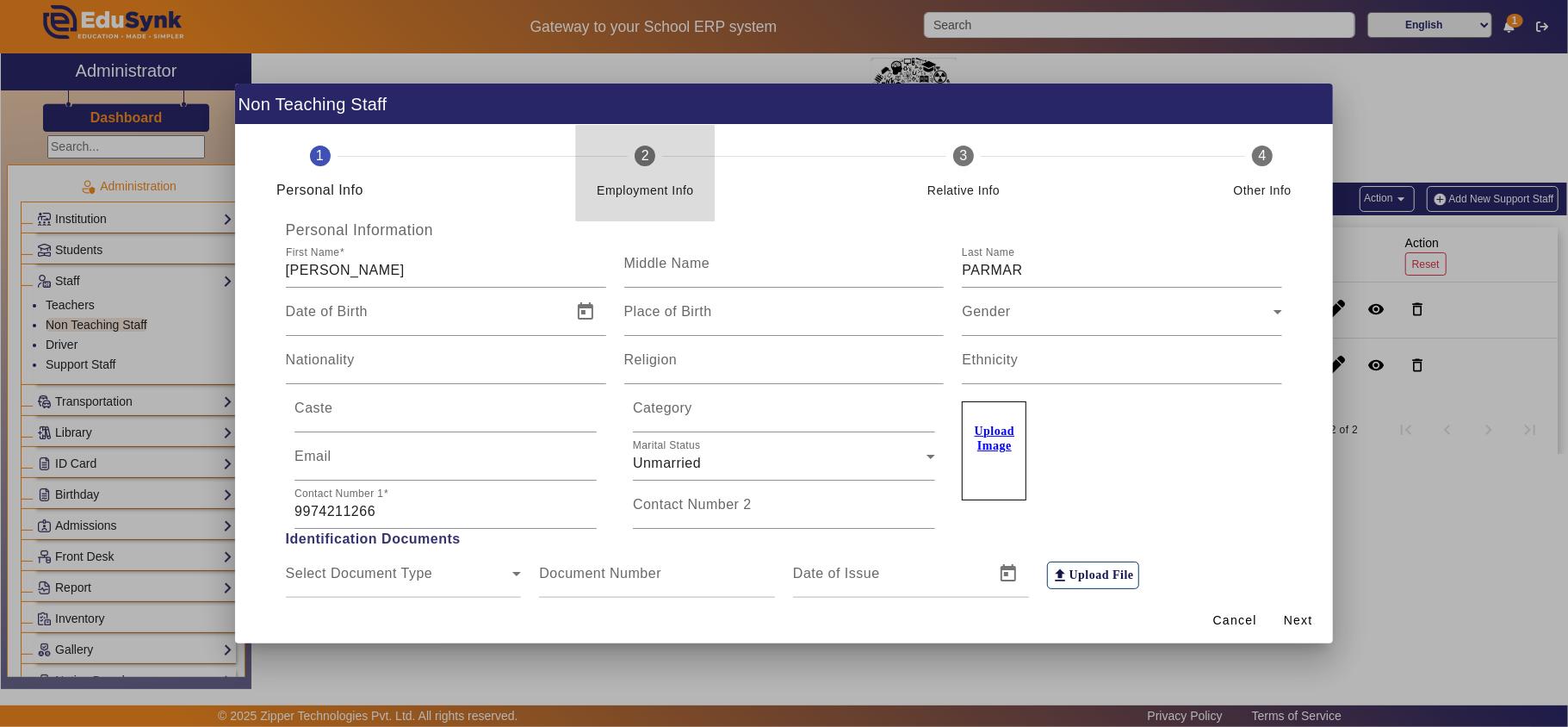
click at [641, 170] on div "Employment Info" at bounding box center [645, 184] width 97 height 35
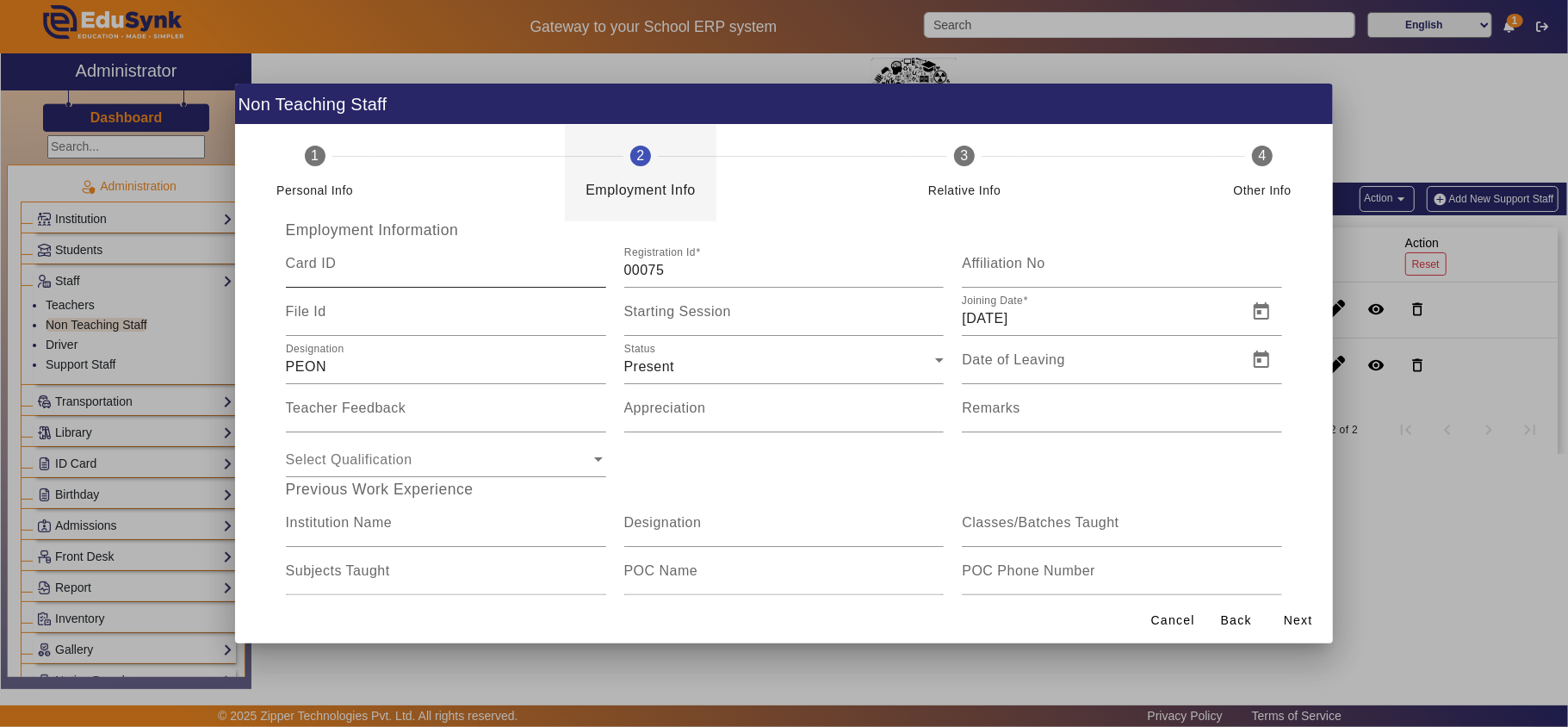
click at [412, 273] on input "Card ID" at bounding box center [446, 270] width 320 height 21
paste input "47238"
type input "47238"
click at [1306, 620] on span "Next" at bounding box center [1299, 620] width 29 height 18
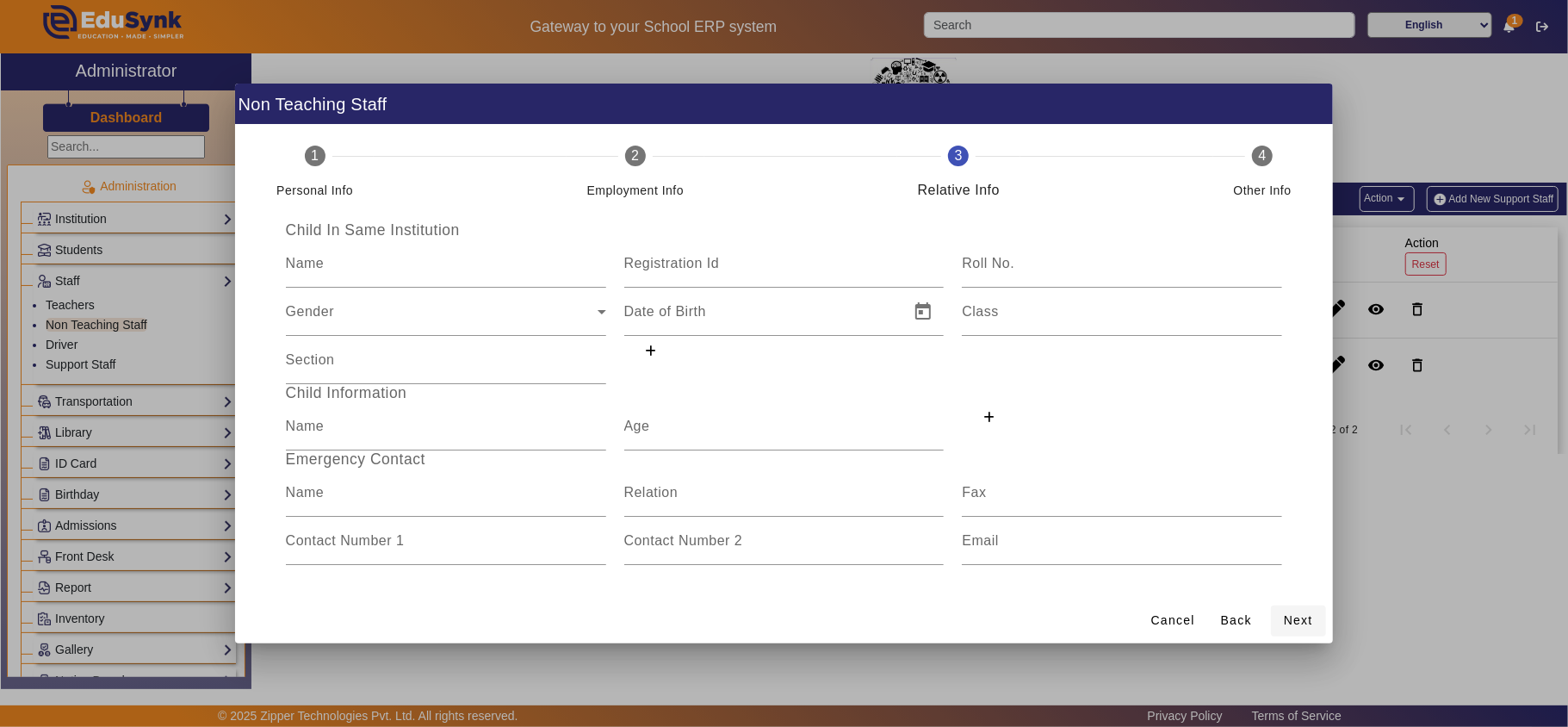
click at [1296, 610] on span at bounding box center [1299, 620] width 55 height 41
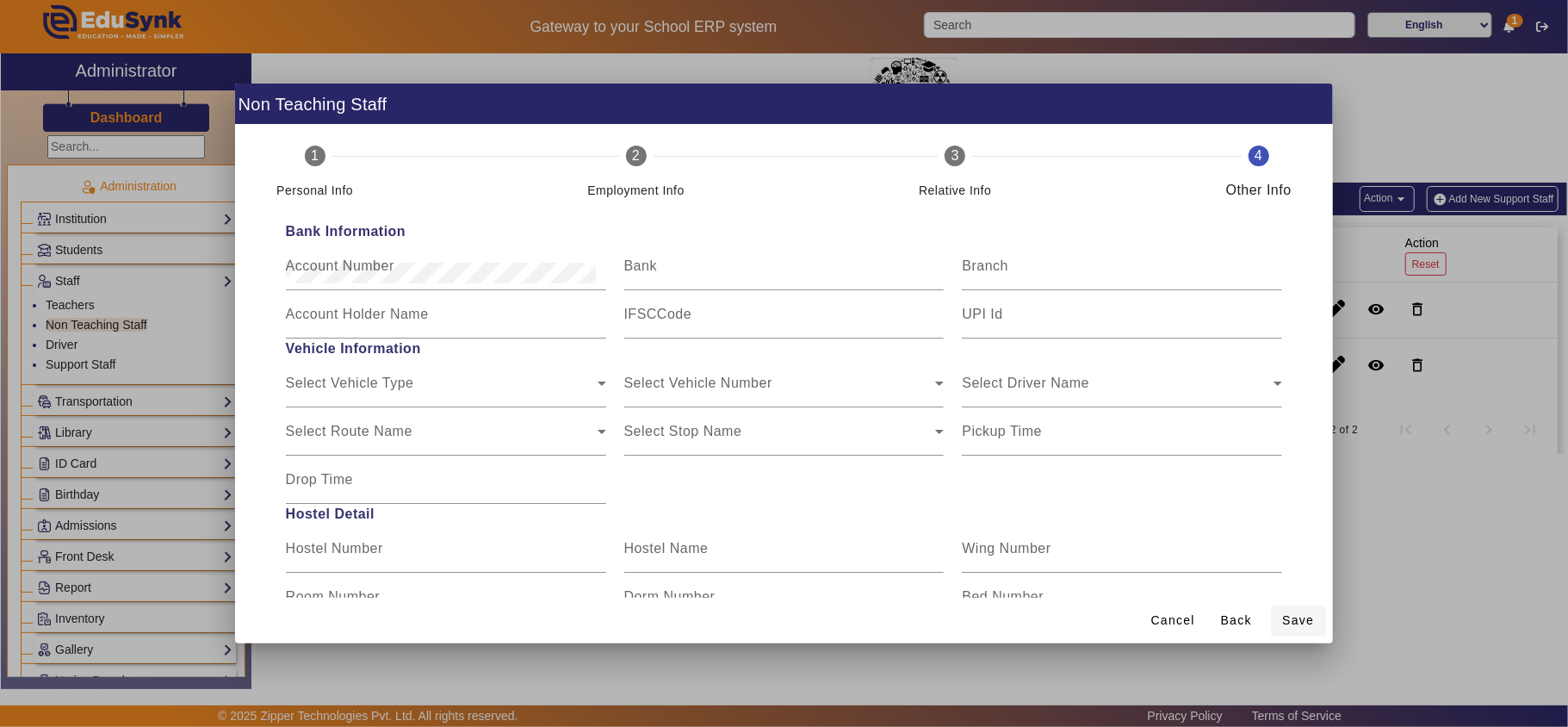
click at [1297, 613] on span "Save" at bounding box center [1298, 620] width 32 height 18
